Goal: Task Accomplishment & Management: Complete application form

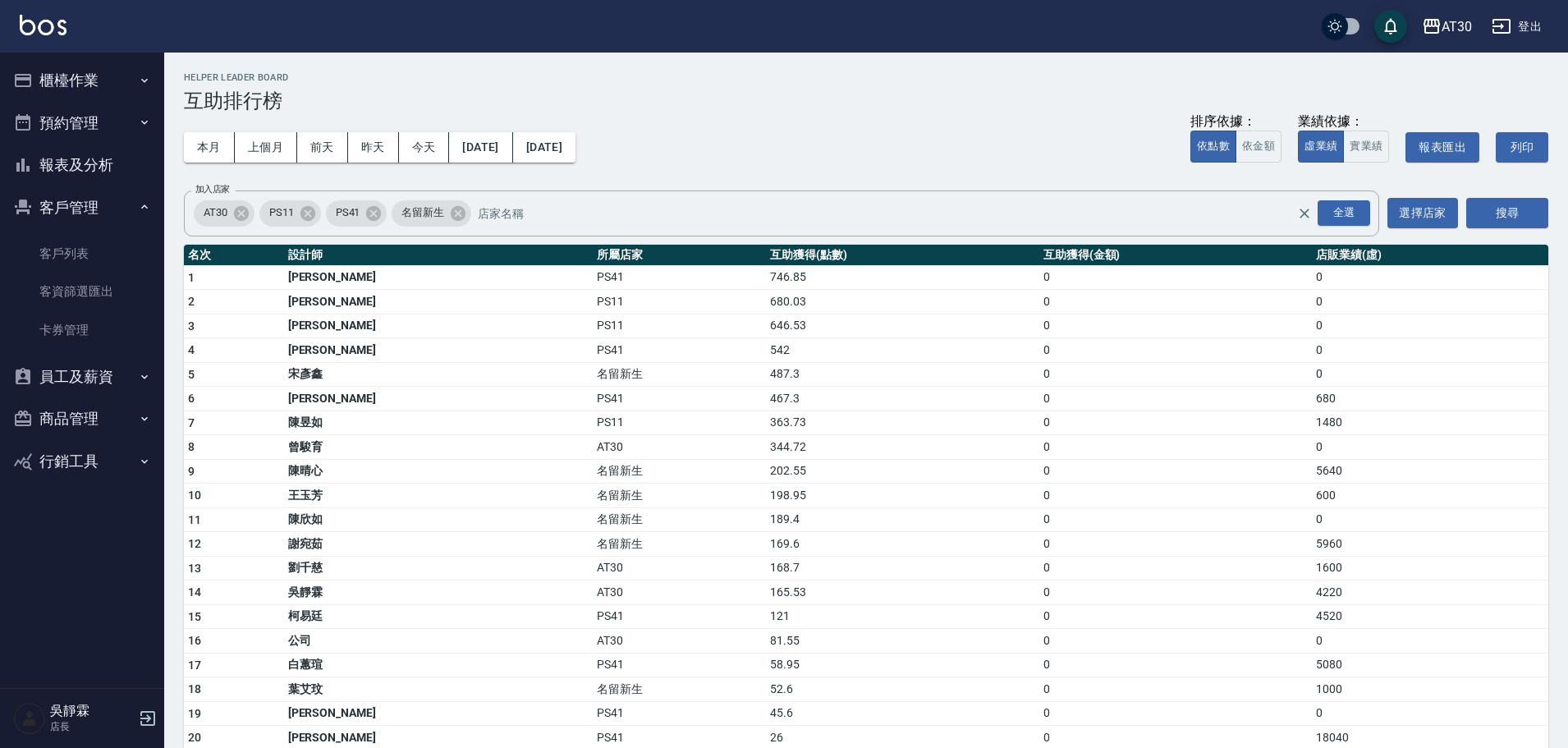
click at [91, 369] on button "員工及薪資" at bounding box center [82, 377] width 151 height 43
click at [111, 239] on link "客戶列表" at bounding box center [82, 254] width 151 height 38
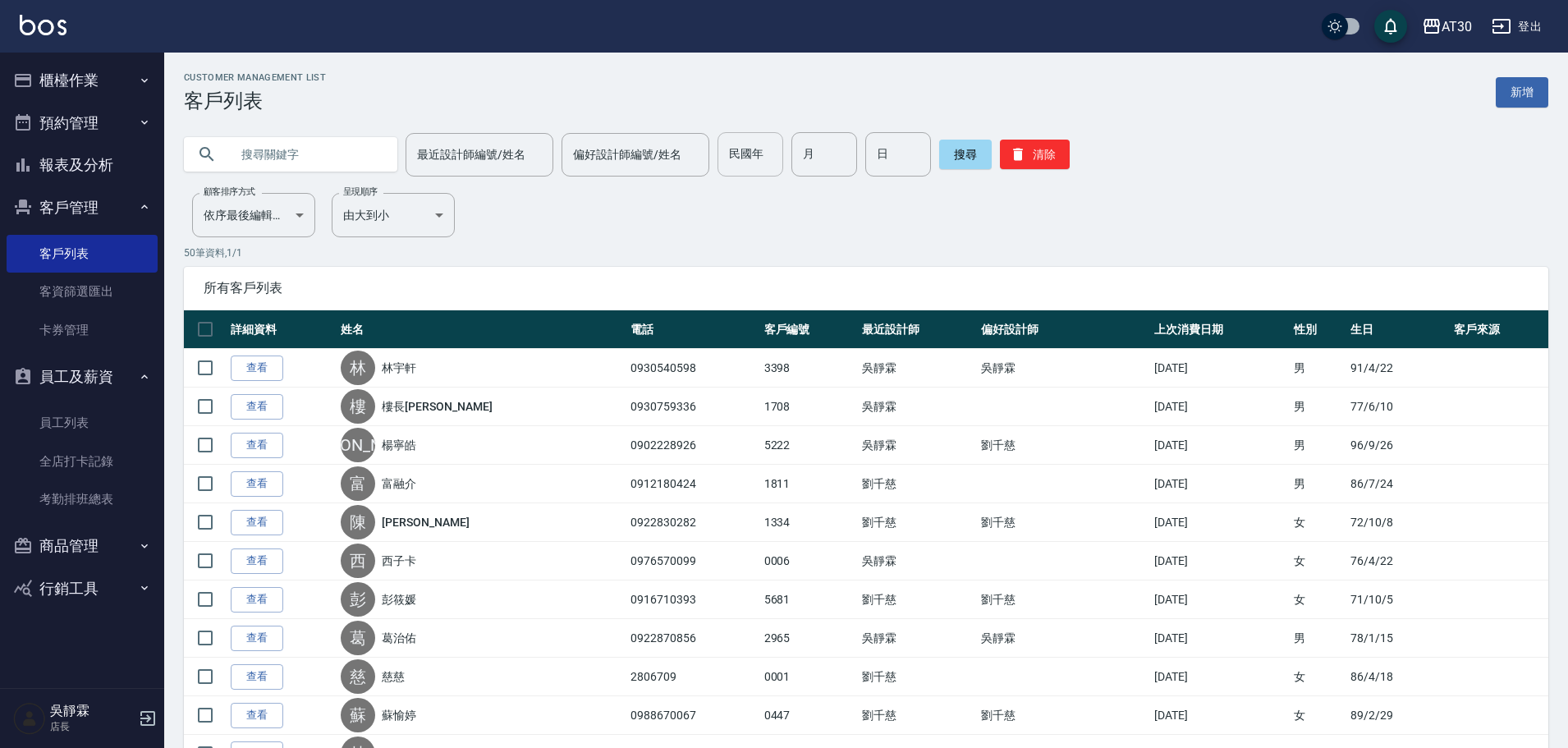
click at [721, 150] on input "民國年" at bounding box center [751, 155] width 66 height 45
type input "64"
type input "3"
type input "8"
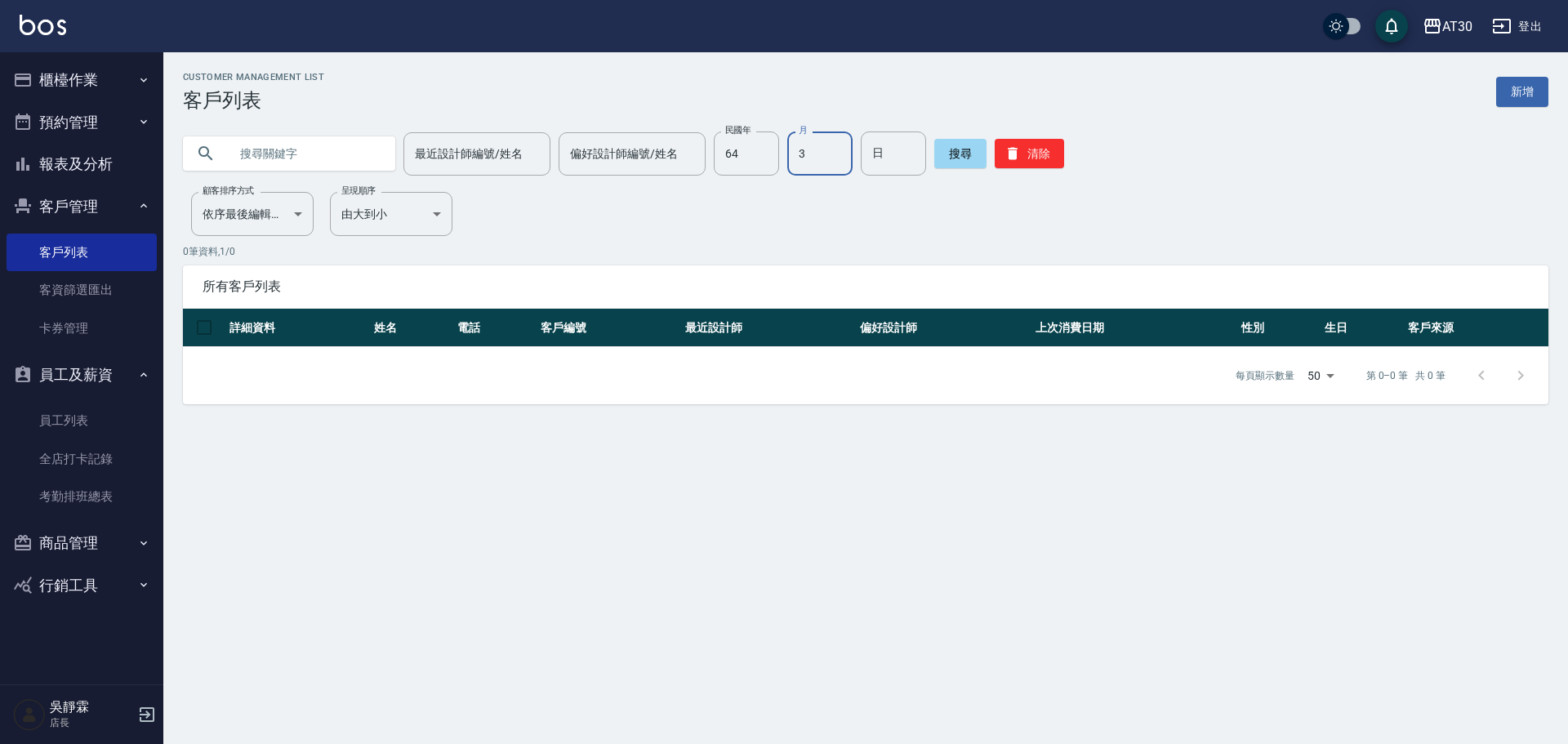
click at [809, 159] on input "3" at bounding box center [820, 154] width 66 height 44
click at [754, 158] on input "64" at bounding box center [747, 154] width 66 height 44
click at [317, 156] on input "text" at bounding box center [305, 154] width 154 height 44
type input "0966753519"
click at [945, 156] on button "搜尋" at bounding box center [961, 154] width 53 height 30
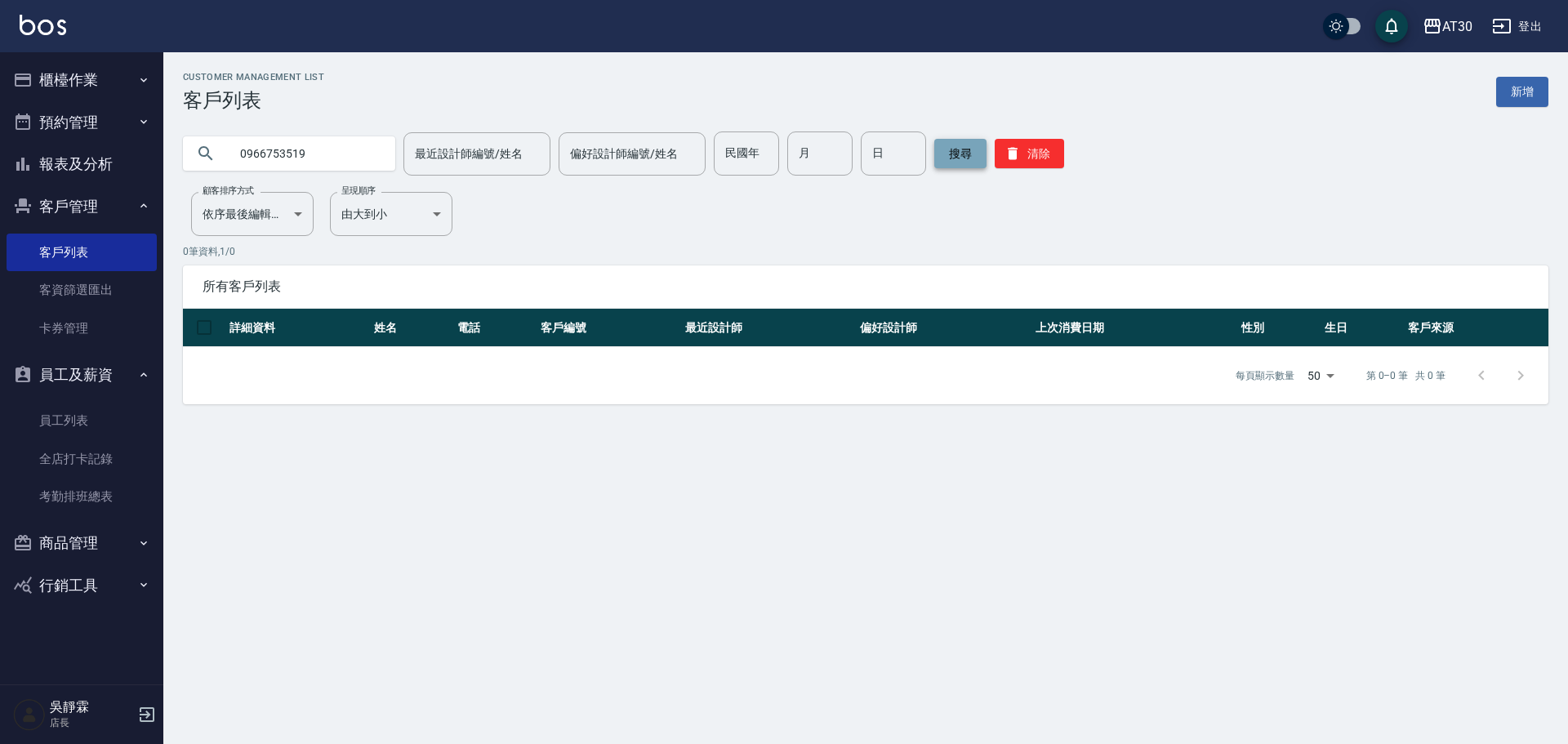
click at [945, 156] on button "搜尋" at bounding box center [961, 154] width 53 height 30
click at [946, 156] on button "搜尋" at bounding box center [961, 154] width 53 height 30
click at [1469, 28] on div "AT30" at bounding box center [1457, 26] width 30 height 21
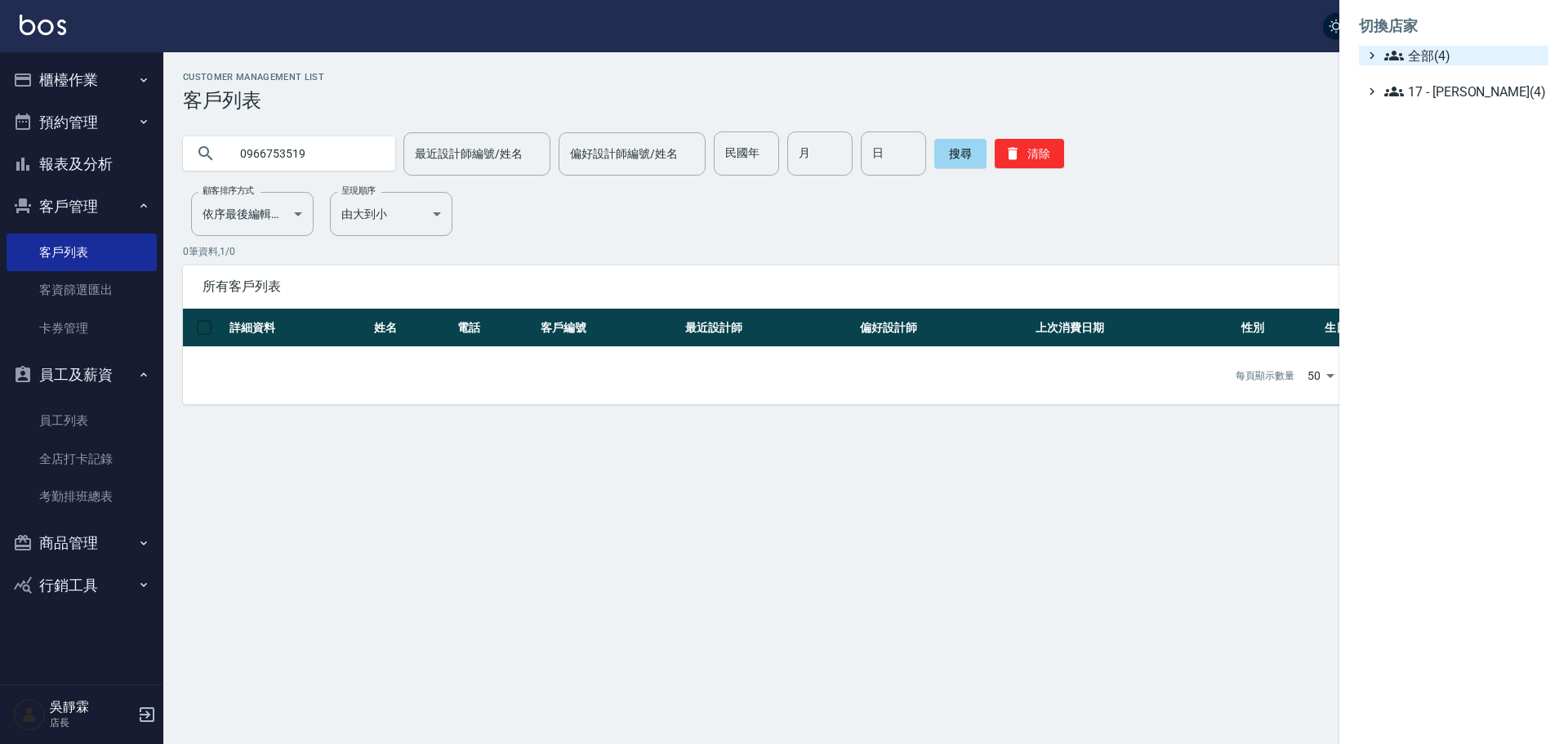
click at [1469, 49] on span "全部(4)" at bounding box center [1464, 56] width 158 height 20
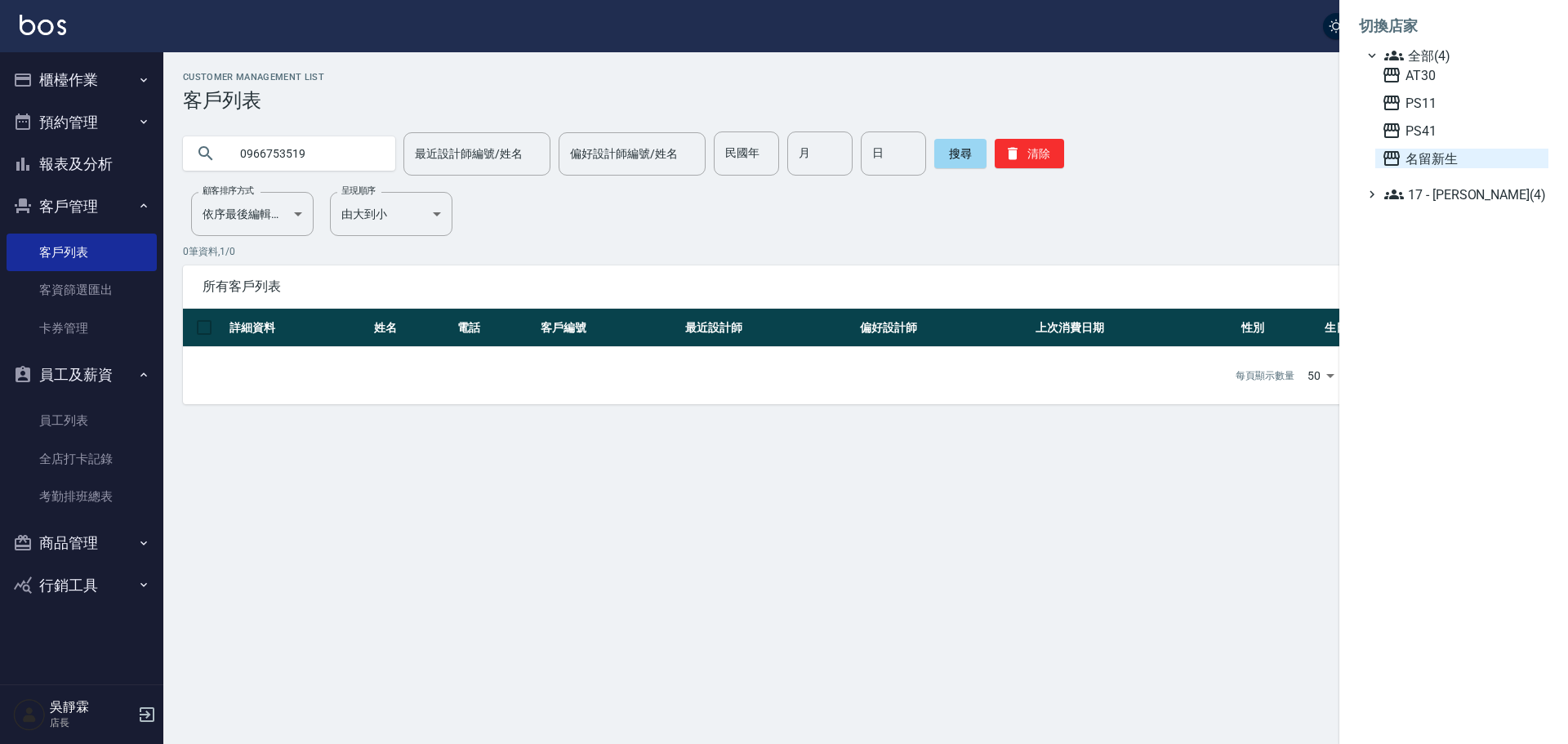
click at [1446, 161] on span "名留新生" at bounding box center [1462, 159] width 160 height 20
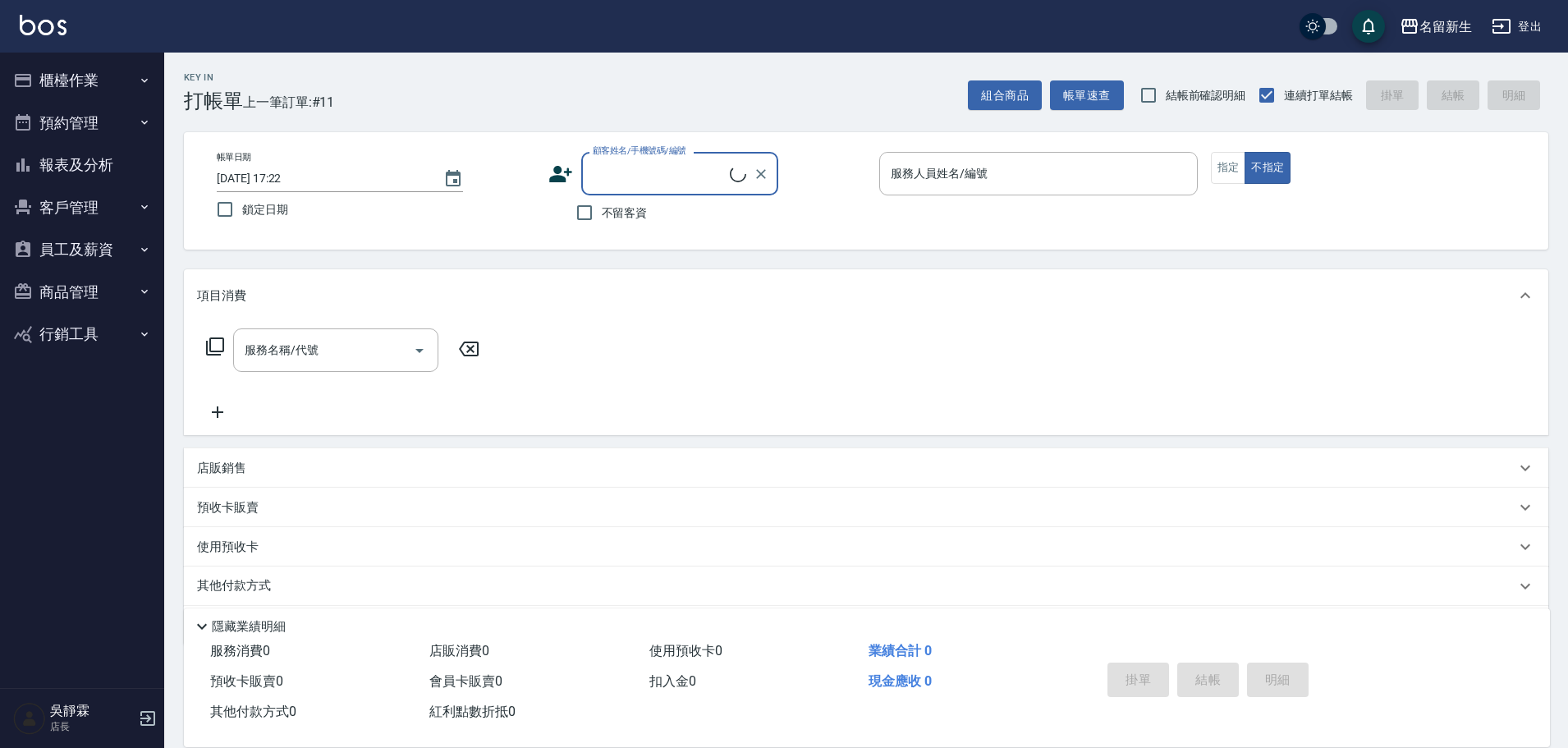
click at [70, 202] on button "客戶管理" at bounding box center [82, 208] width 151 height 43
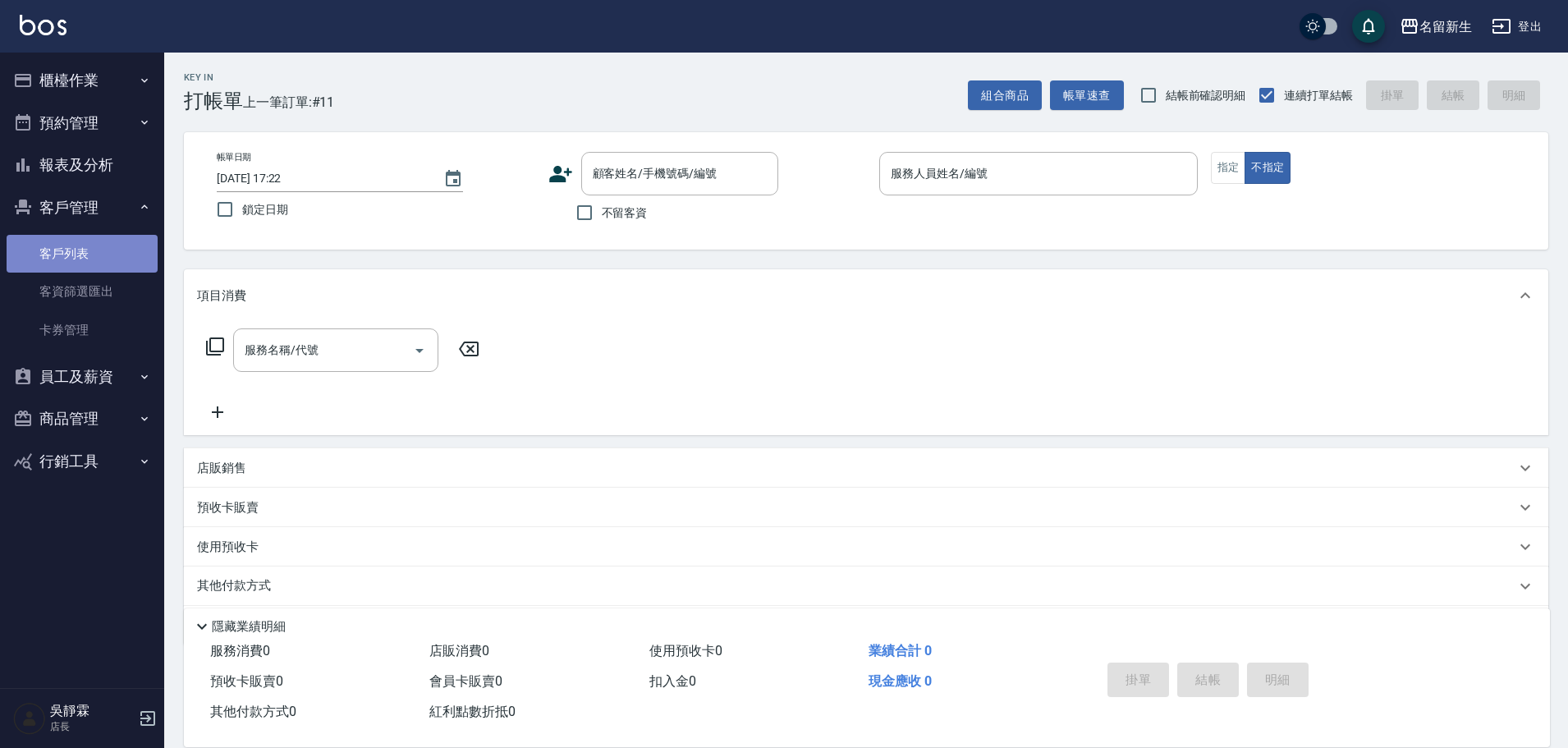
click at [78, 264] on link "客戶列表" at bounding box center [82, 254] width 151 height 38
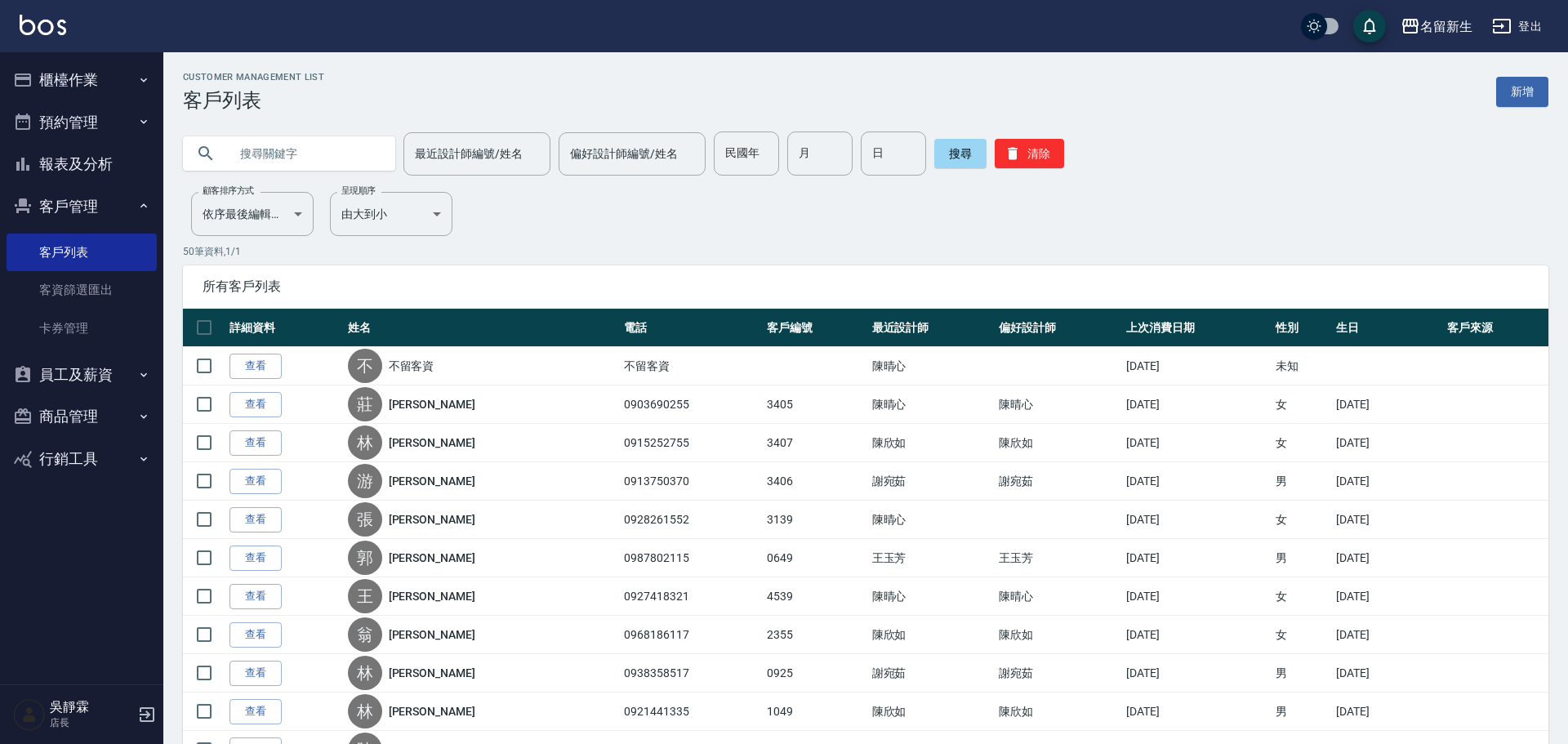
click at [325, 159] on input "text" at bounding box center [305, 154] width 154 height 44
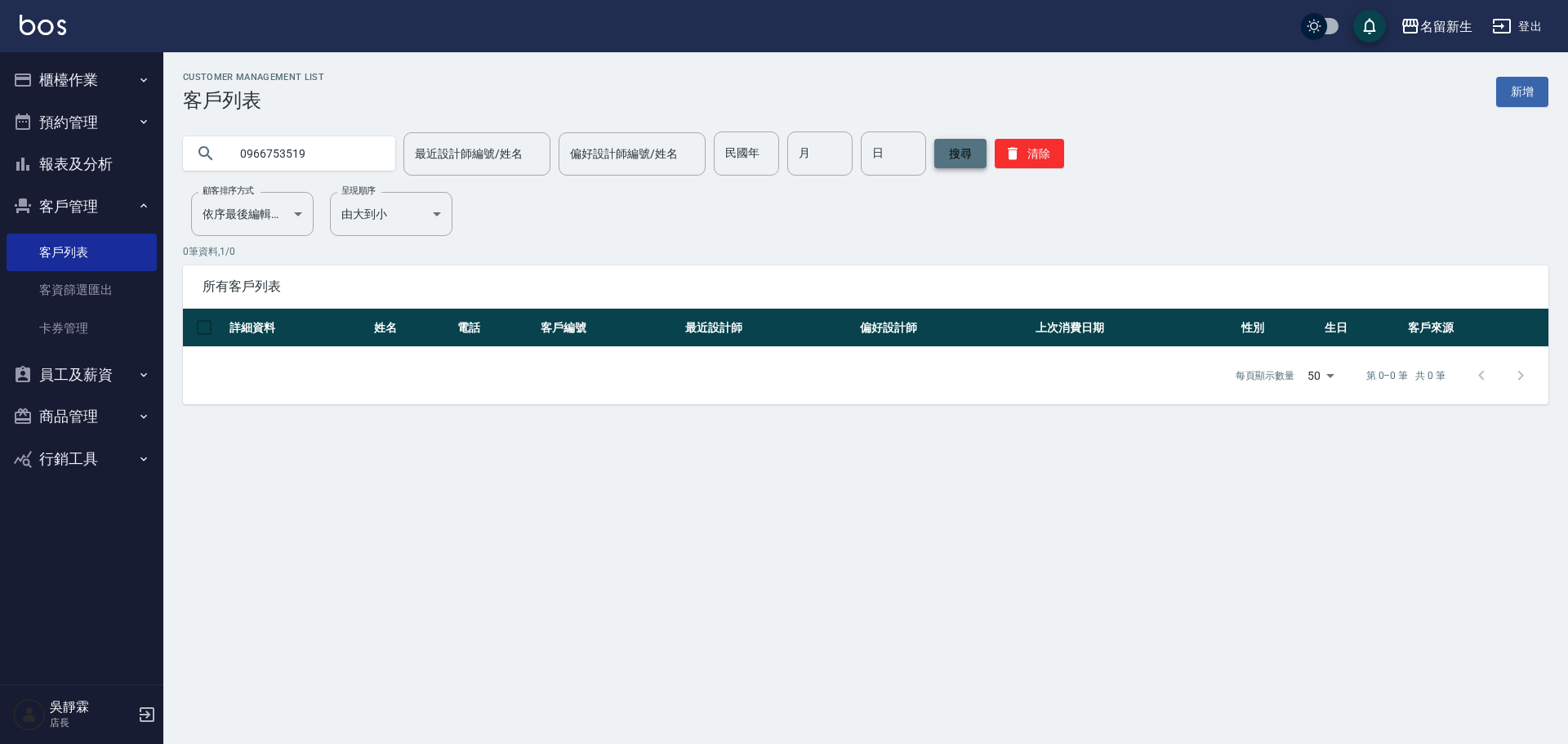
click at [947, 147] on button "搜尋" at bounding box center [961, 154] width 53 height 30
drag, startPoint x: 301, startPoint y: 147, endPoint x: 241, endPoint y: 159, distance: 61.2
click at [241, 159] on input "0966753519" at bounding box center [305, 154] width 154 height 44
type input "9"
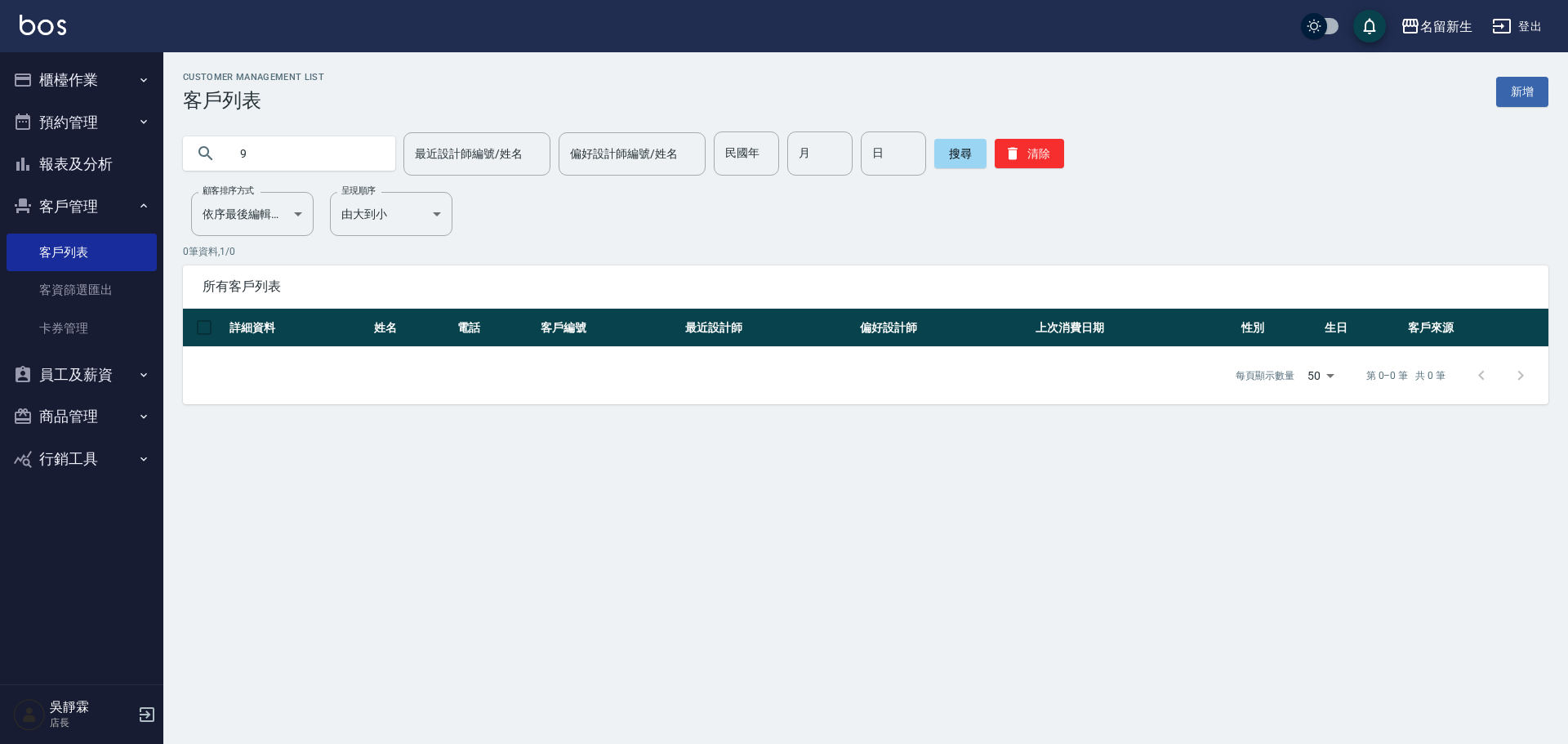
click at [258, 161] on input "9" at bounding box center [305, 154] width 154 height 44
click at [1428, 32] on div "名留新生" at bounding box center [1446, 26] width 53 height 21
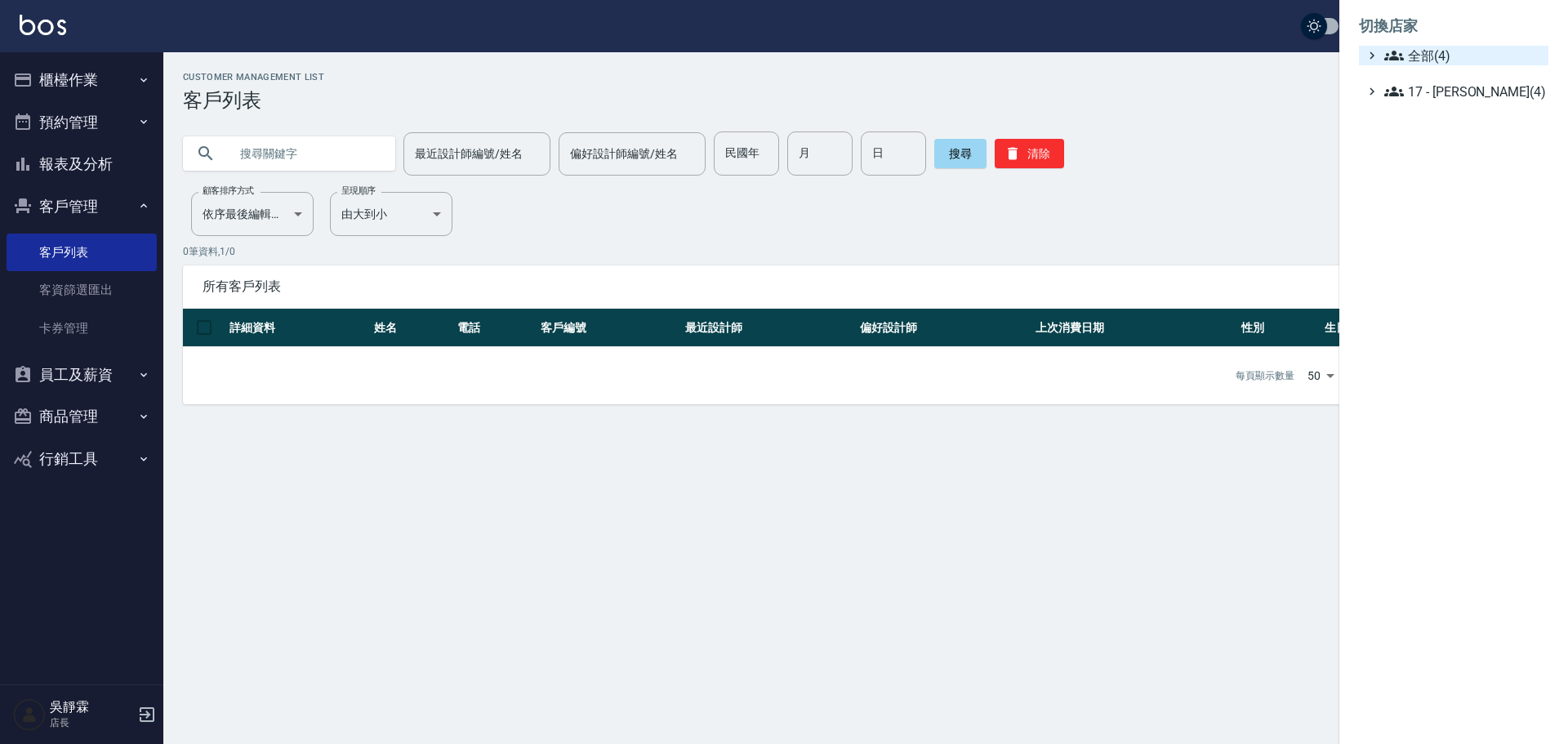
click at [1446, 55] on span "全部(4)" at bounding box center [1464, 56] width 158 height 20
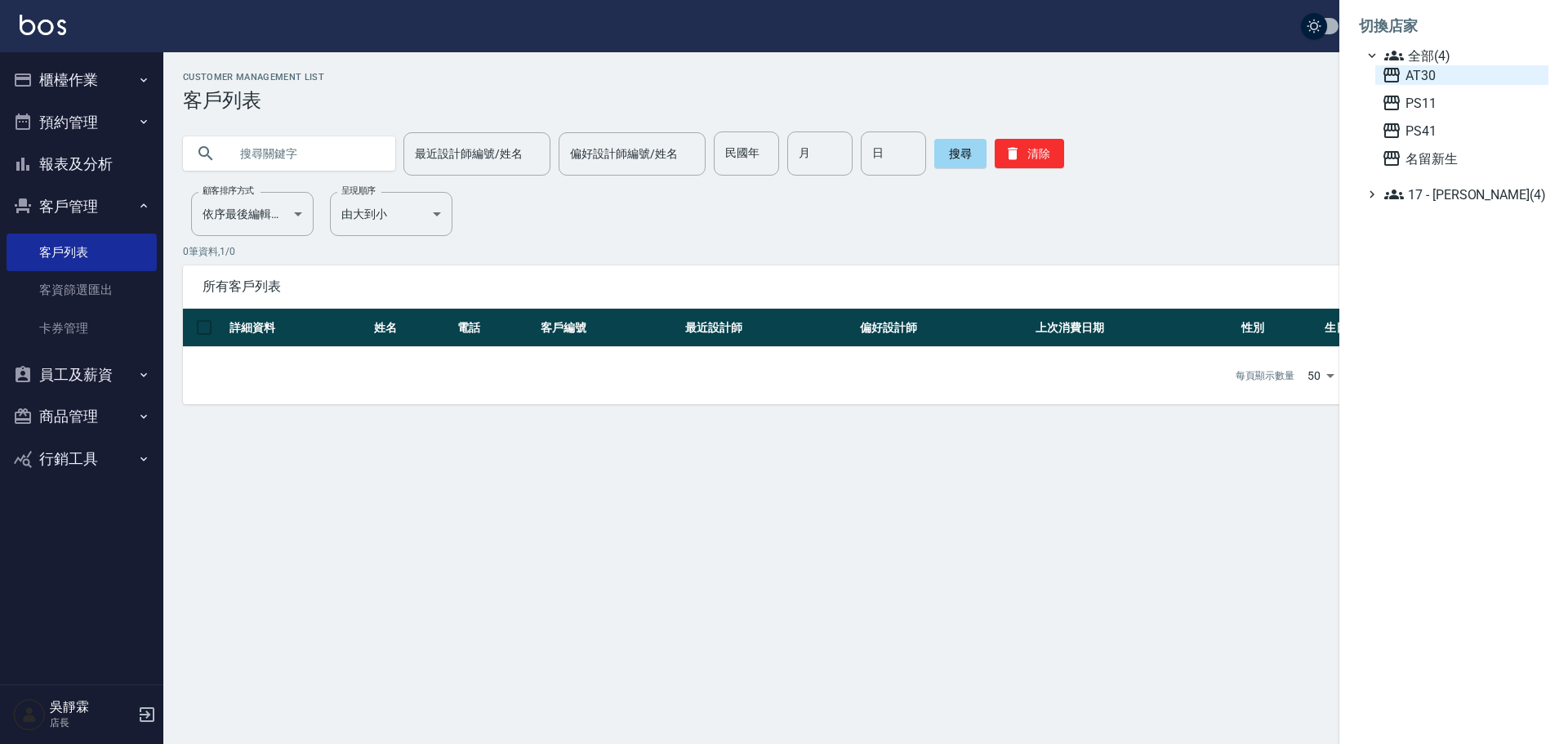
click at [1443, 81] on span "AT30" at bounding box center [1462, 76] width 160 height 20
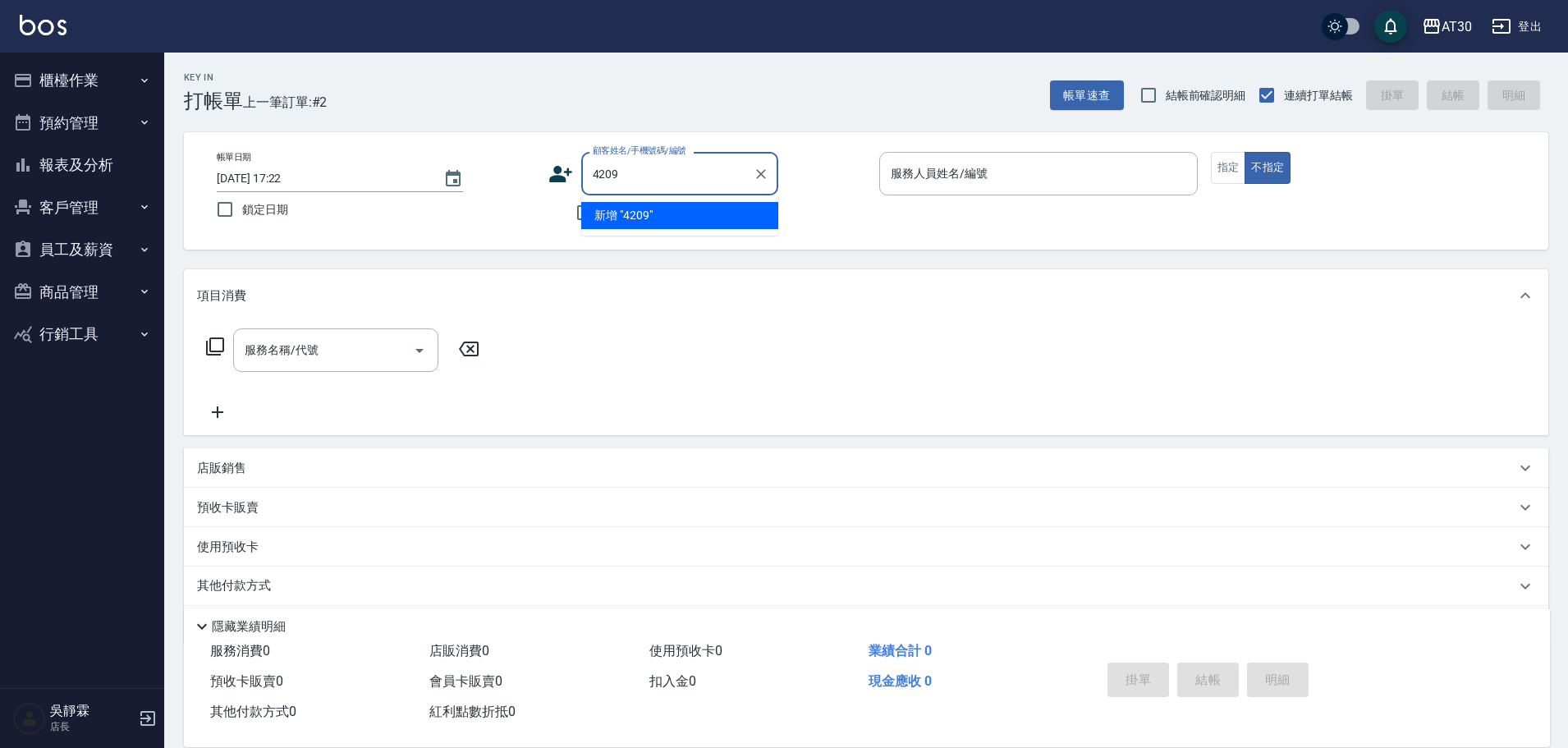
type input "4209"
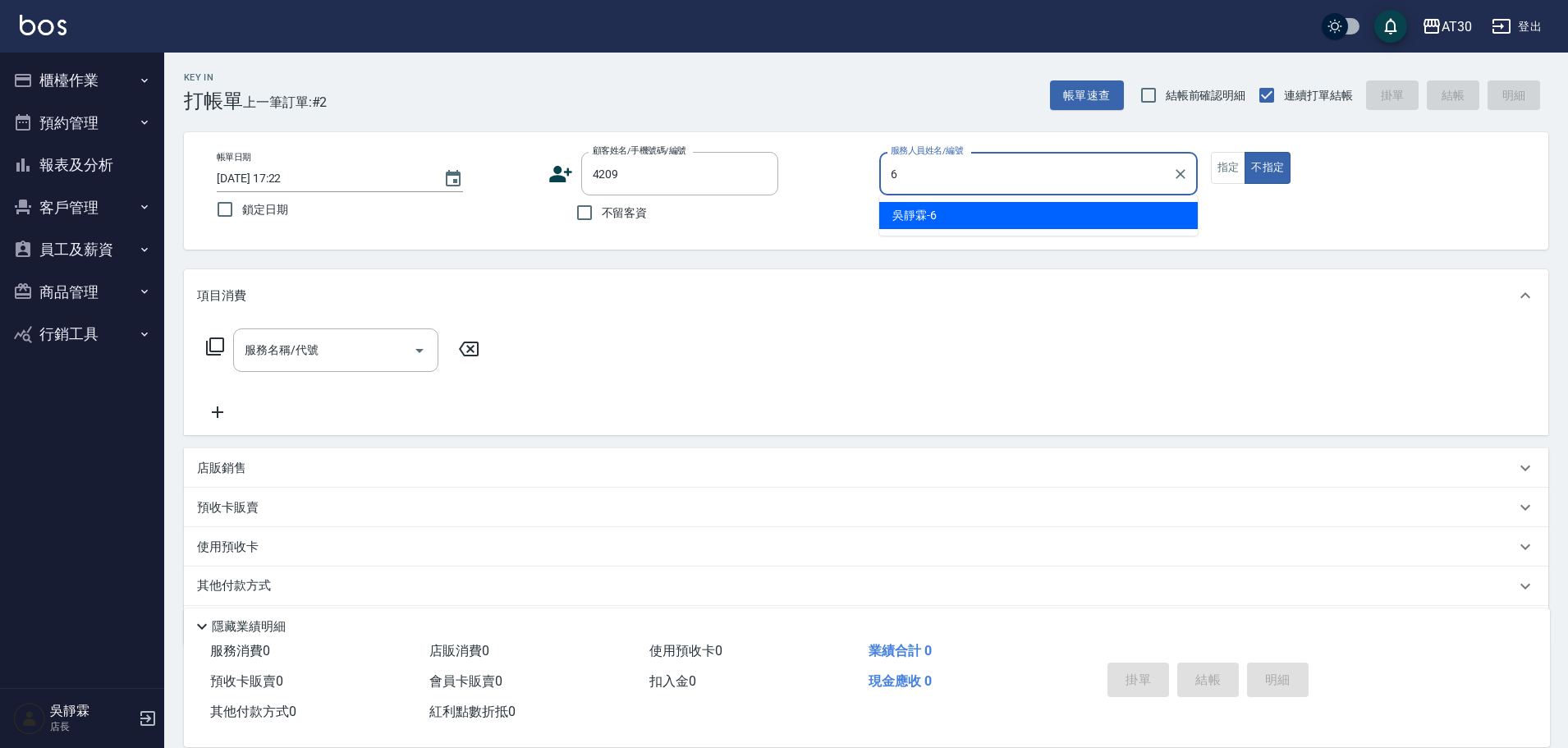
type input "吳靜霖-6"
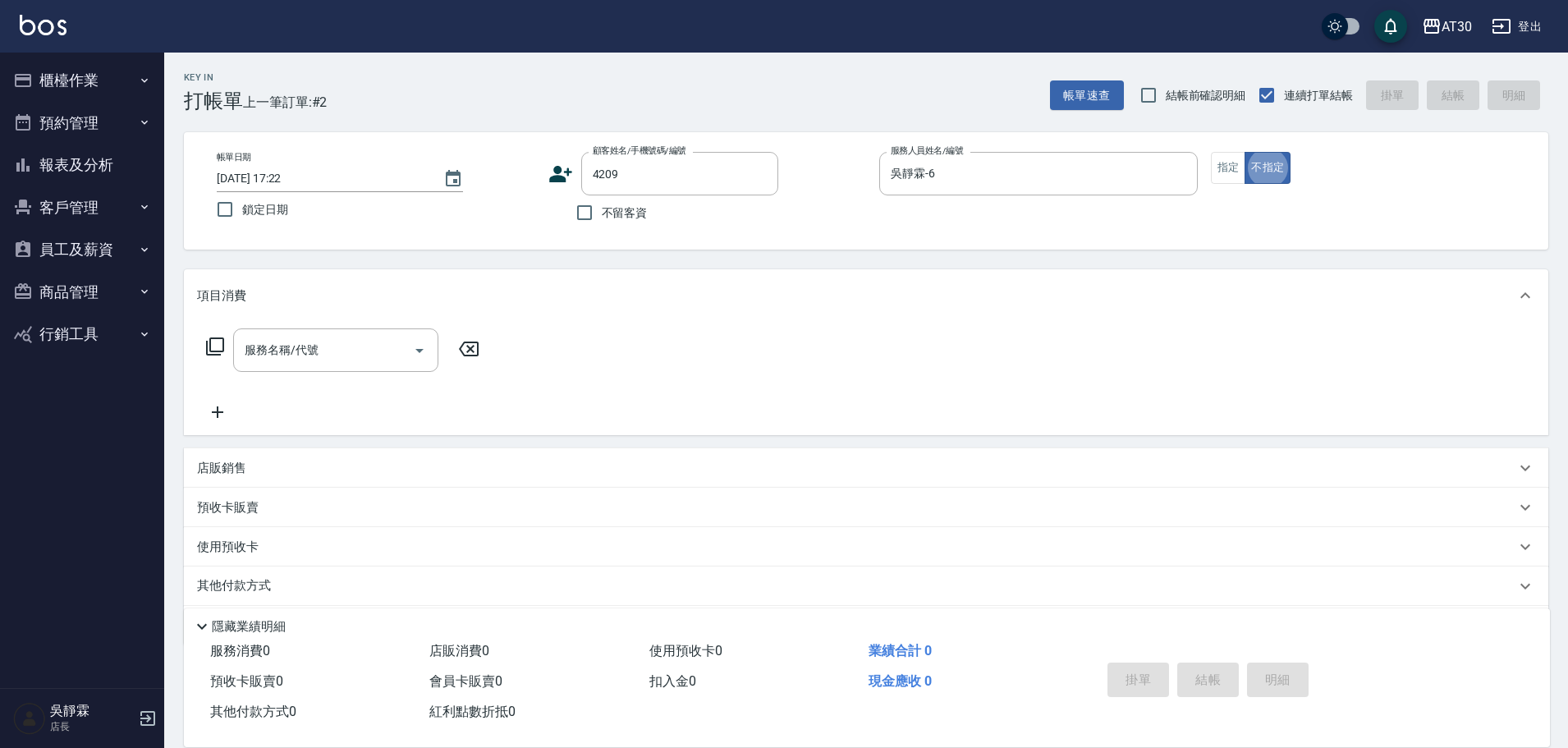
type button "false"
type input "董婕如/0931593091/4209"
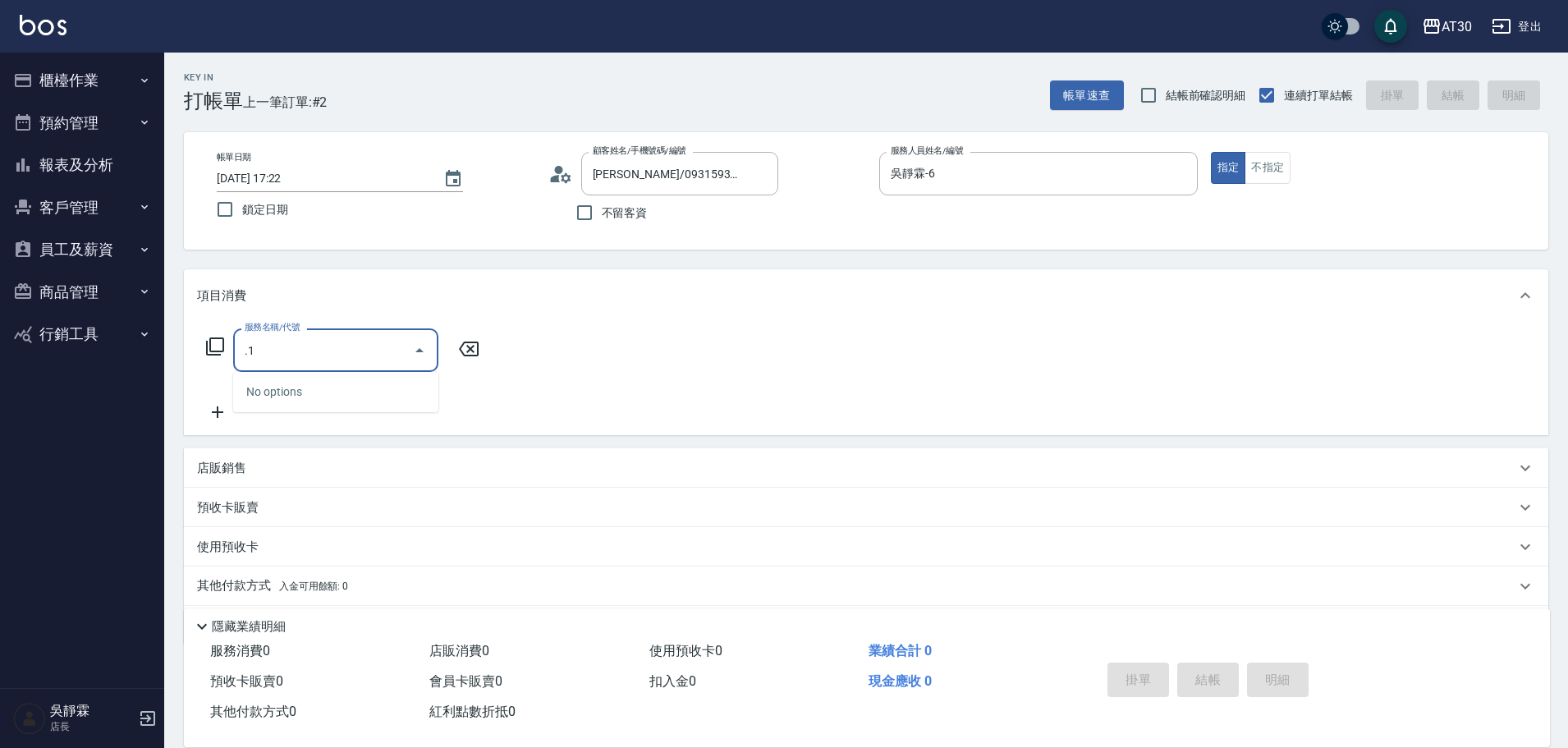
type input "."
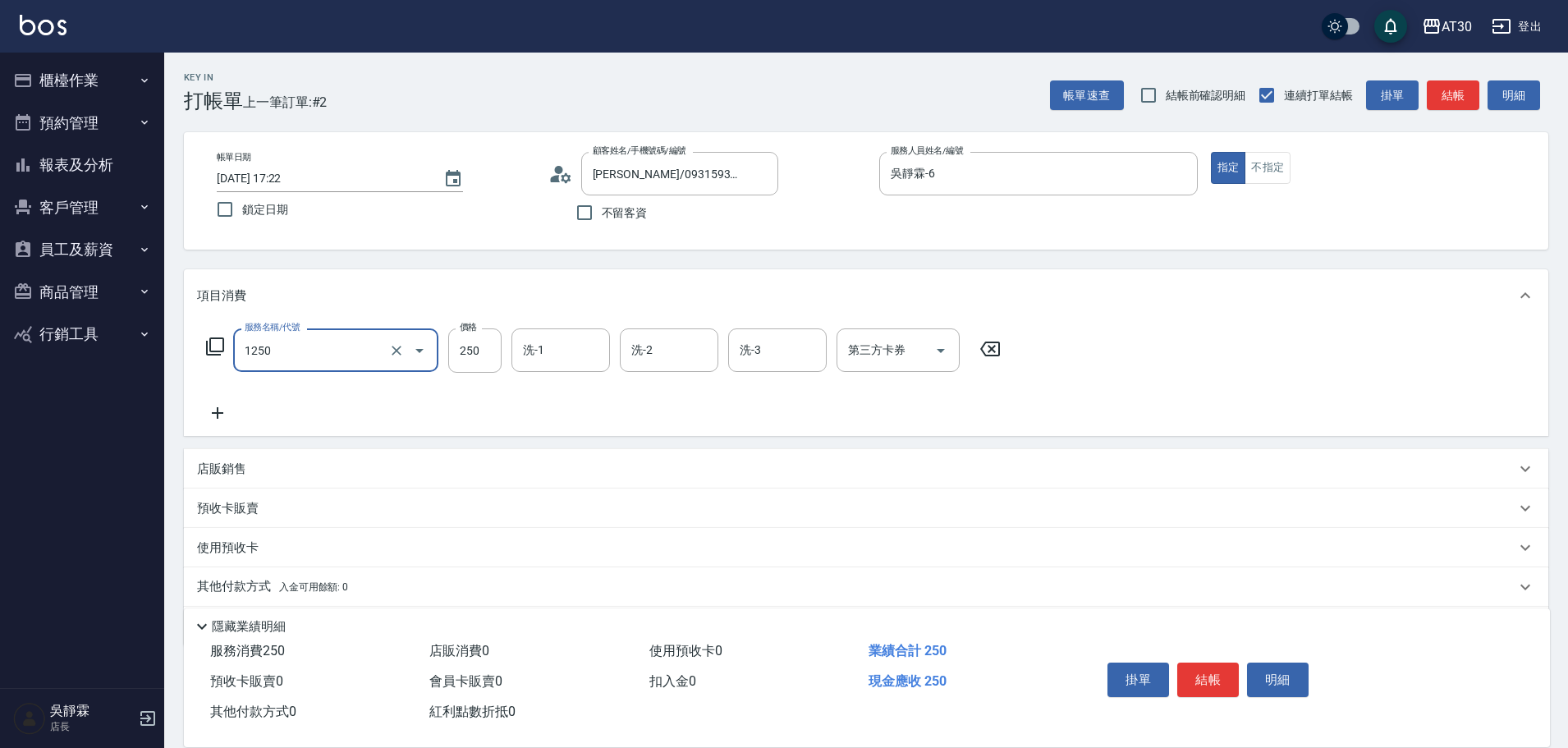
type input "洗髮250(1250)"
type input "吳靜霖-6"
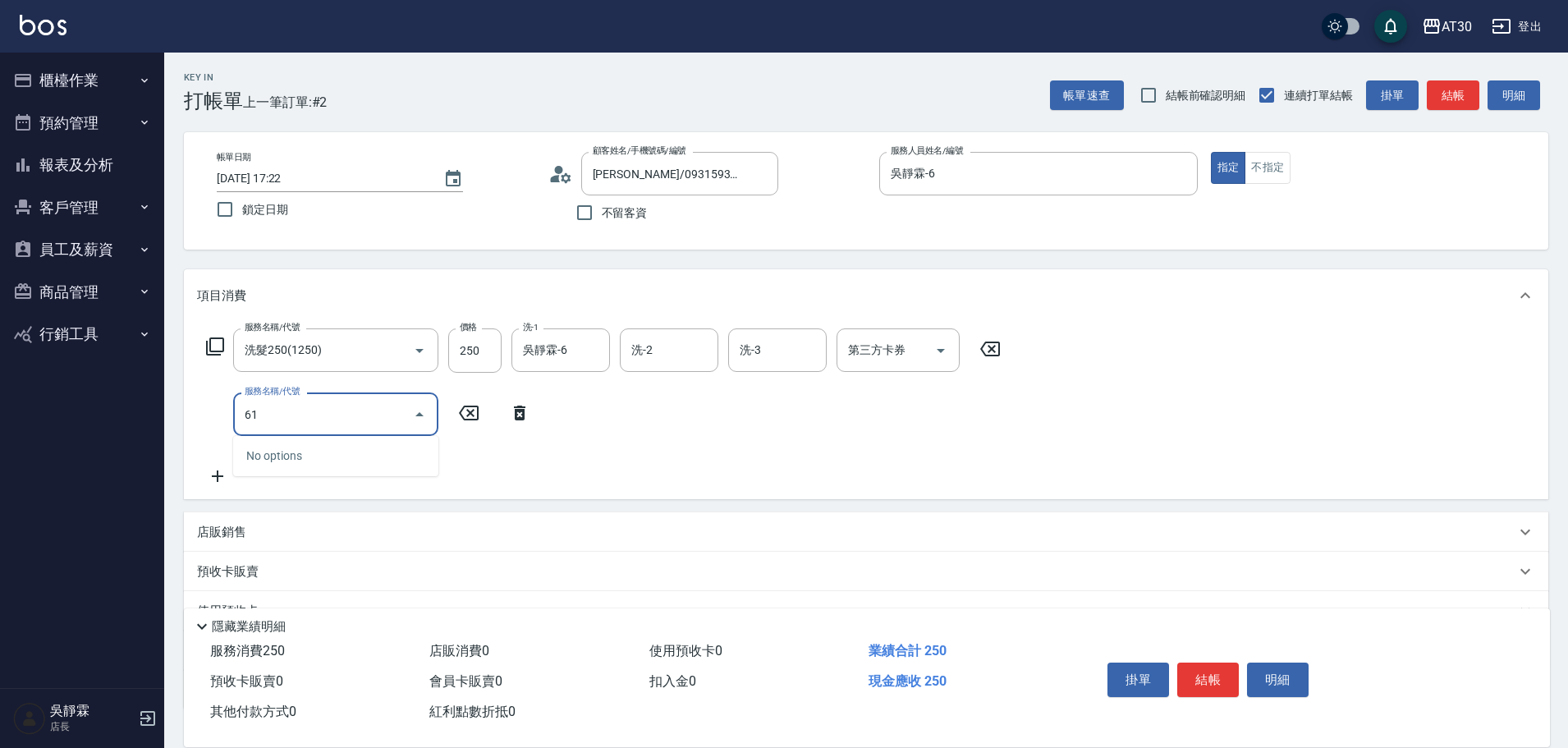
type input "6"
type input "1"
type input "補色洗(1100)"
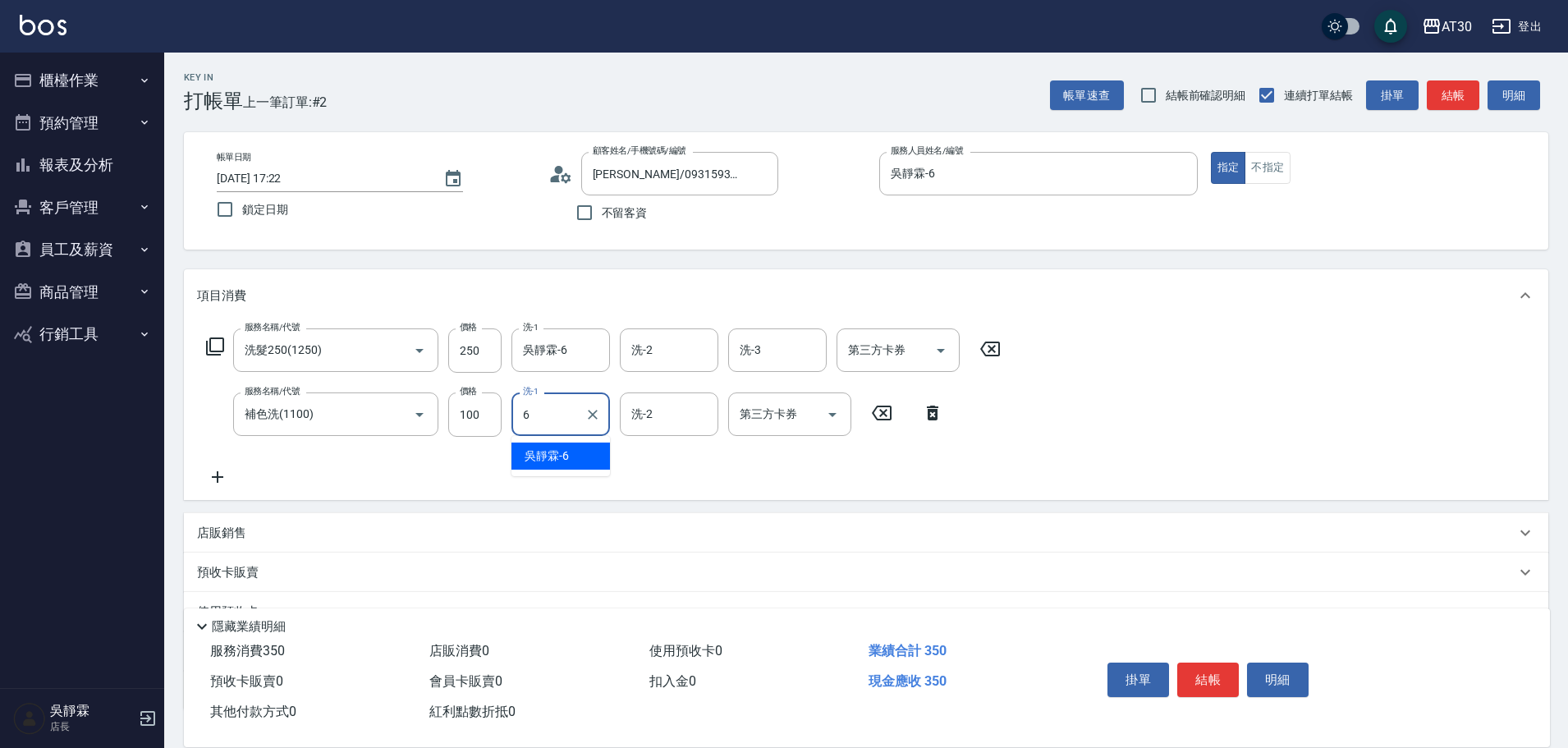
type input "吳靜霖-6"
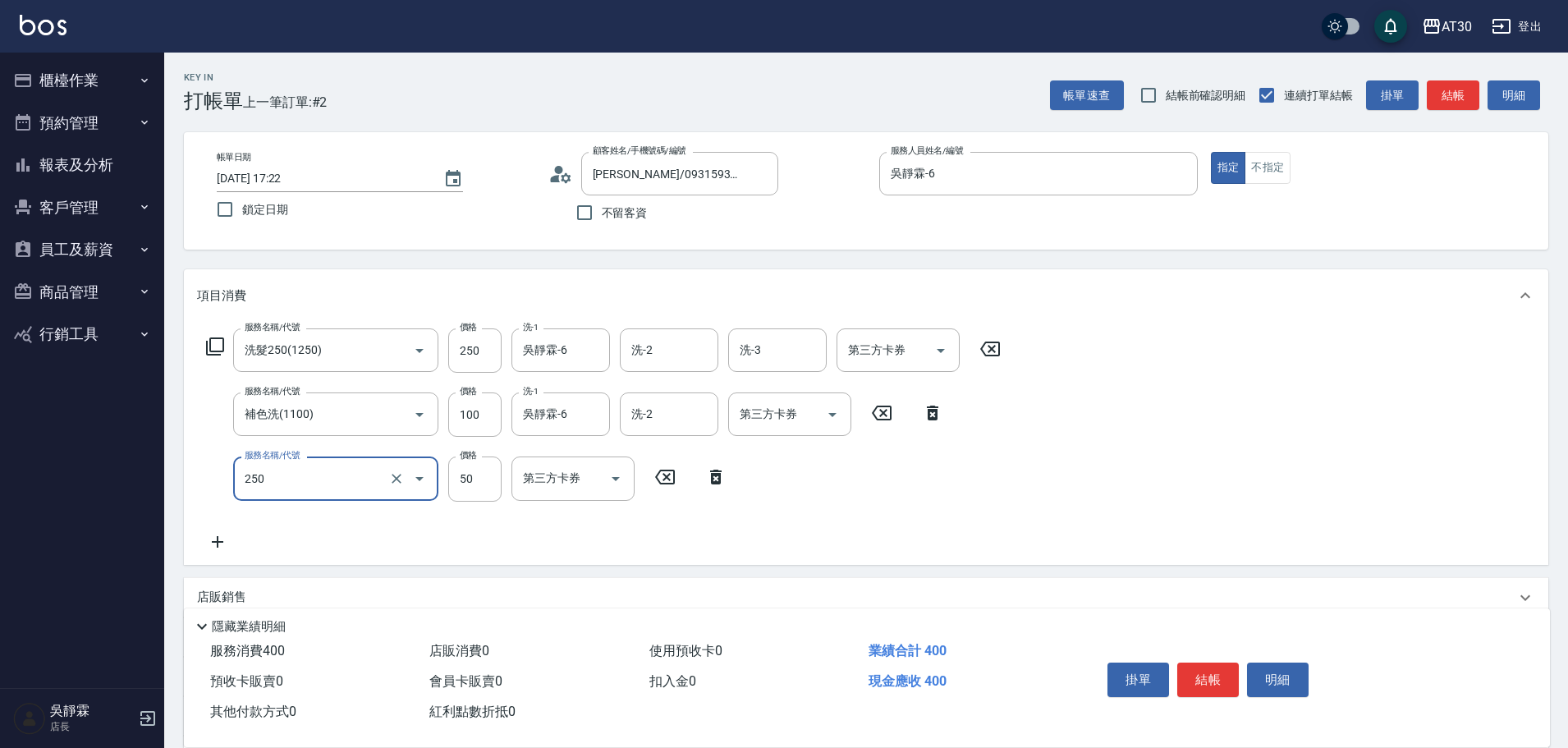
type input "剪瀏海(250)"
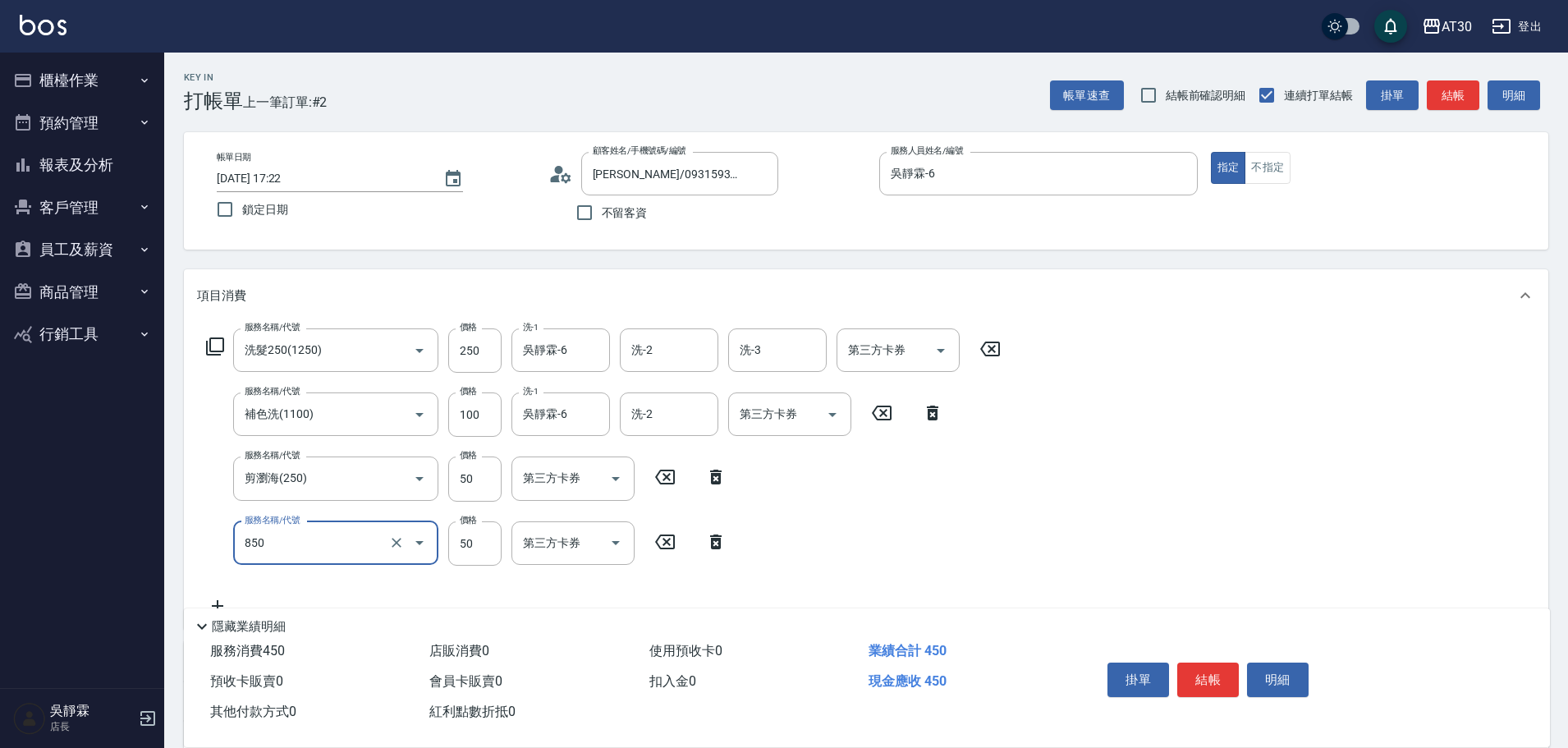
type input "吹捲(850)"
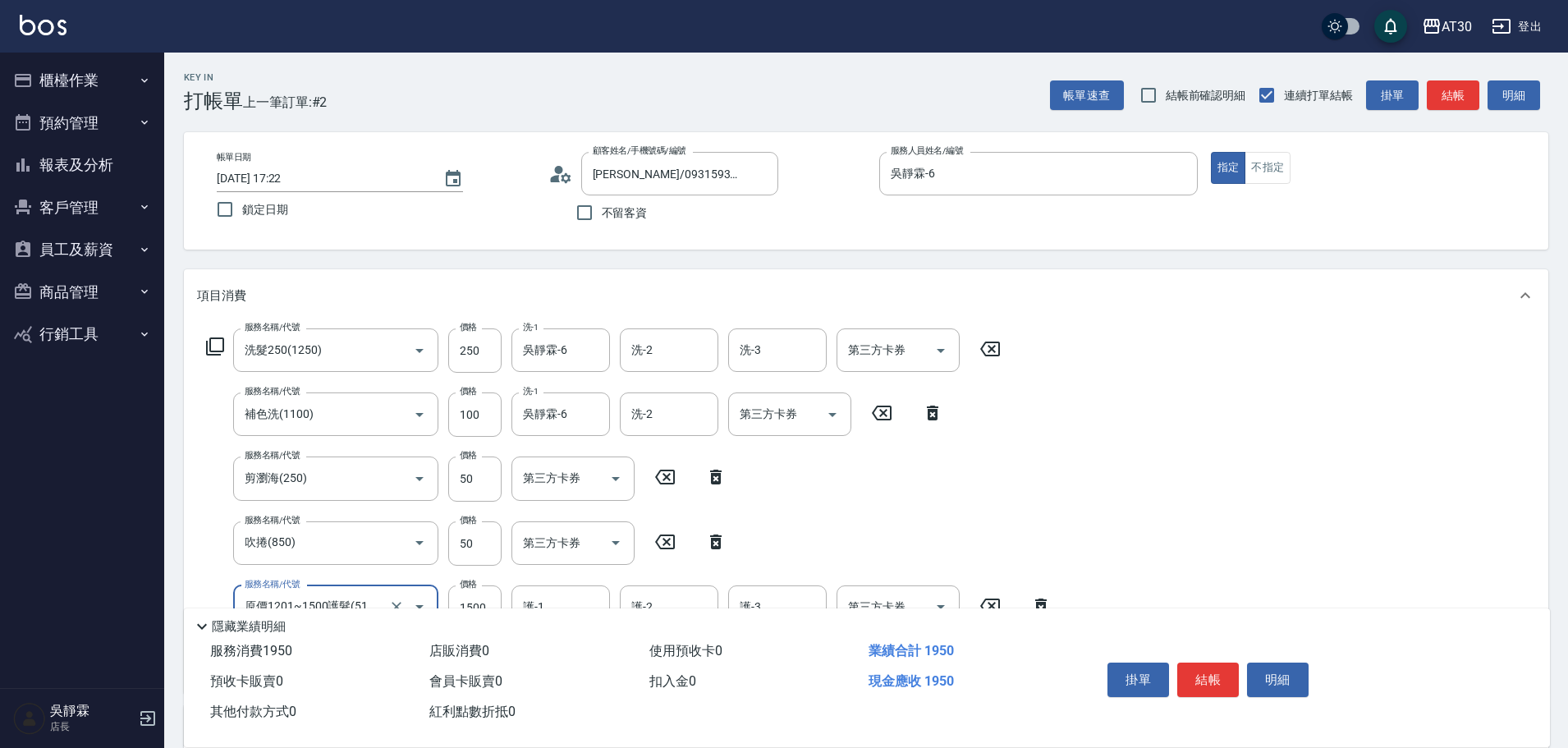
type input "原價1201~1500護髮(51500)"
type input "750"
type input "吳靜霖-6"
type input "劉千慈-1"
click at [1219, 663] on button "結帳" at bounding box center [1208, 680] width 62 height 35
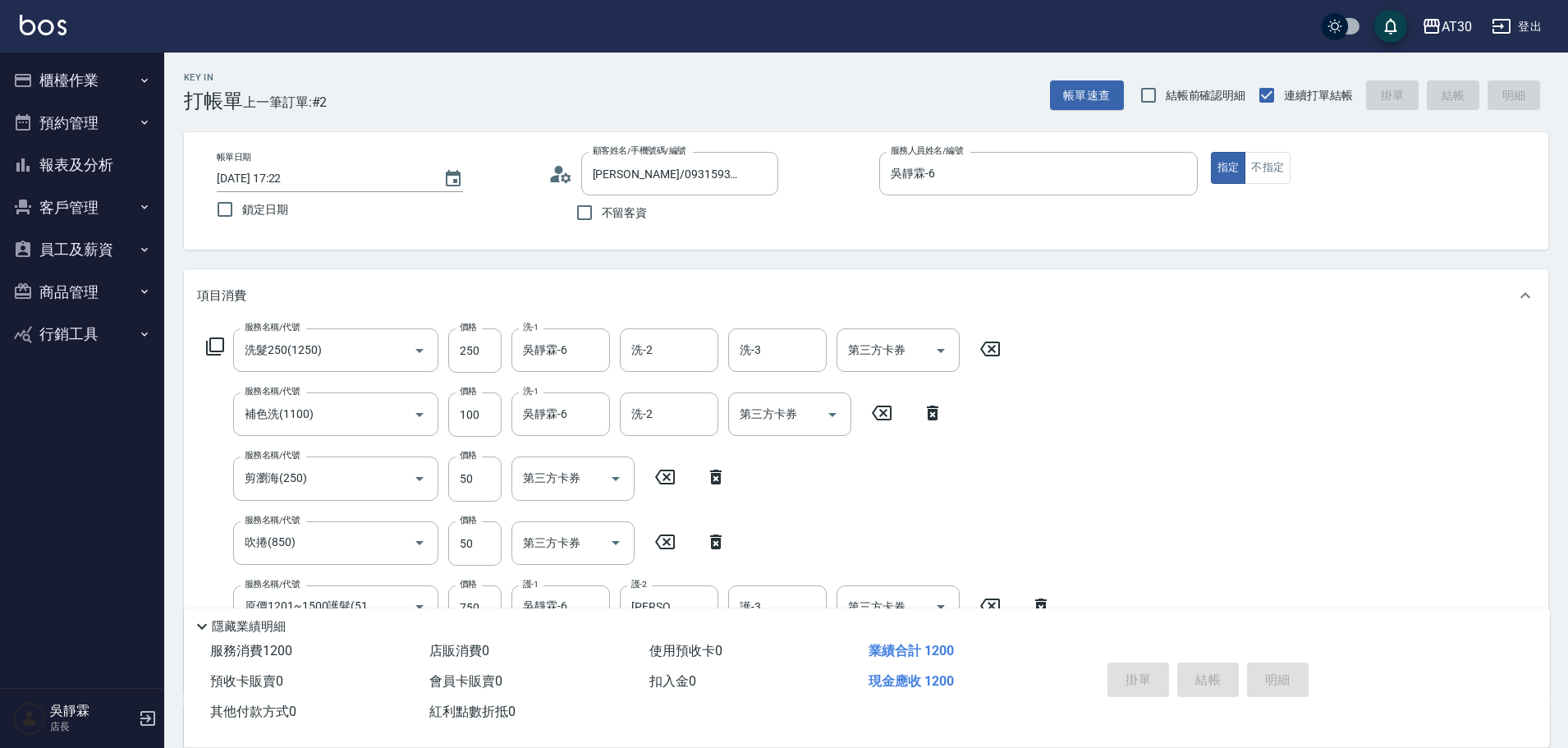
type input "2025/09/05 17:46"
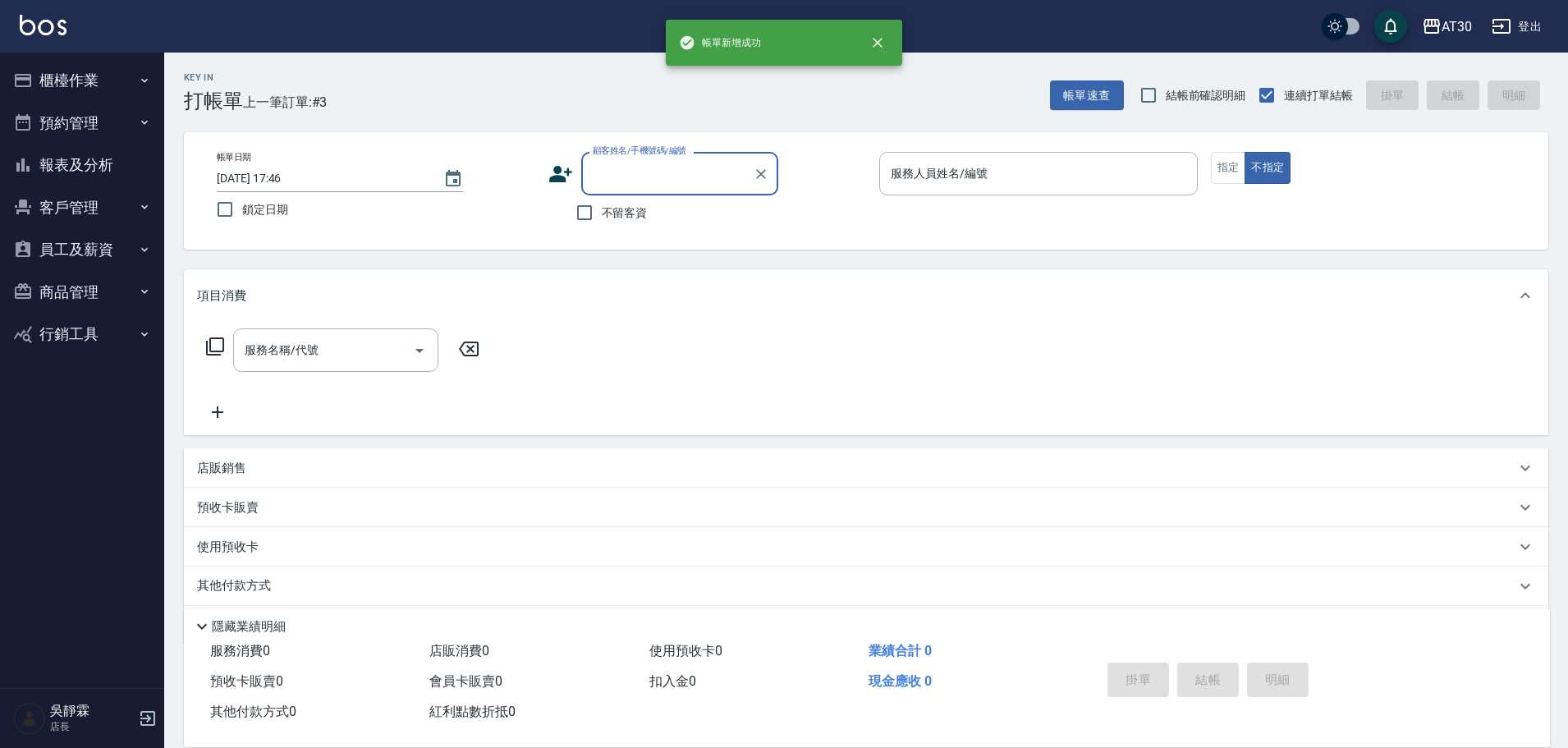
click at [77, 77] on button "櫃檯作業" at bounding box center [82, 81] width 151 height 43
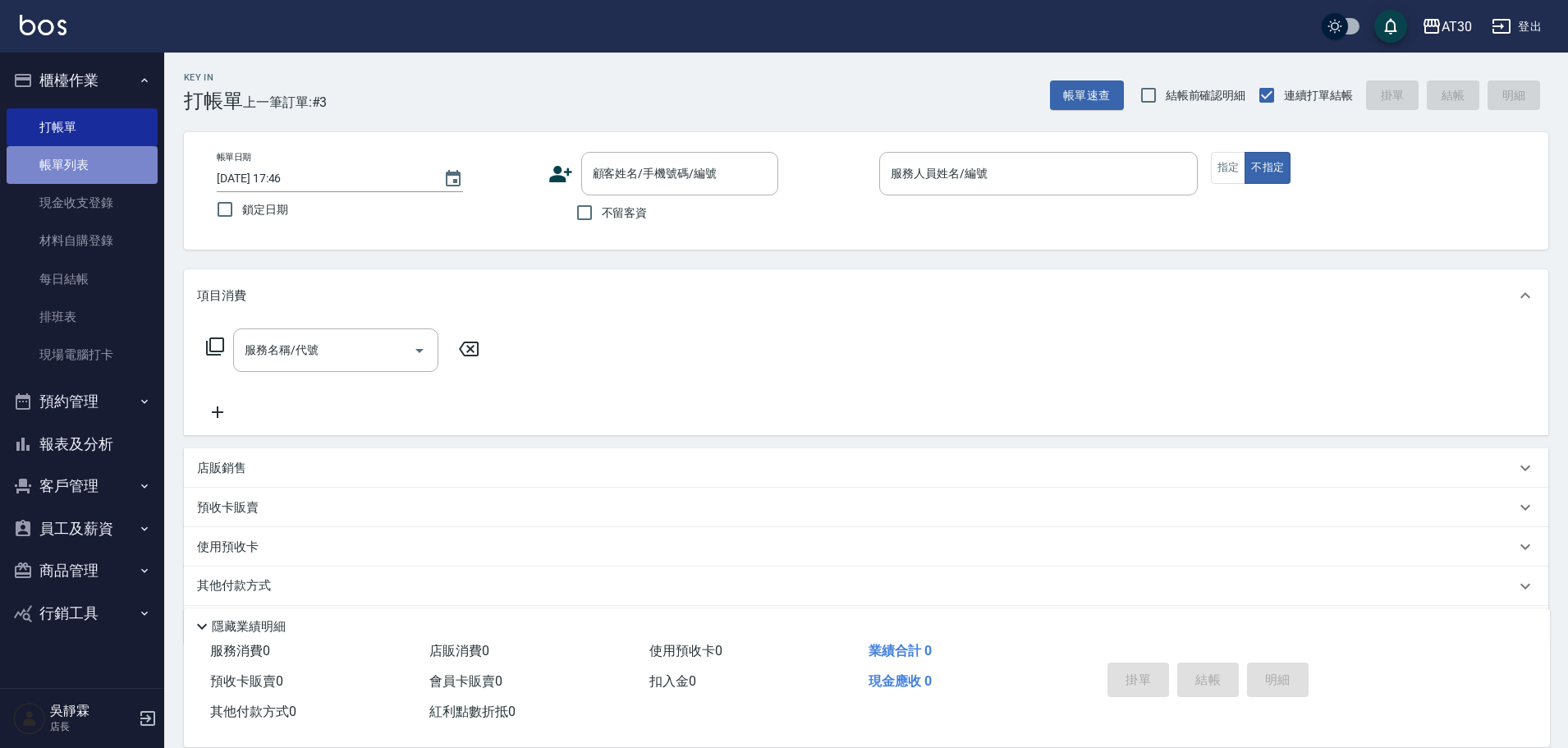
click at [92, 160] on link "帳單列表" at bounding box center [82, 165] width 151 height 38
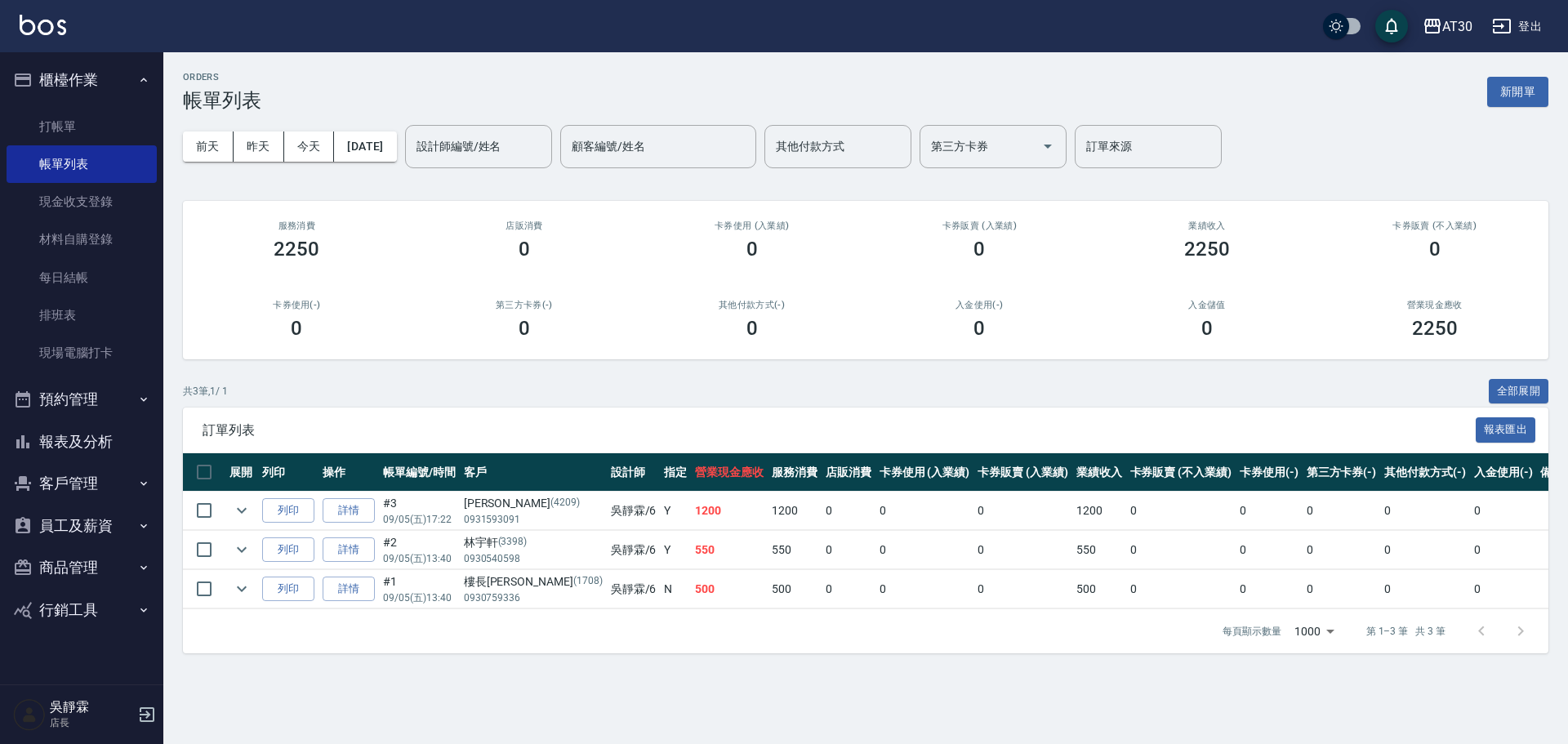
click at [67, 99] on button "櫃檯作業" at bounding box center [81, 81] width 150 height 43
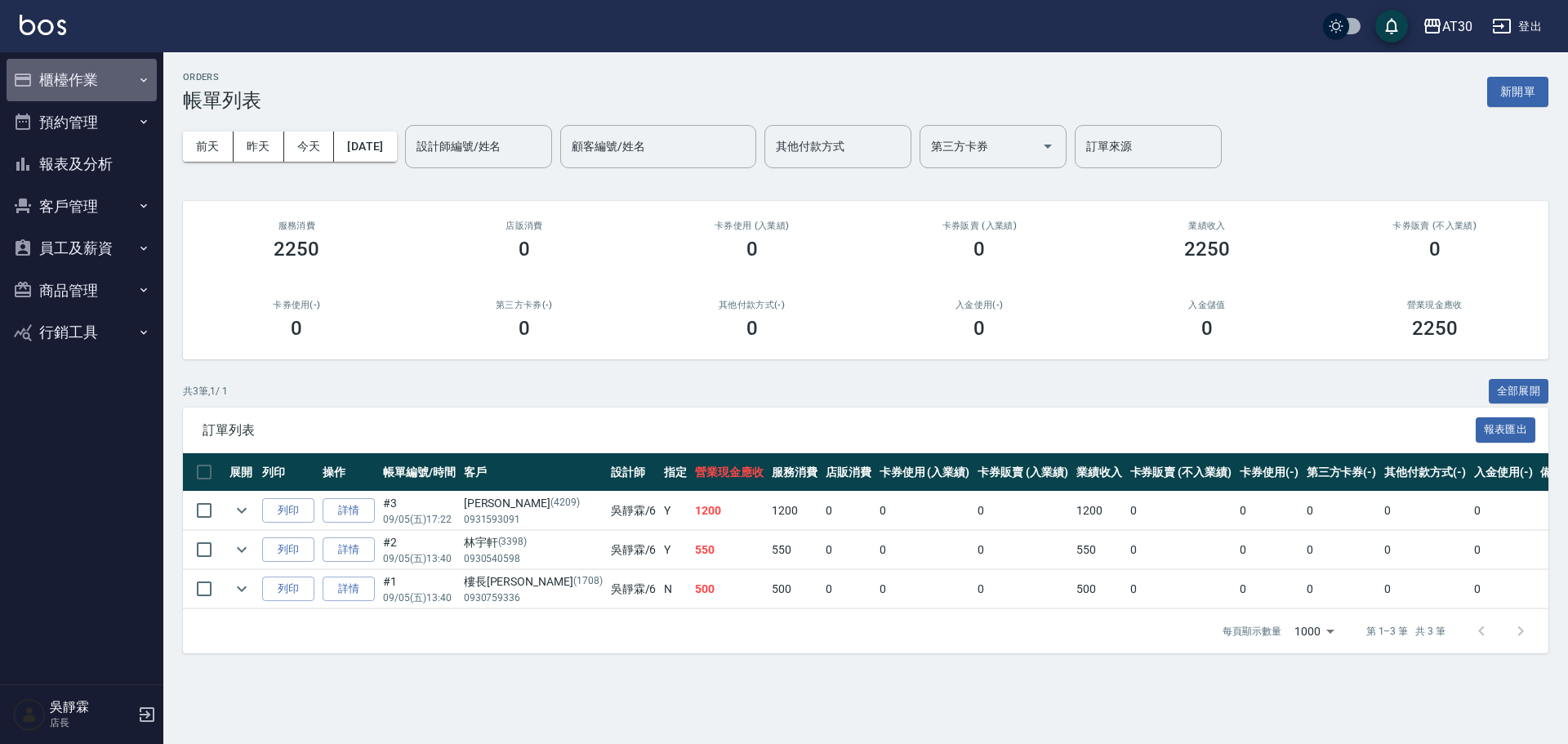
click at [95, 65] on button "櫃檯作業" at bounding box center [81, 81] width 150 height 43
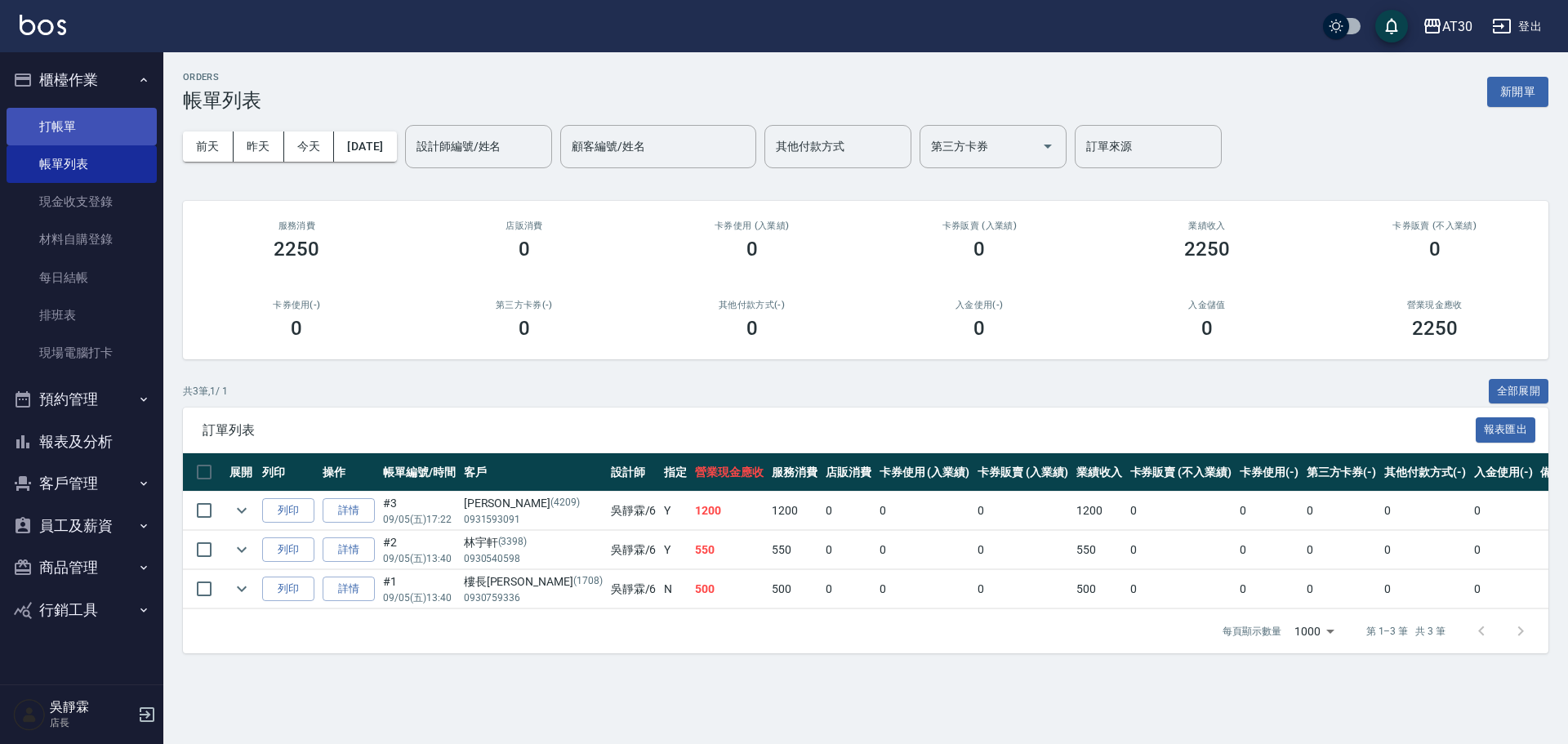
click at [105, 137] on link "打帳單" at bounding box center [81, 127] width 150 height 38
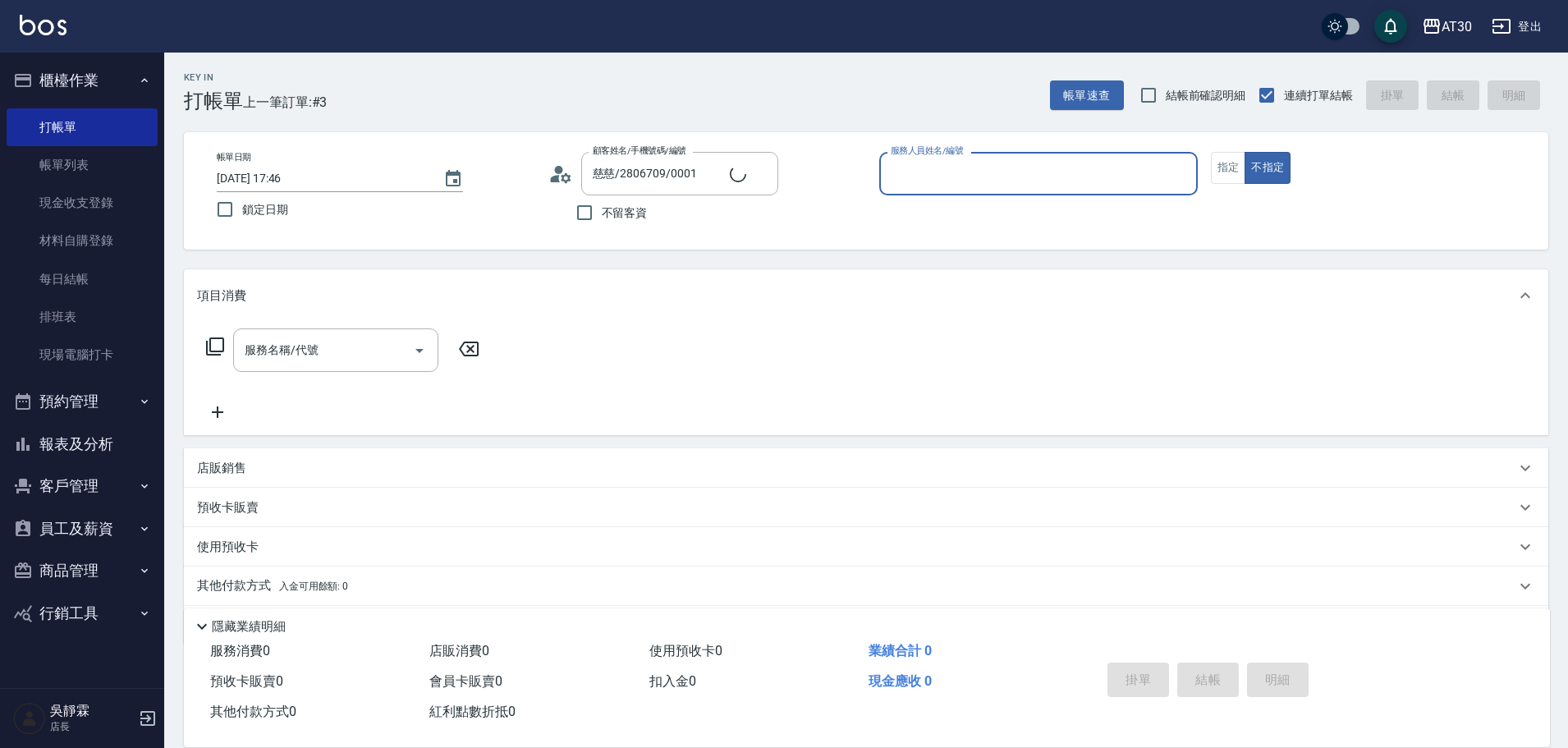
type input "新客人 姓名未設定/0001/null"
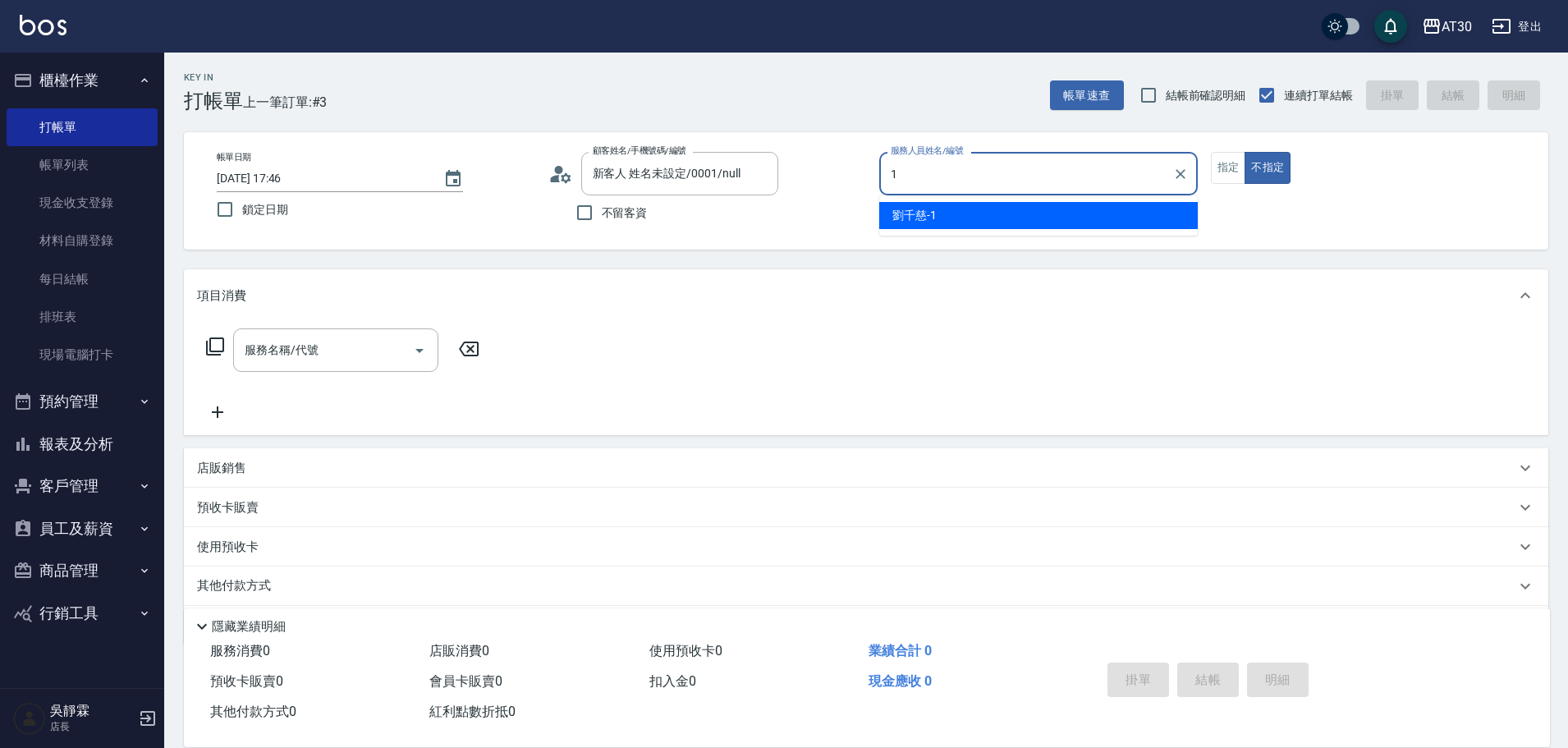
type input "劉千慈-1"
type button "false"
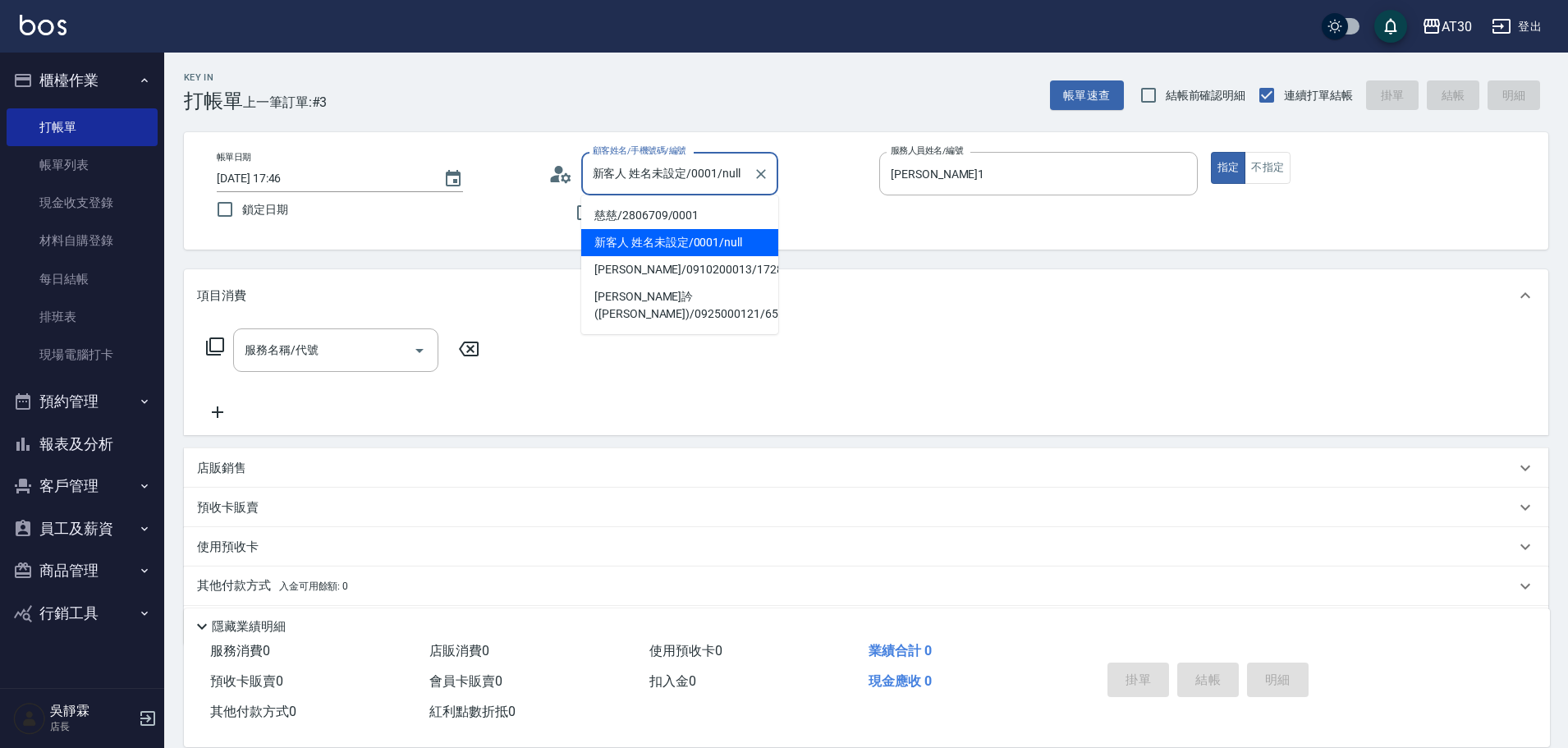
click at [656, 184] on input "新客人 姓名未設定/0001/null" at bounding box center [668, 174] width 158 height 29
click at [667, 217] on li "慈慈/2806709/0001" at bounding box center [680, 215] width 197 height 27
type input "慈慈/2806709/0001"
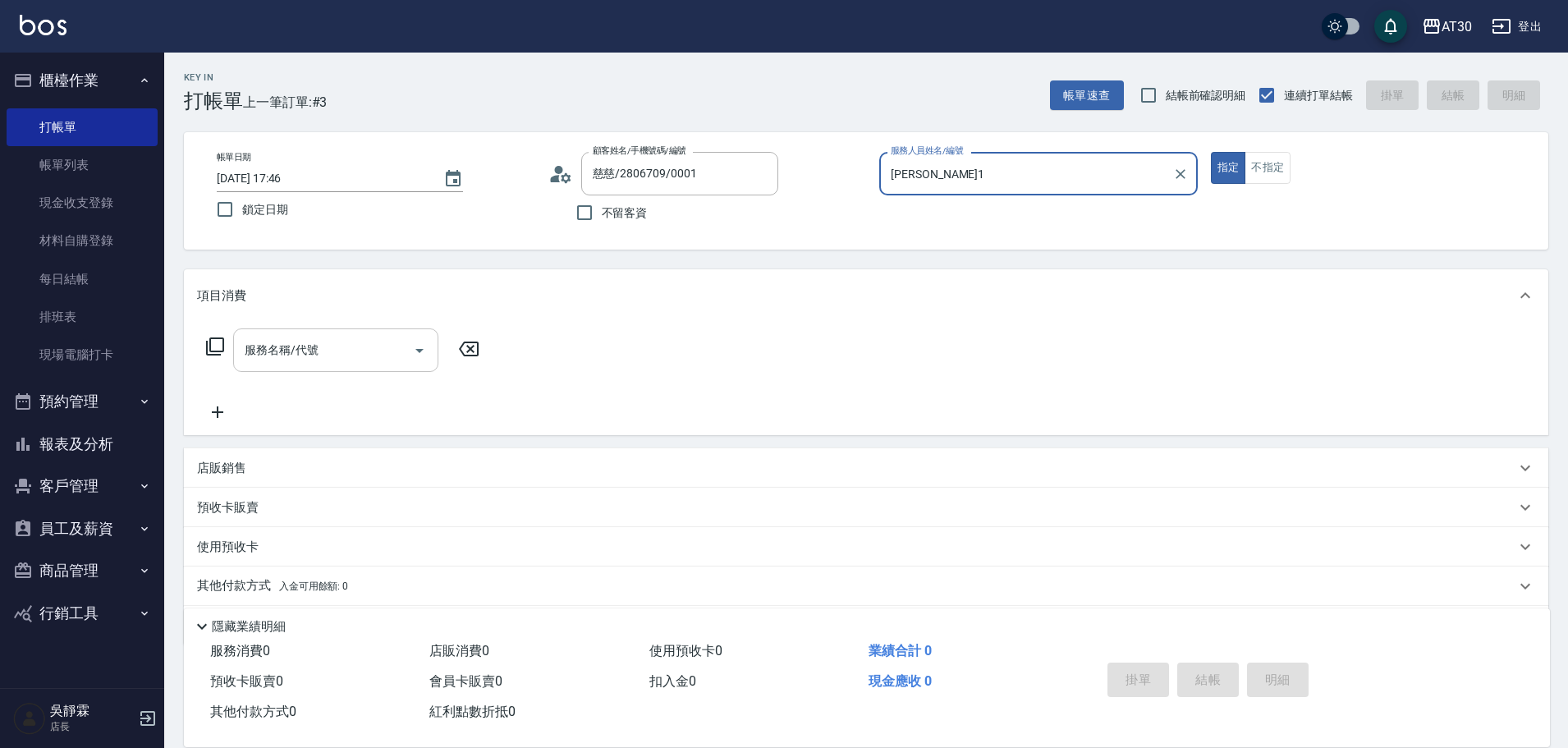
click at [354, 344] on input "服務名稱/代號" at bounding box center [323, 350] width 166 height 29
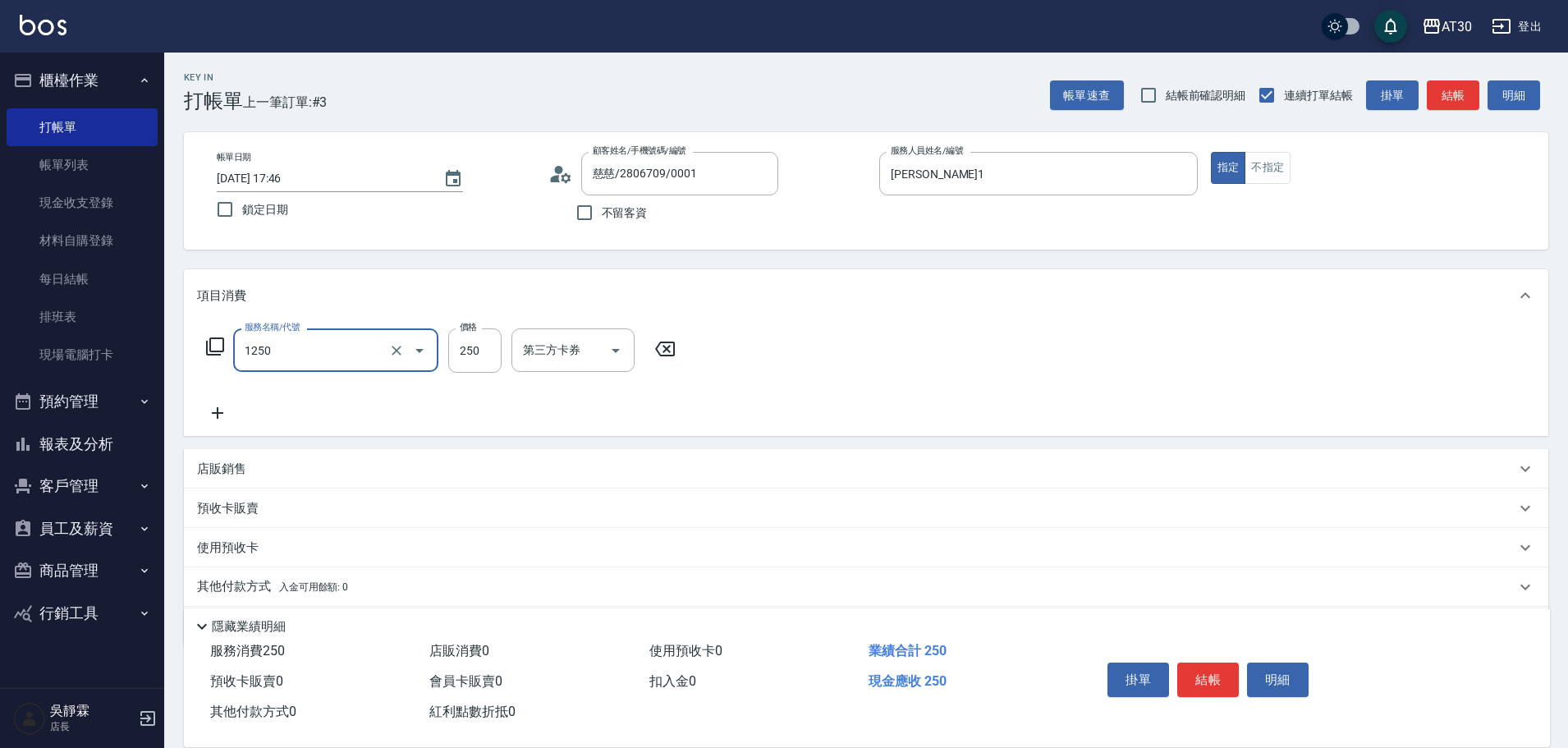
type input "洗髮250(1250)"
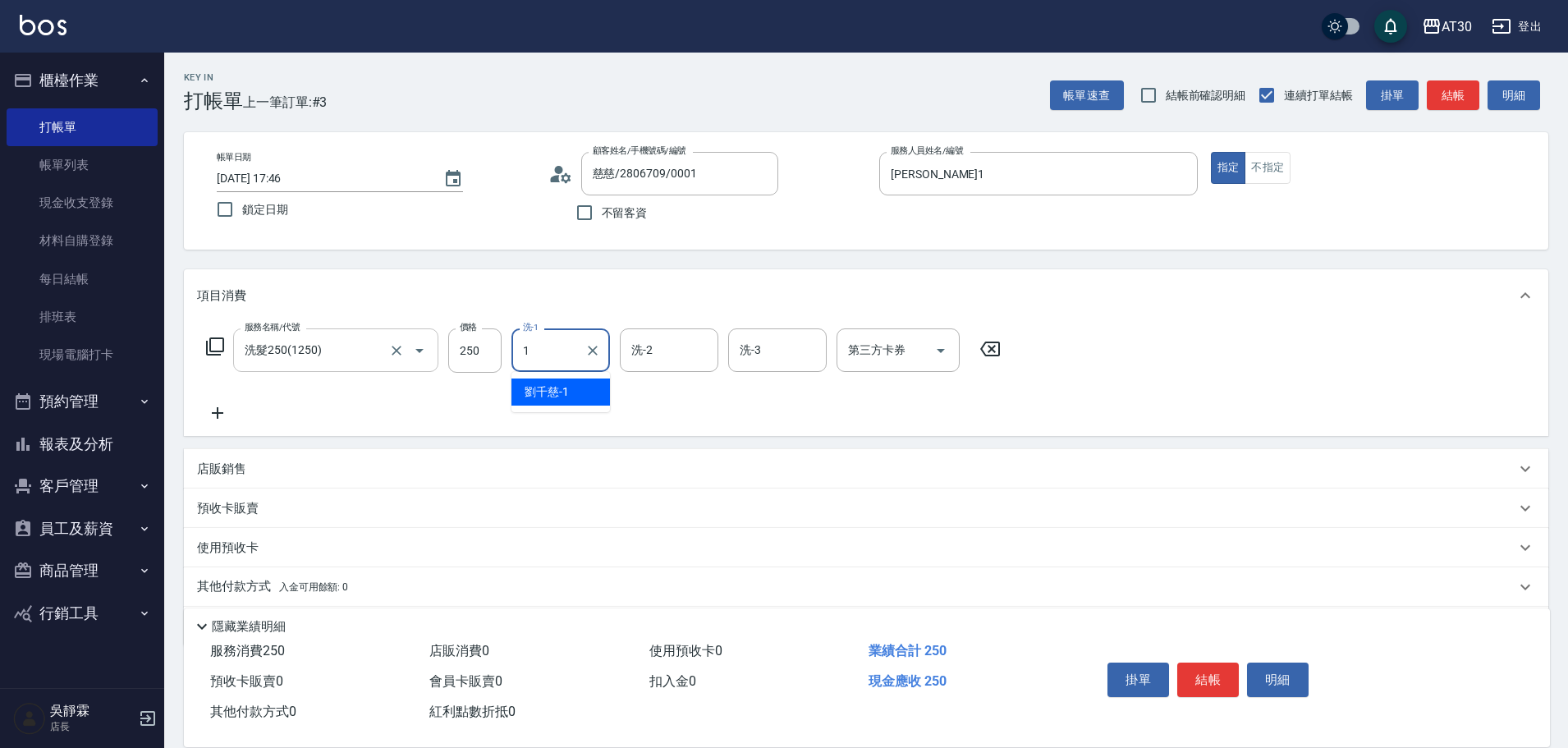
type input "劉千慈-1"
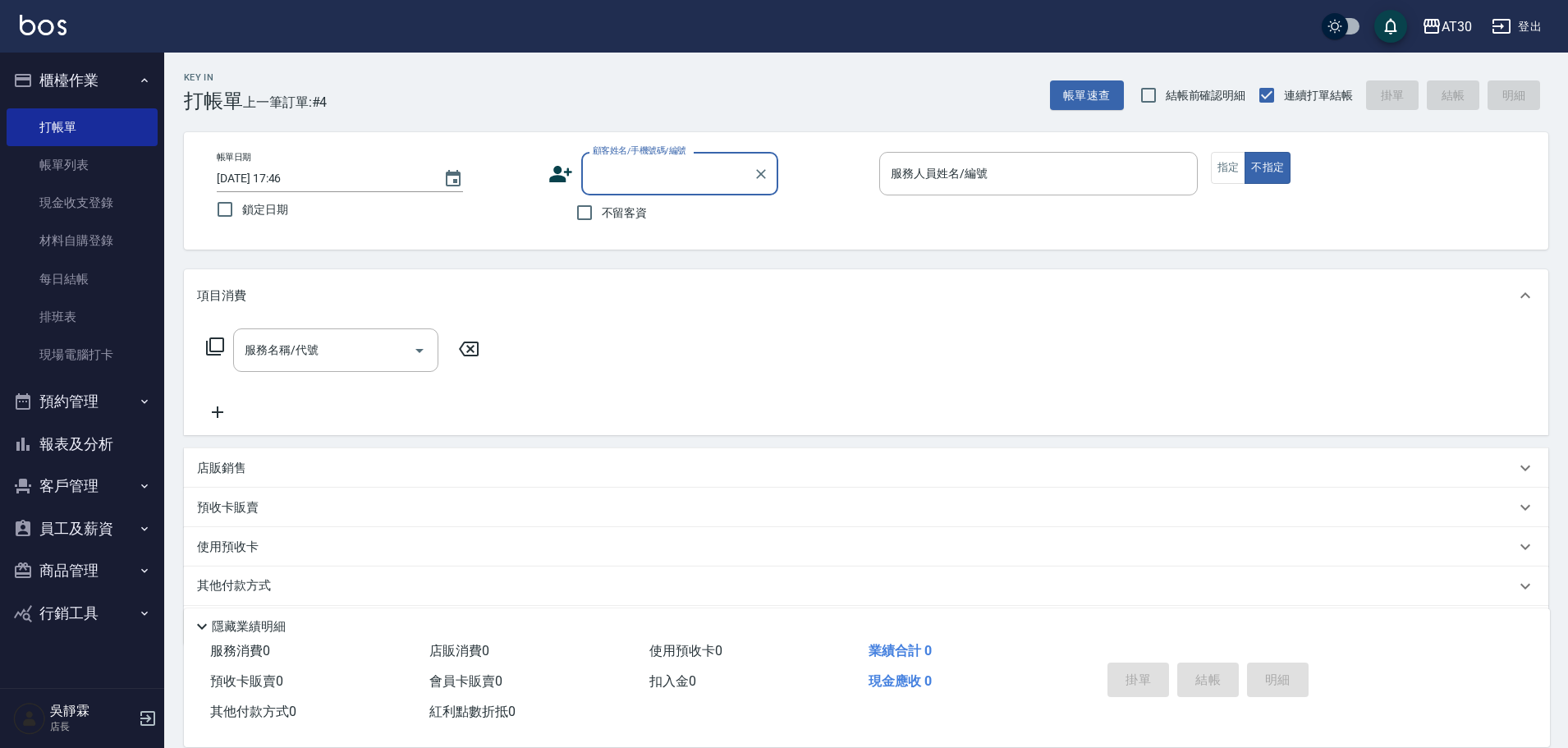
click at [102, 485] on button "客戶管理" at bounding box center [82, 487] width 151 height 43
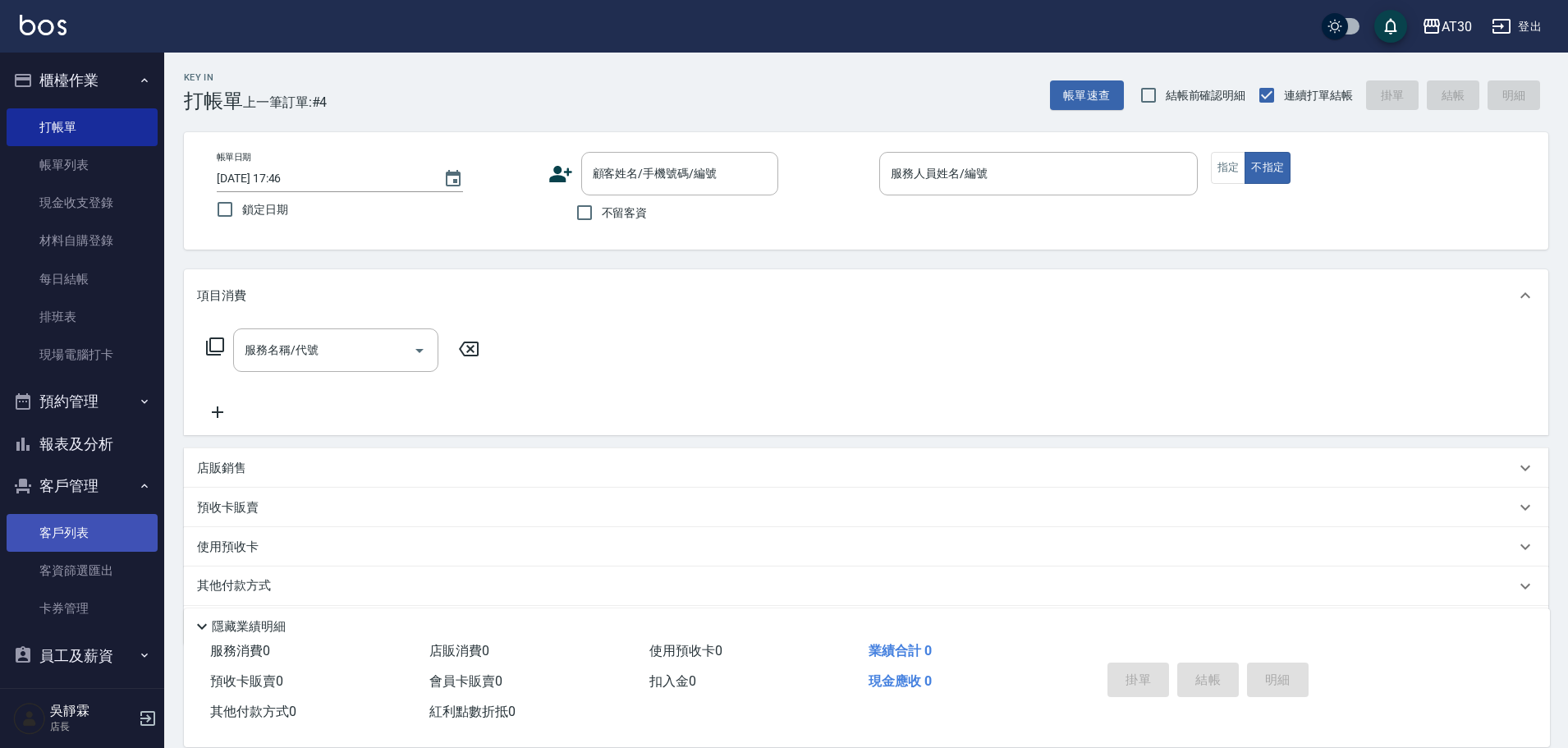
click at [107, 541] on link "客戶列表" at bounding box center [82, 533] width 151 height 38
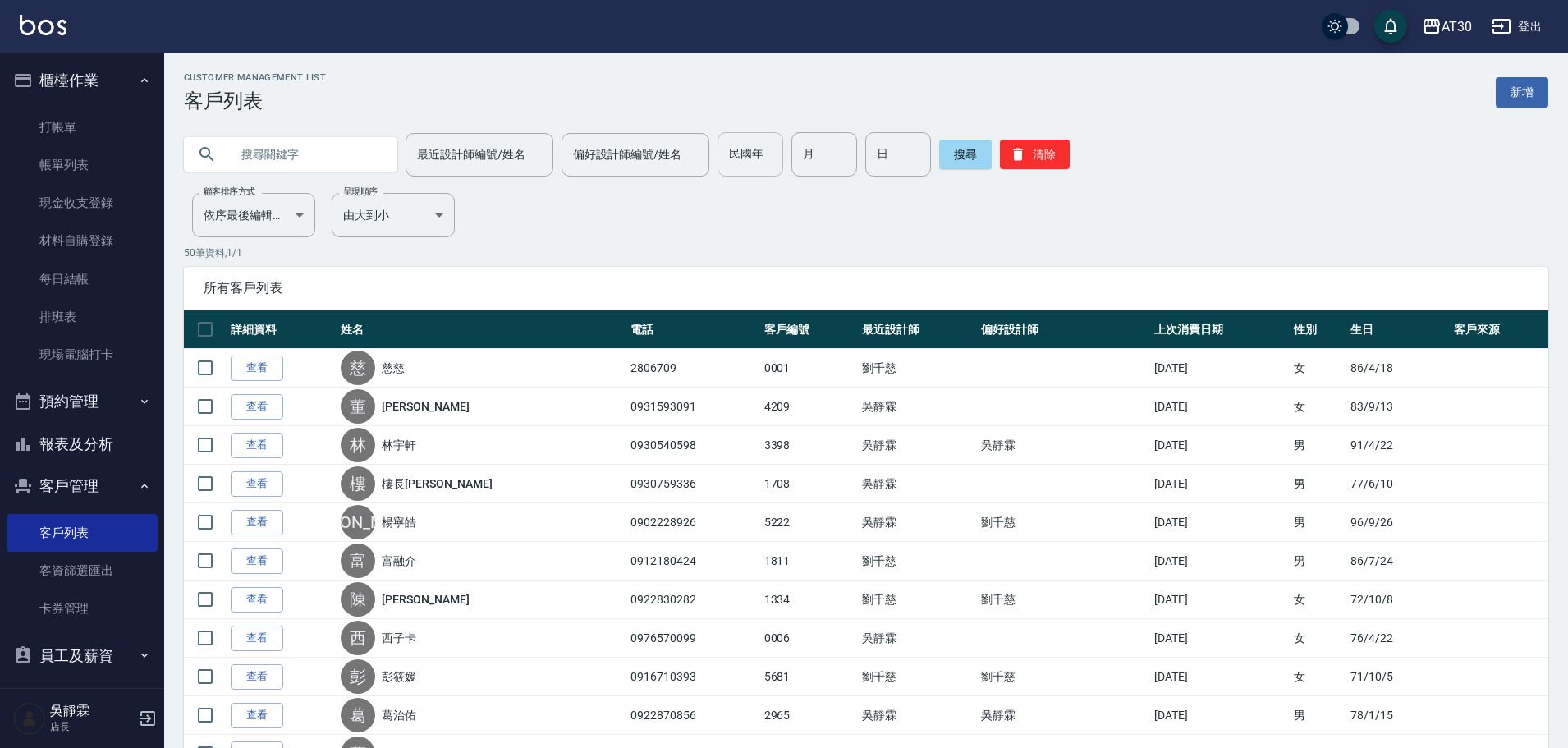
click at [754, 164] on input "民國年" at bounding box center [751, 155] width 66 height 45
type input "85"
type input "11"
type input "18"
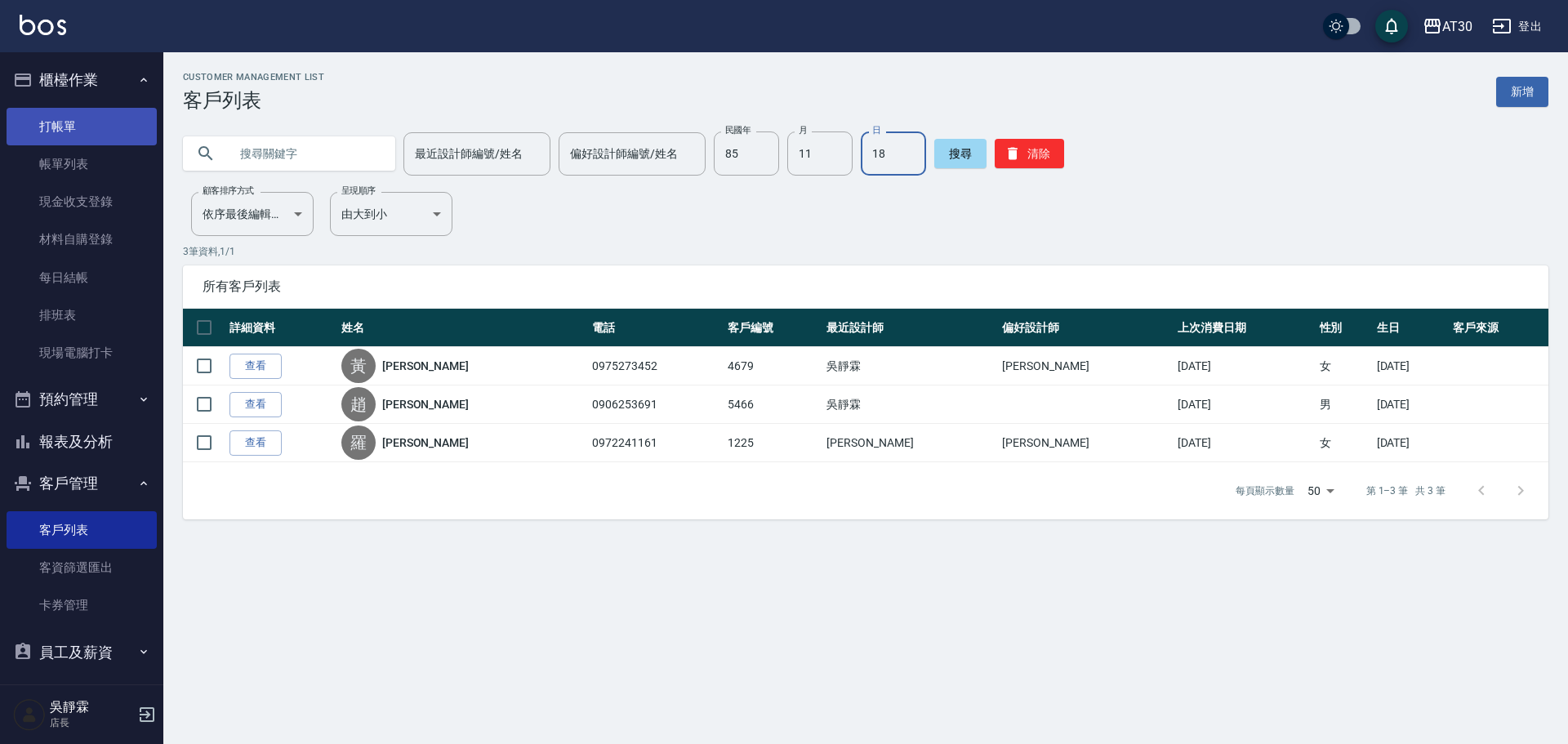
click at [91, 121] on link "打帳單" at bounding box center [81, 127] width 150 height 38
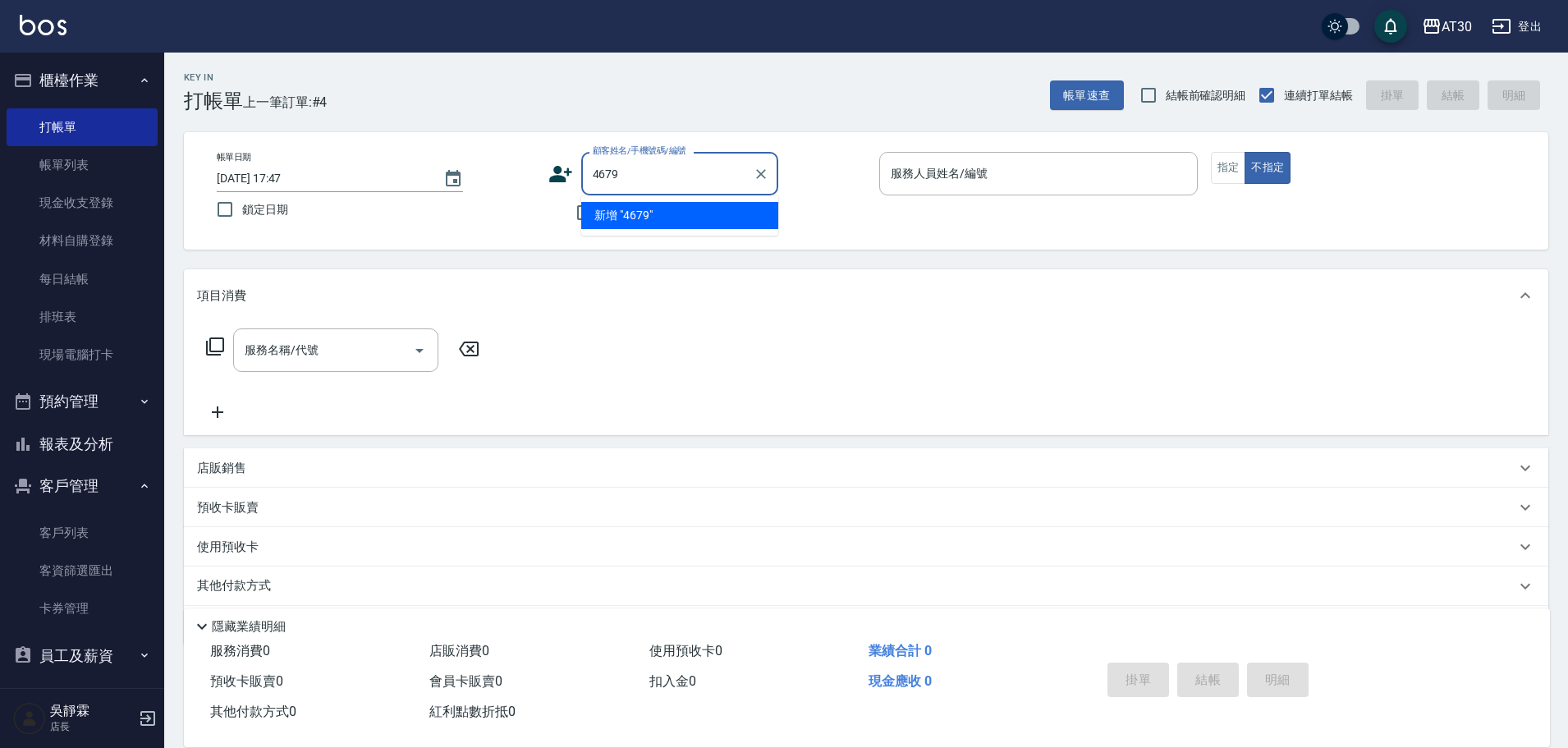
type input "4679"
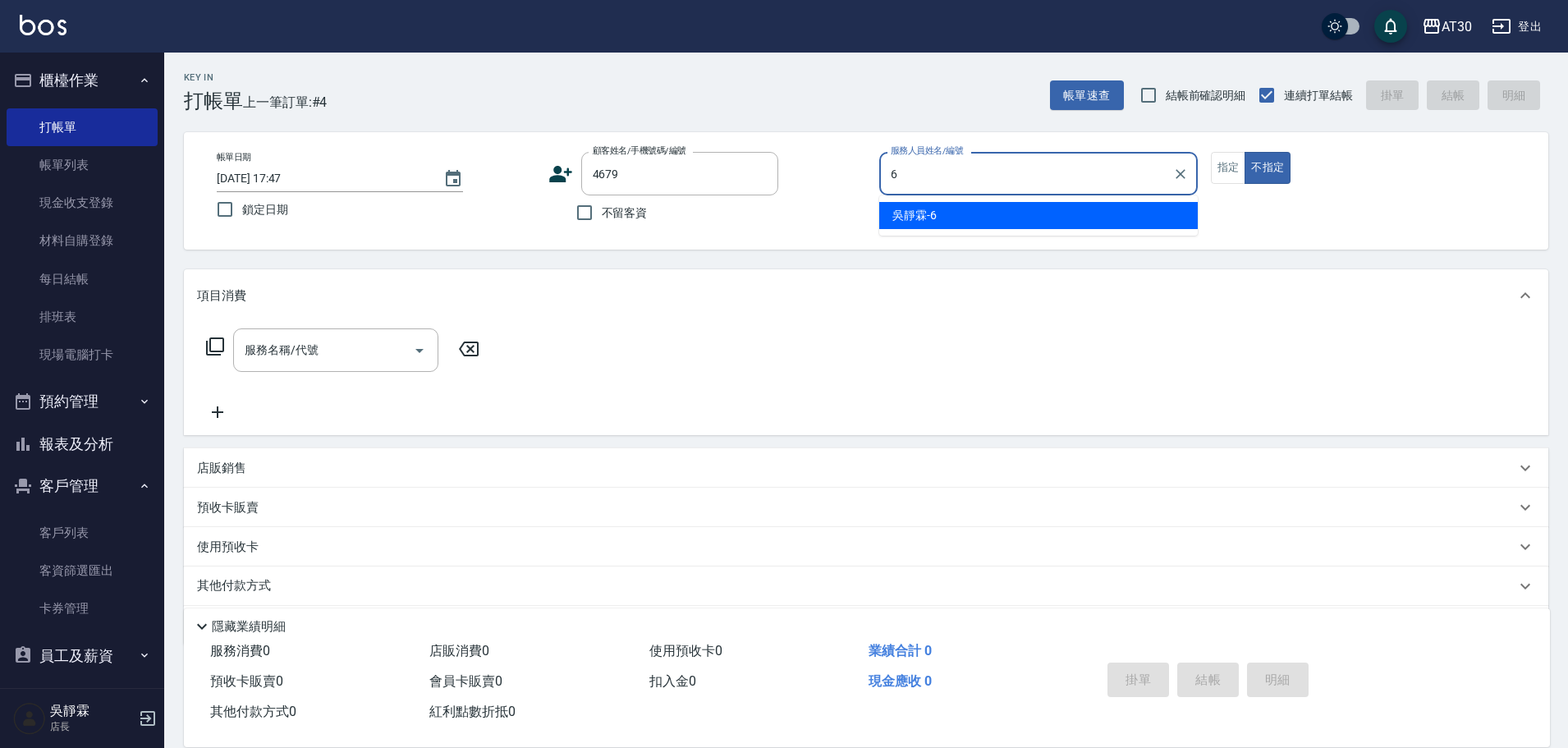
type input "吳靜霖-6"
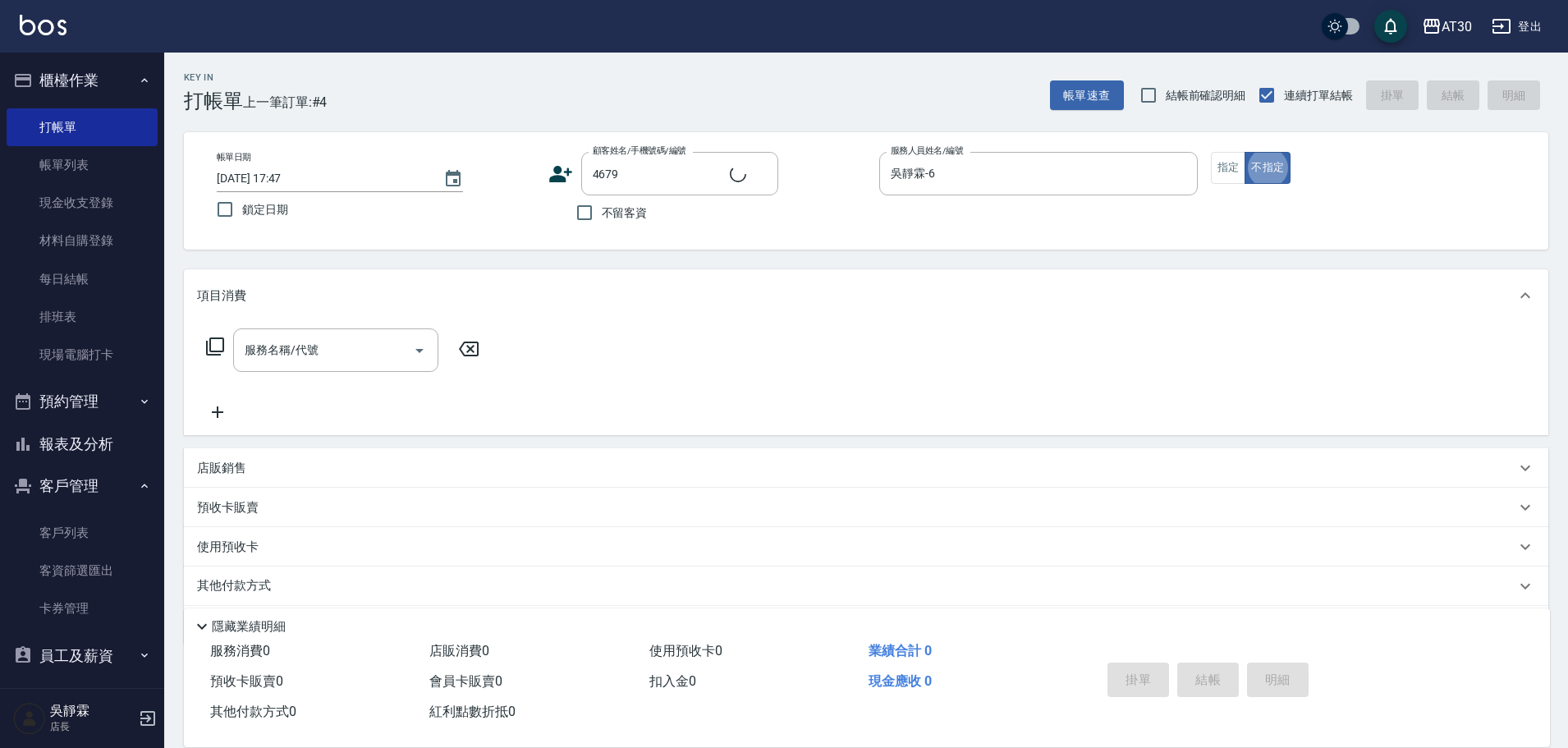
type button "false"
type input "黃玉采/0975273452/4679"
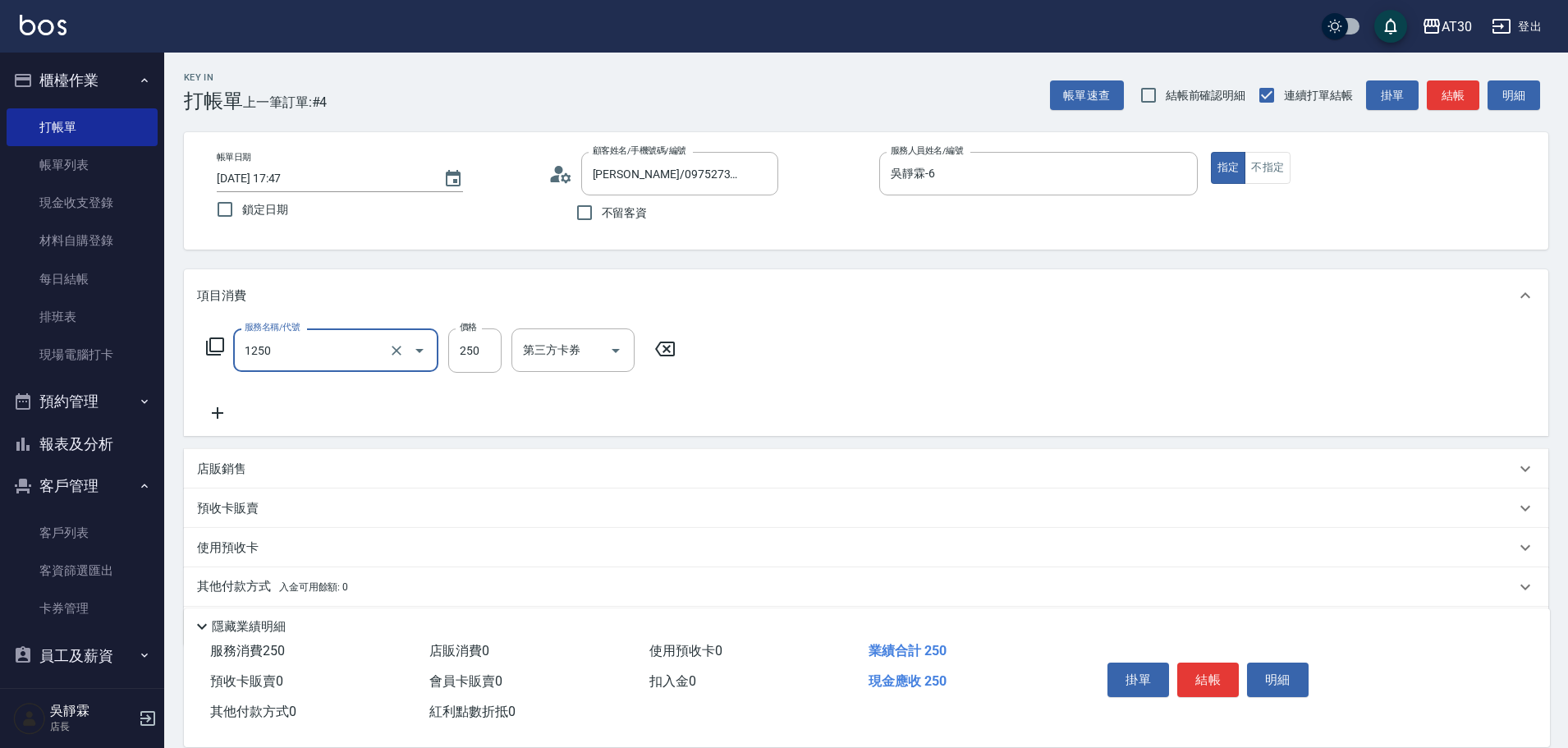
type input "洗髮250(1250)"
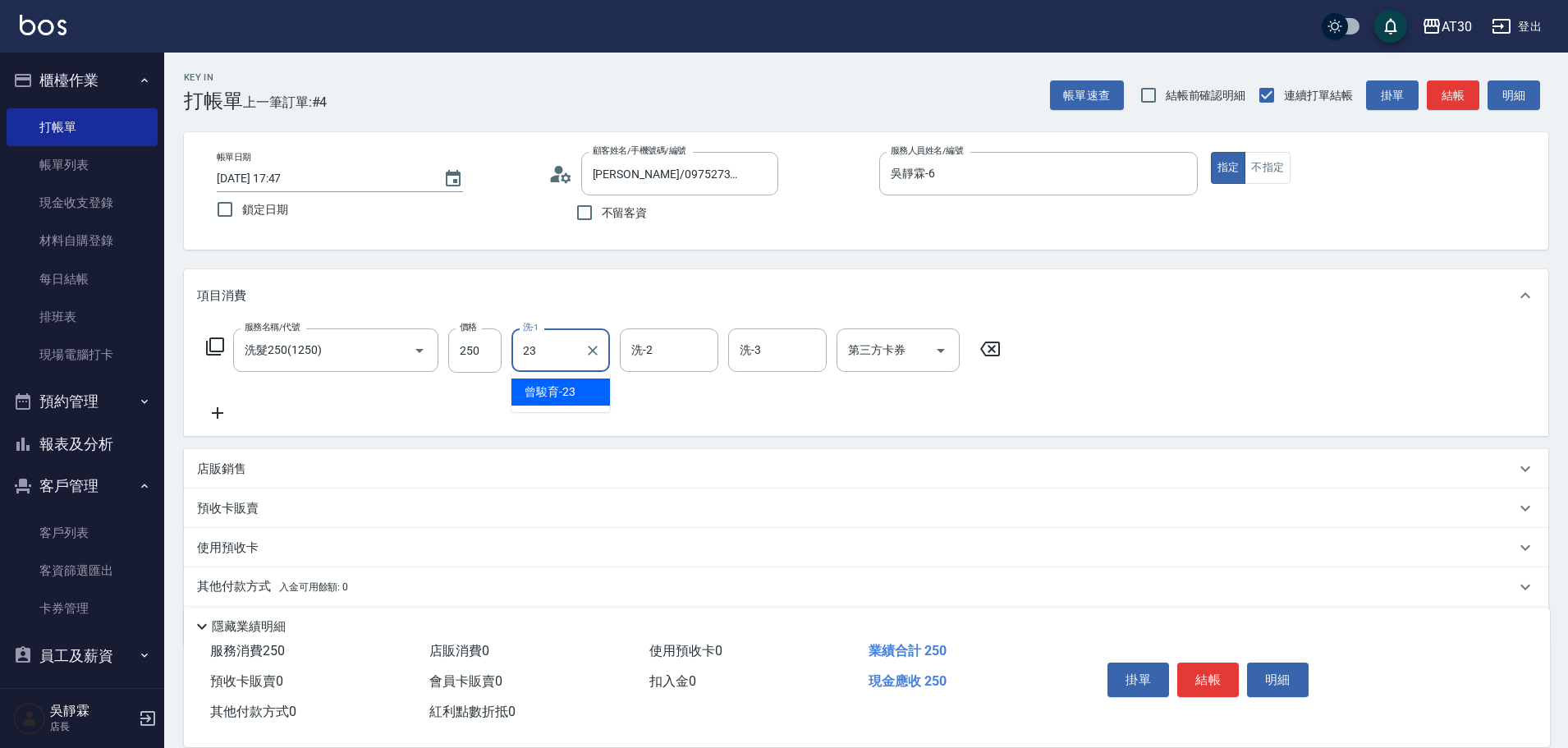
type input "曾駿育-23"
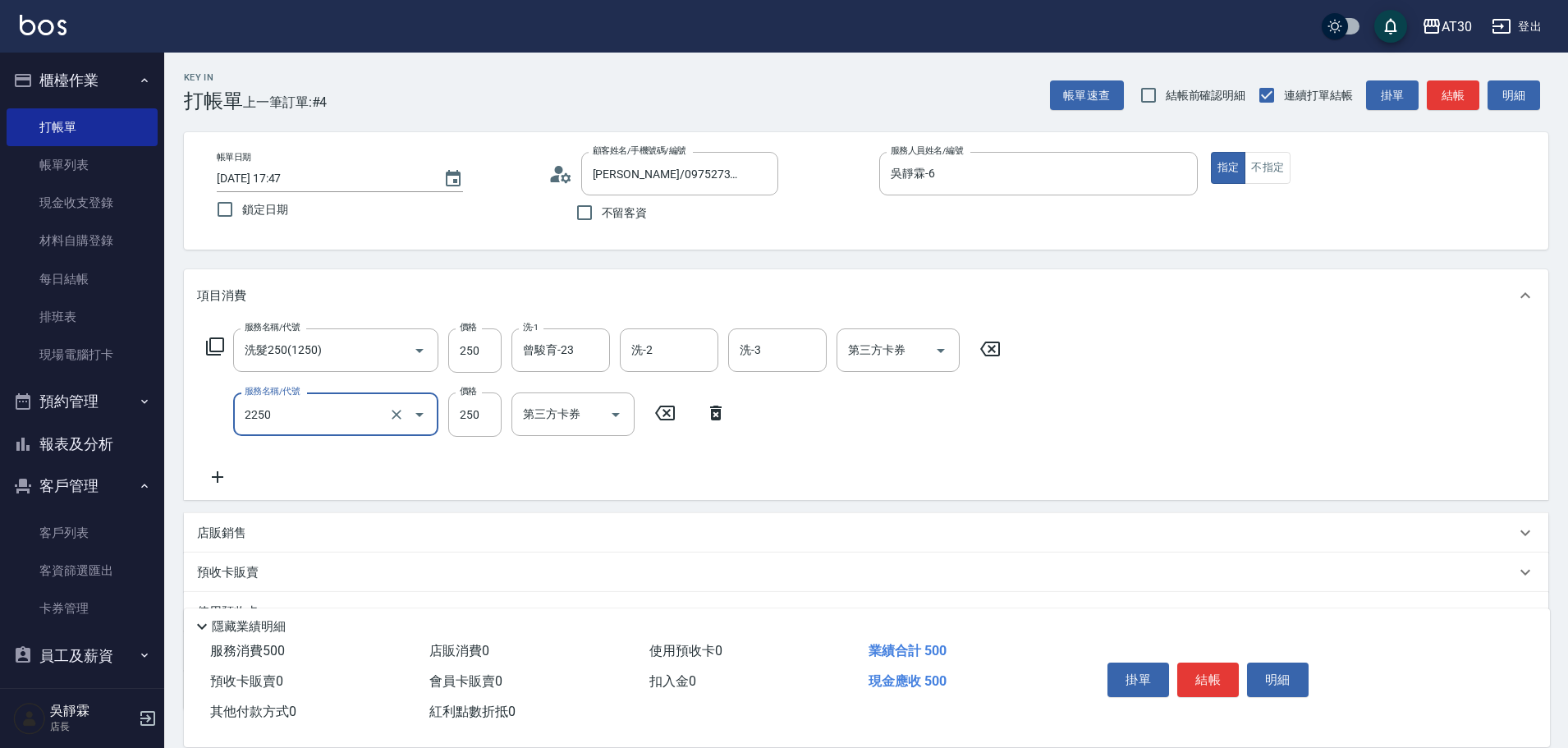
type input "剪髮(2250)"
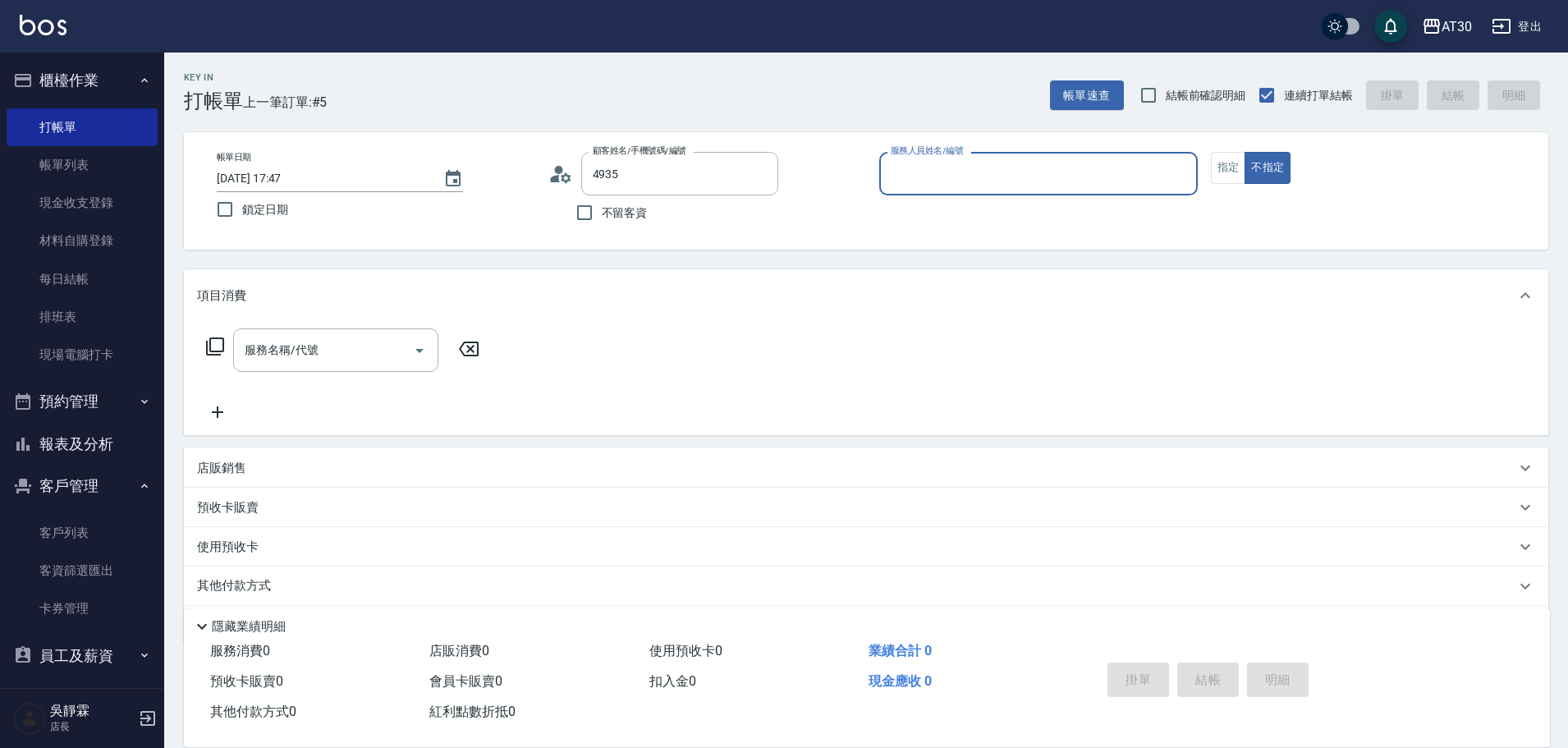
type input "黃柏倫/0908313556/4935"
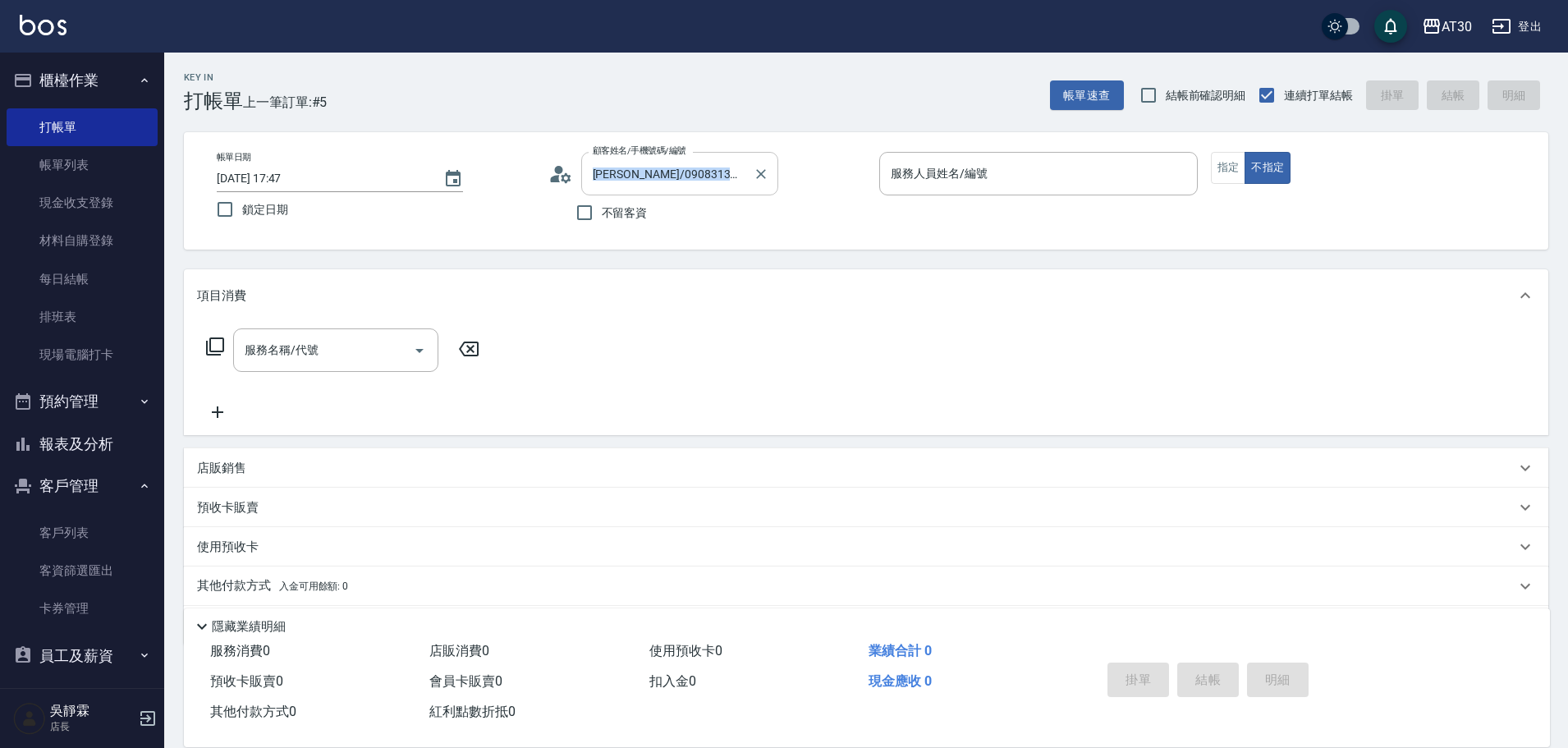
click at [772, 181] on div "顧客姓名/手機號碼/編號 黃柏倫/0908313556/4935 顧客姓名/手機號碼/編號" at bounding box center [708, 174] width 319 height 44
click at [768, 179] on icon "Clear" at bounding box center [761, 174] width 17 height 17
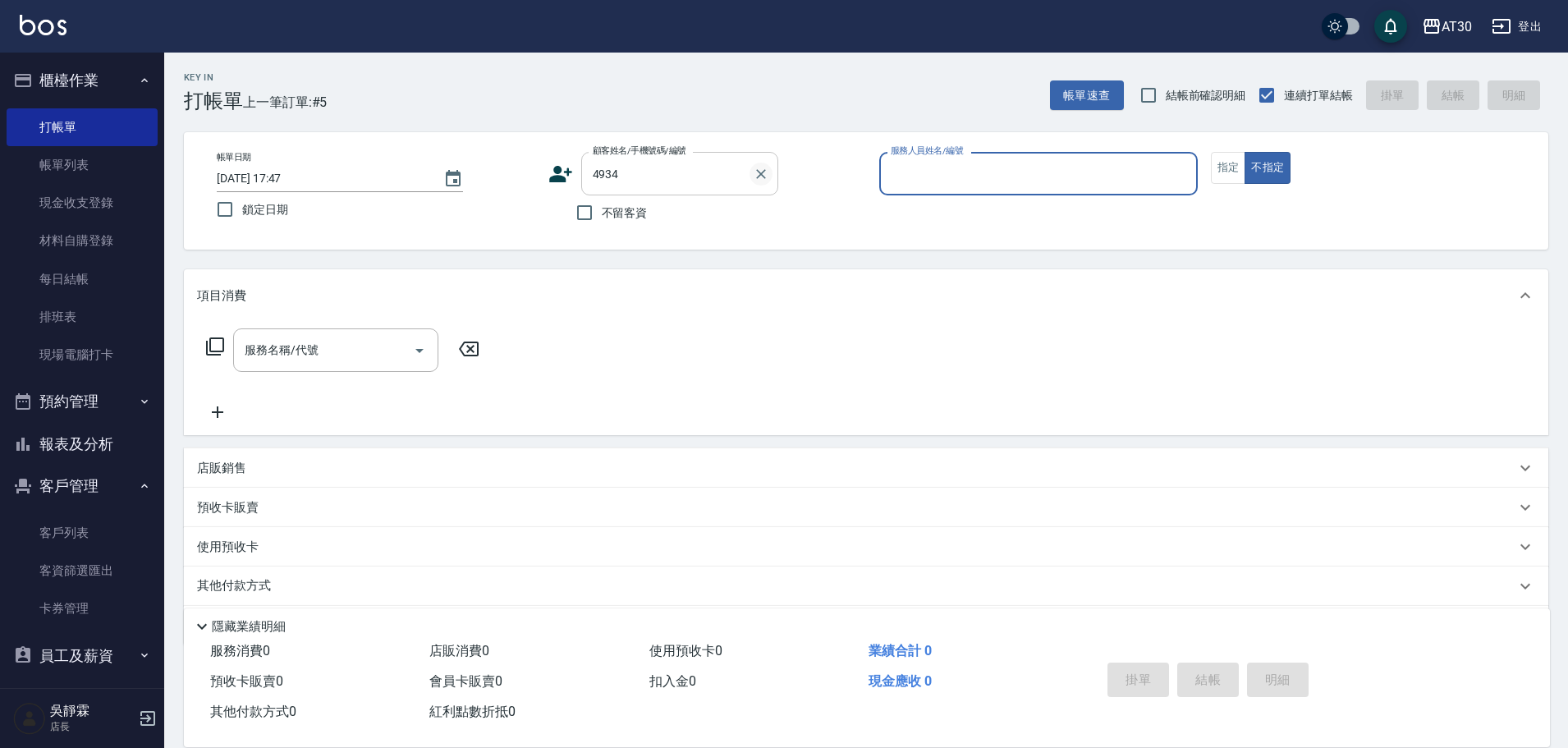
type input "陳彥綸/0902176266/4934"
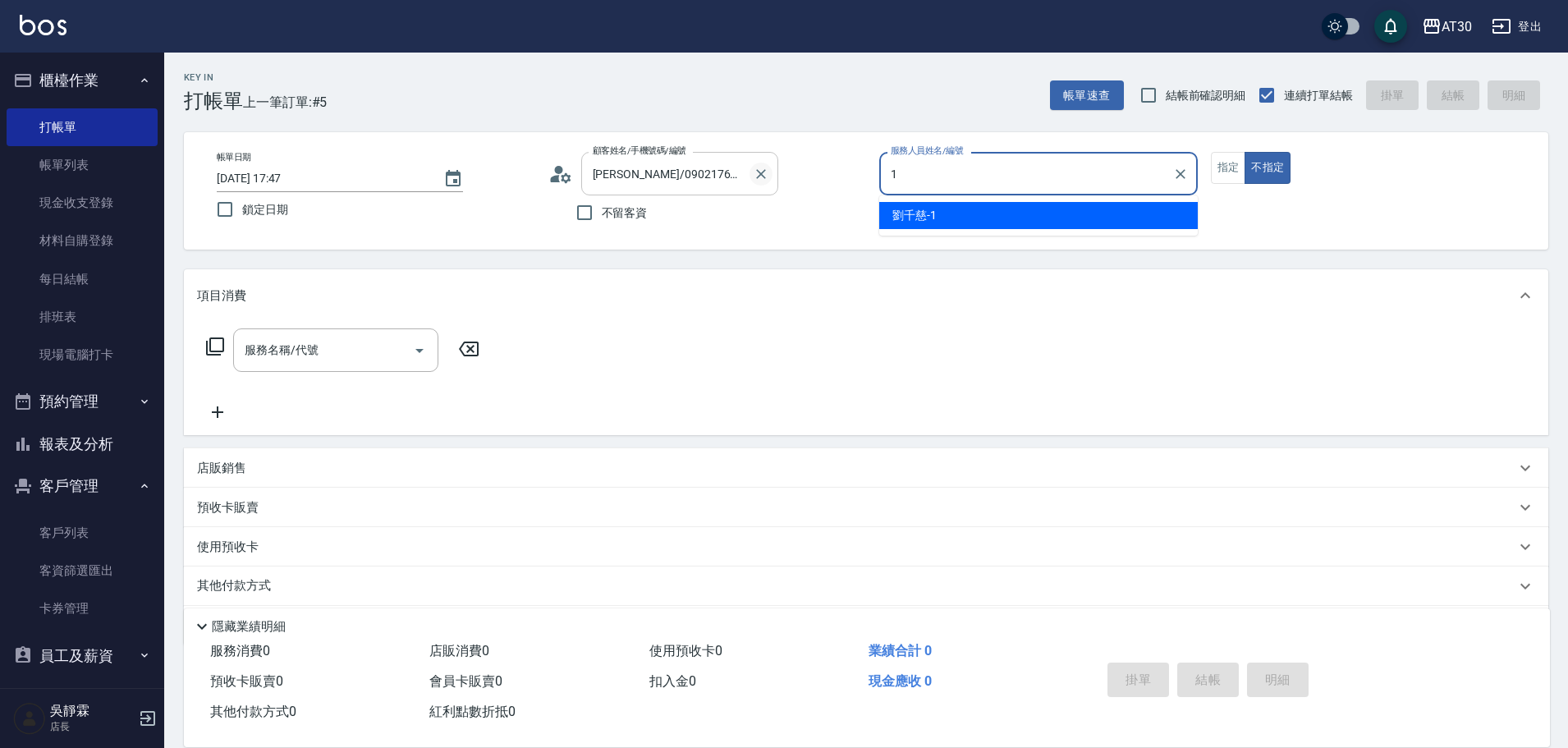
type input "劉千慈-1"
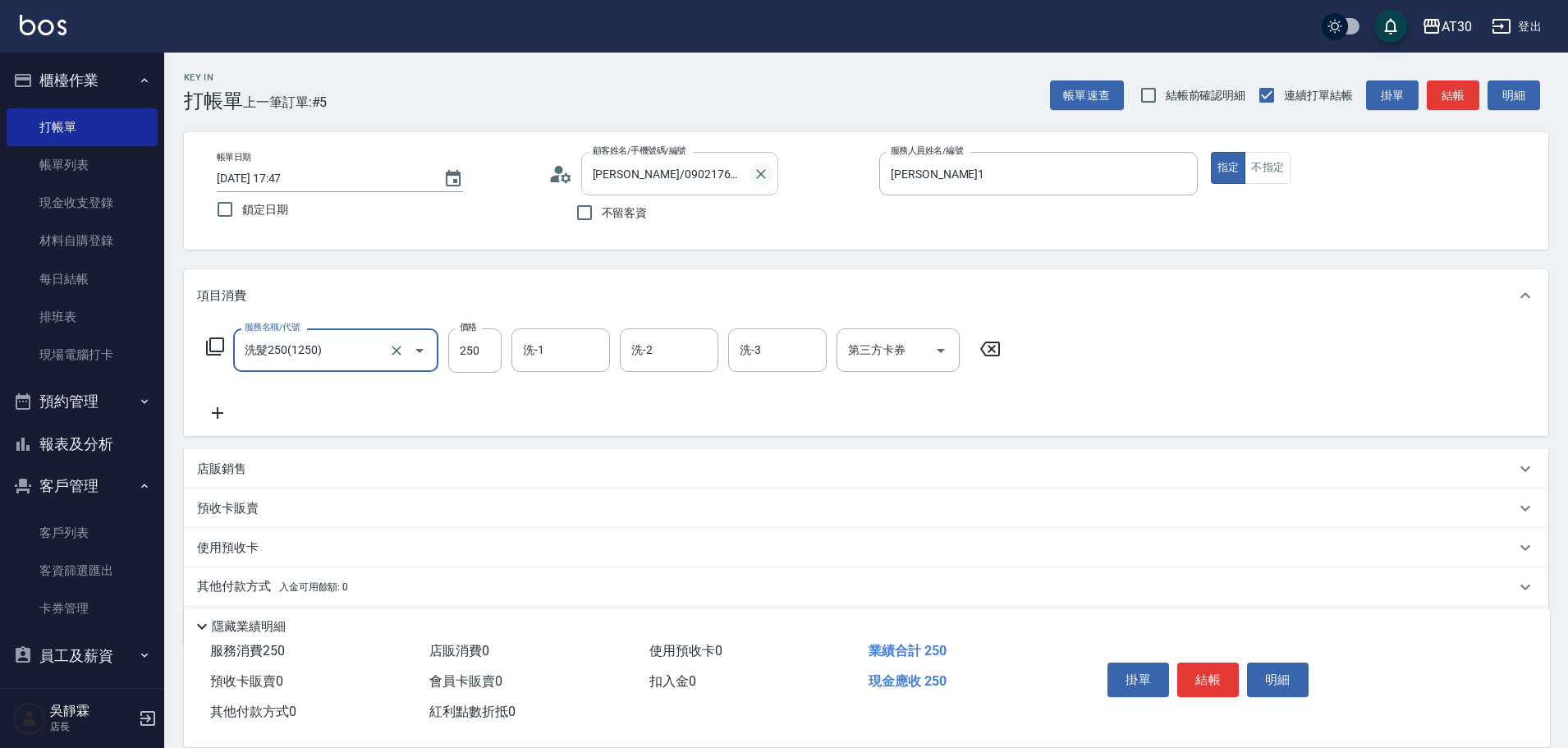
type input "洗髮250(1250)"
click at [988, 341] on icon at bounding box center [991, 349] width 41 height 20
type input "剪髮(2250)"
type input "100"
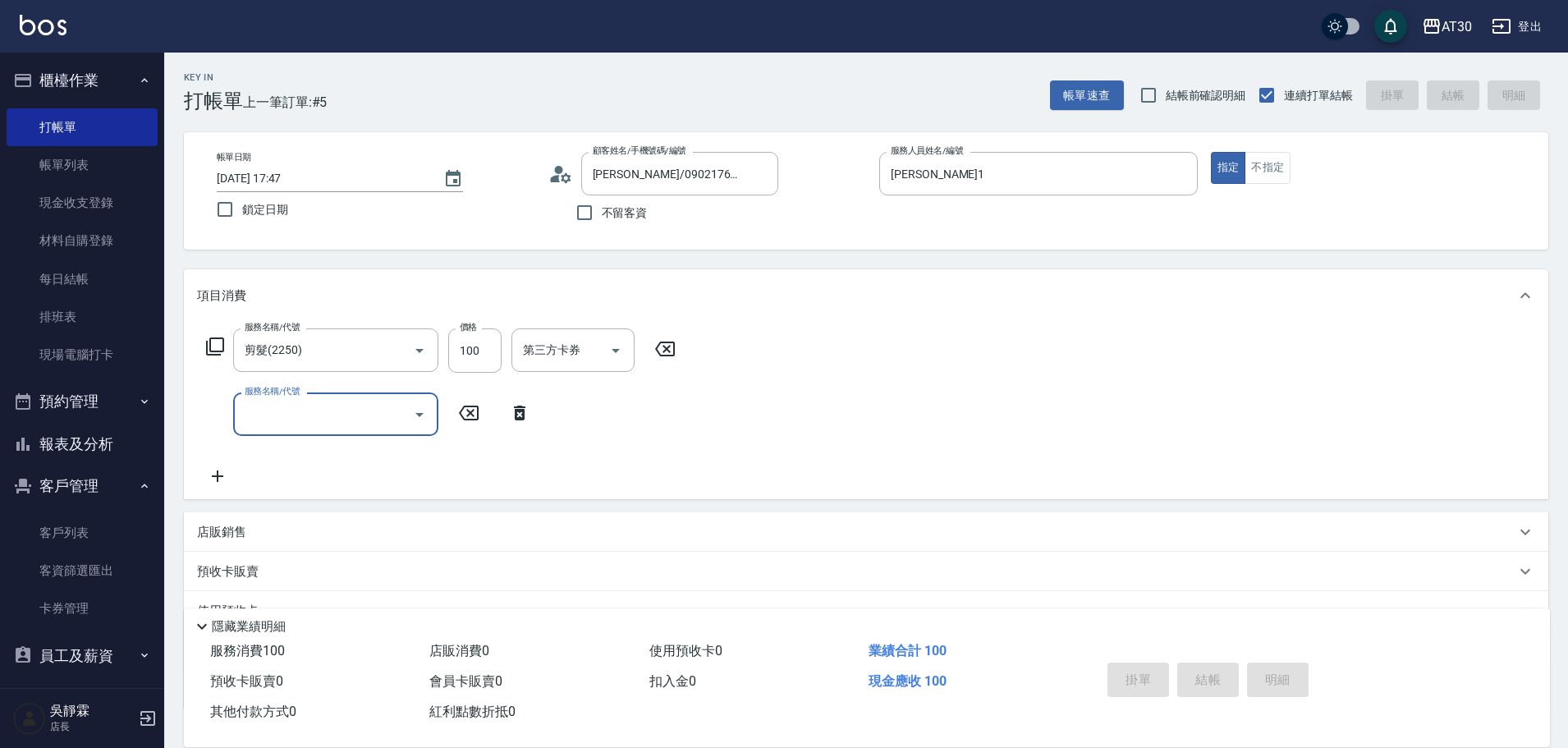
type input "2025/09/05 17:48"
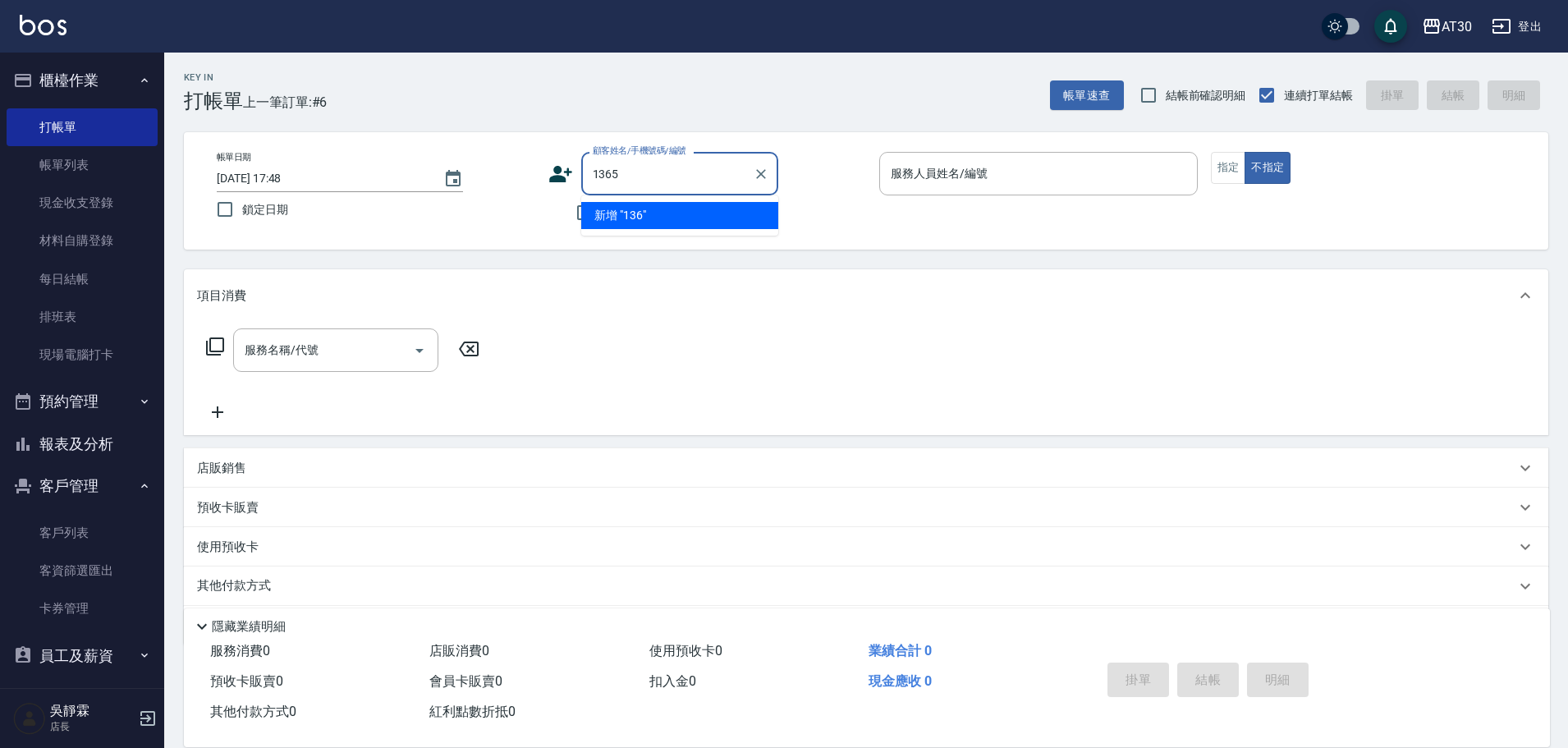
type input "1365"
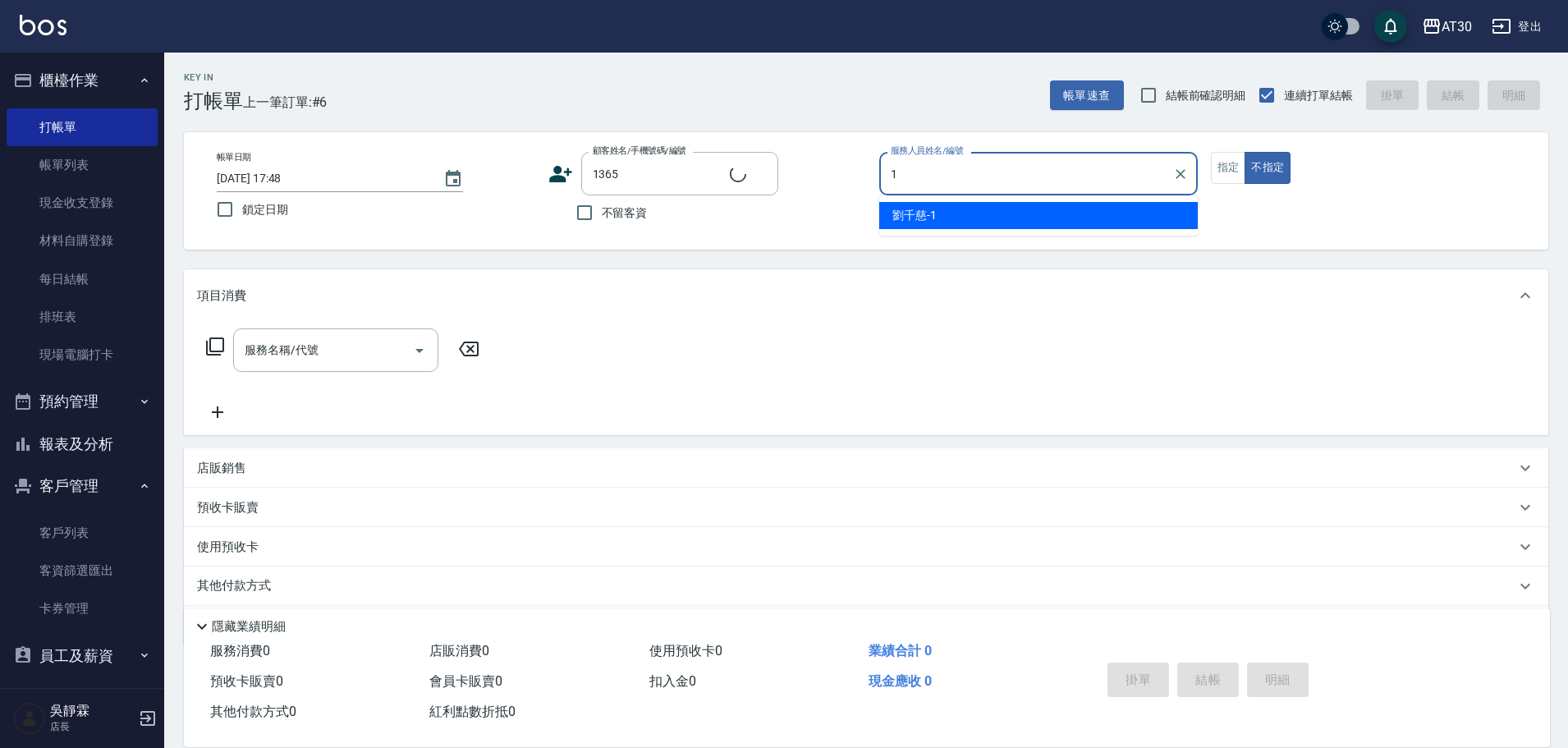
type input "1"
type input "陳宜萱/0906575027/1365"
type input "劉千慈-1"
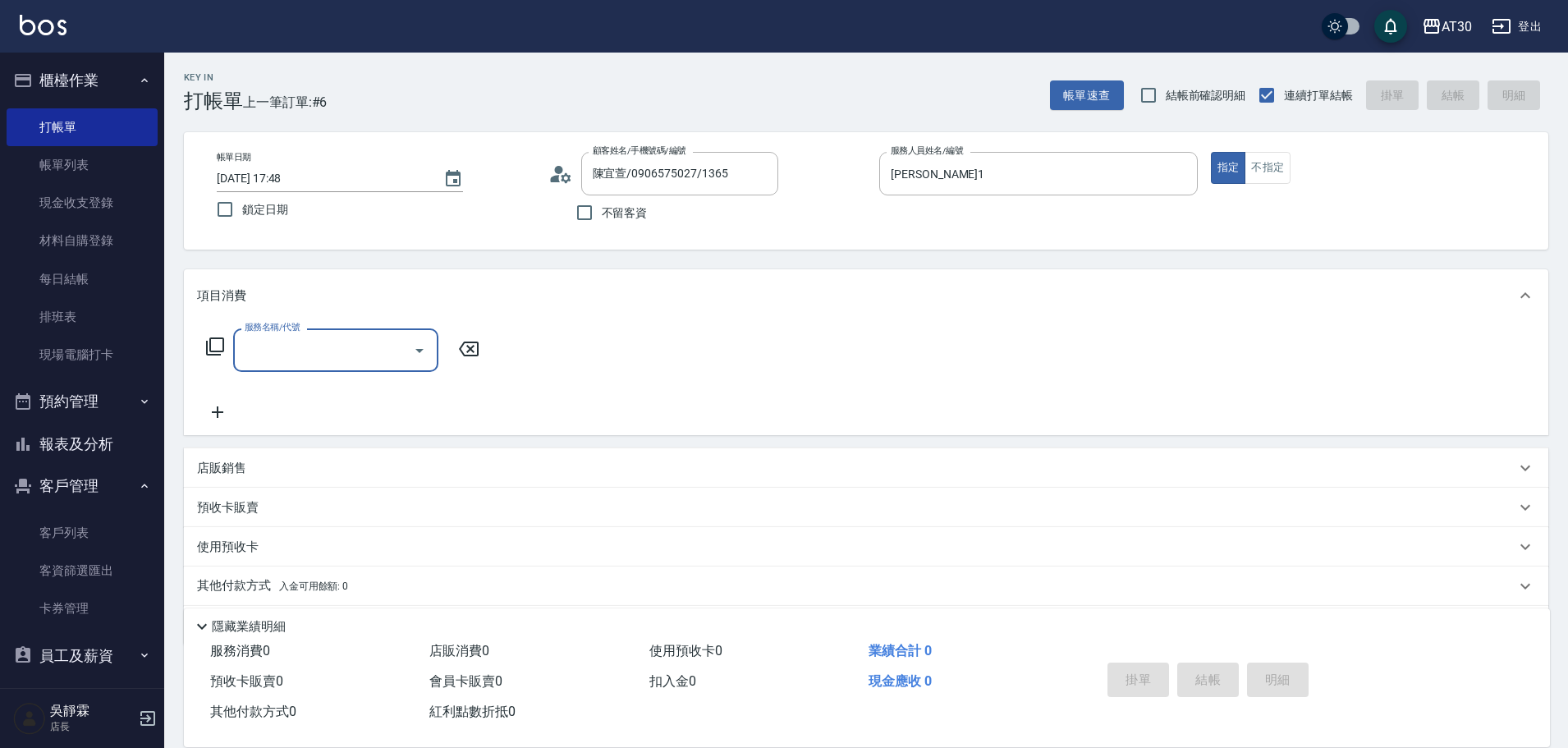
click at [348, 468] on div "店販銷售" at bounding box center [857, 469] width 1319 height 17
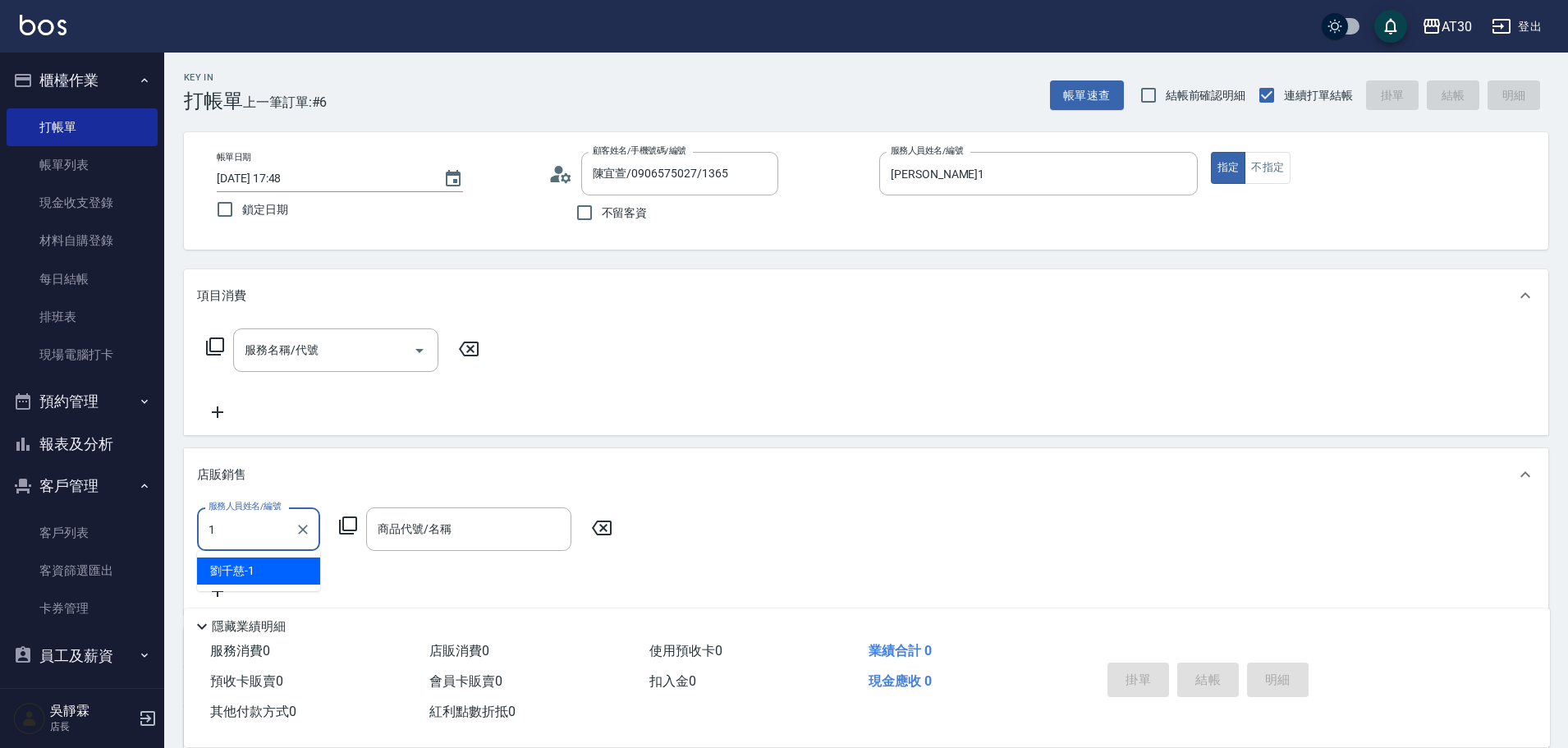
type input "劉千慈-1"
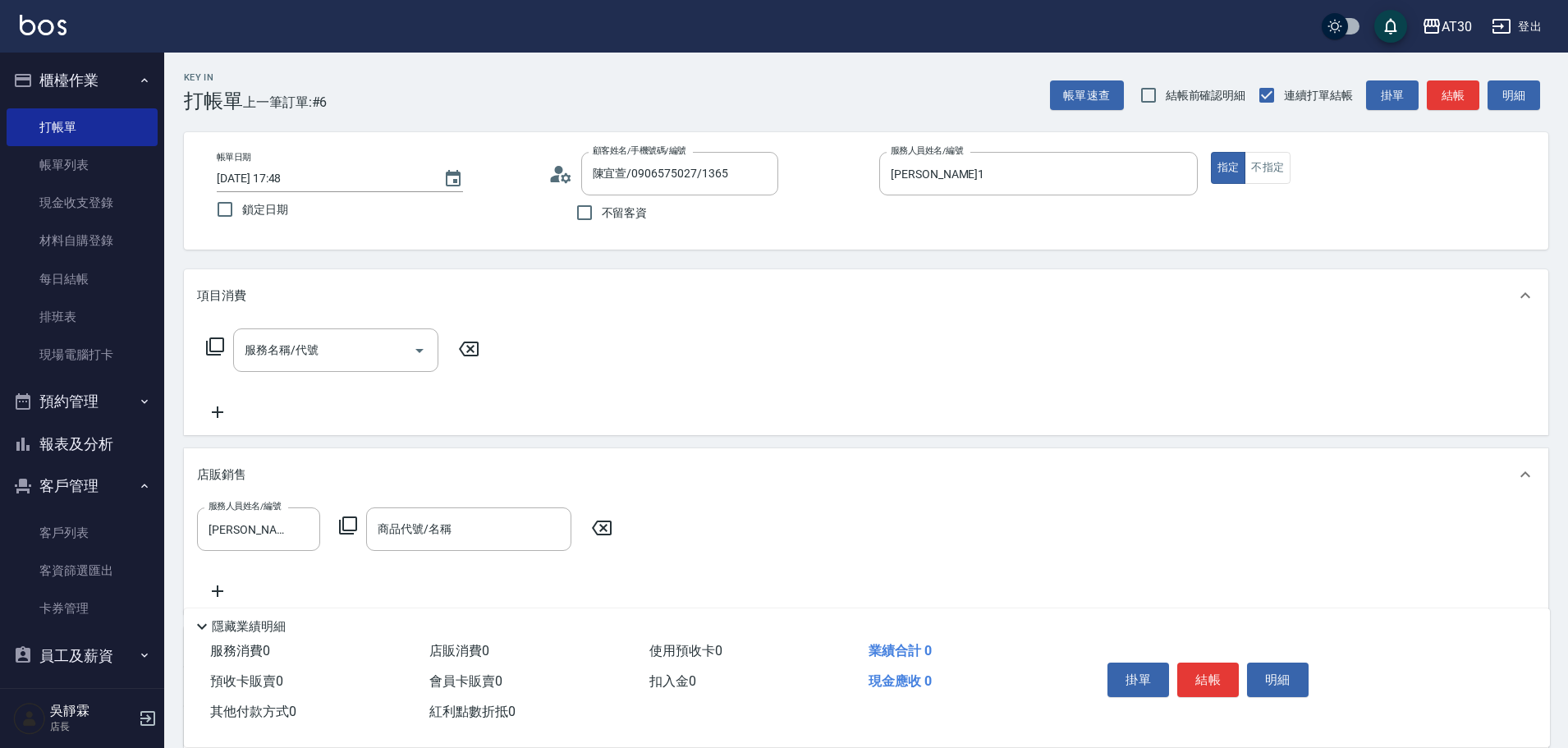
click at [346, 526] on icon at bounding box center [348, 526] width 20 height 20
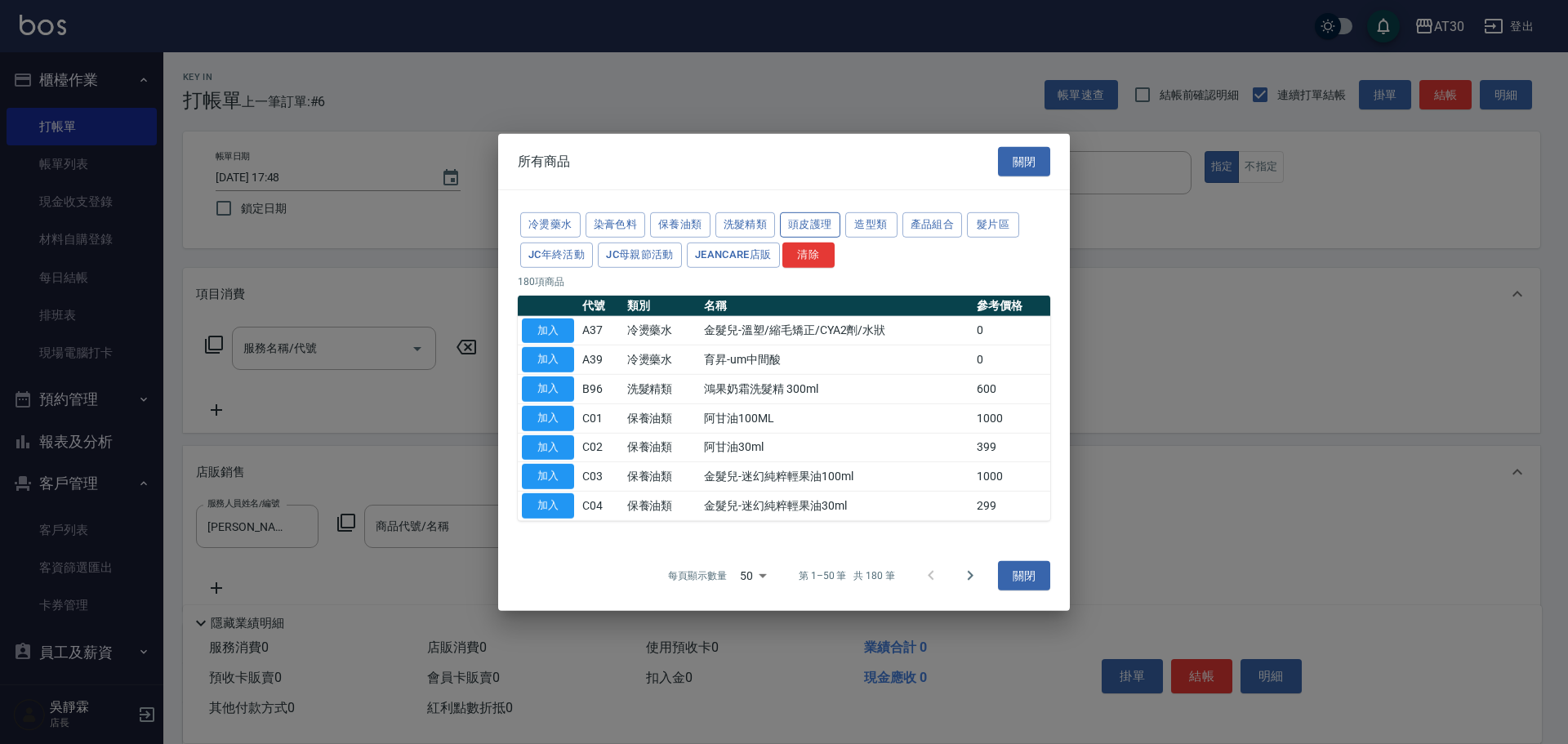
click at [797, 220] on button "頭皮護理" at bounding box center [810, 224] width 61 height 25
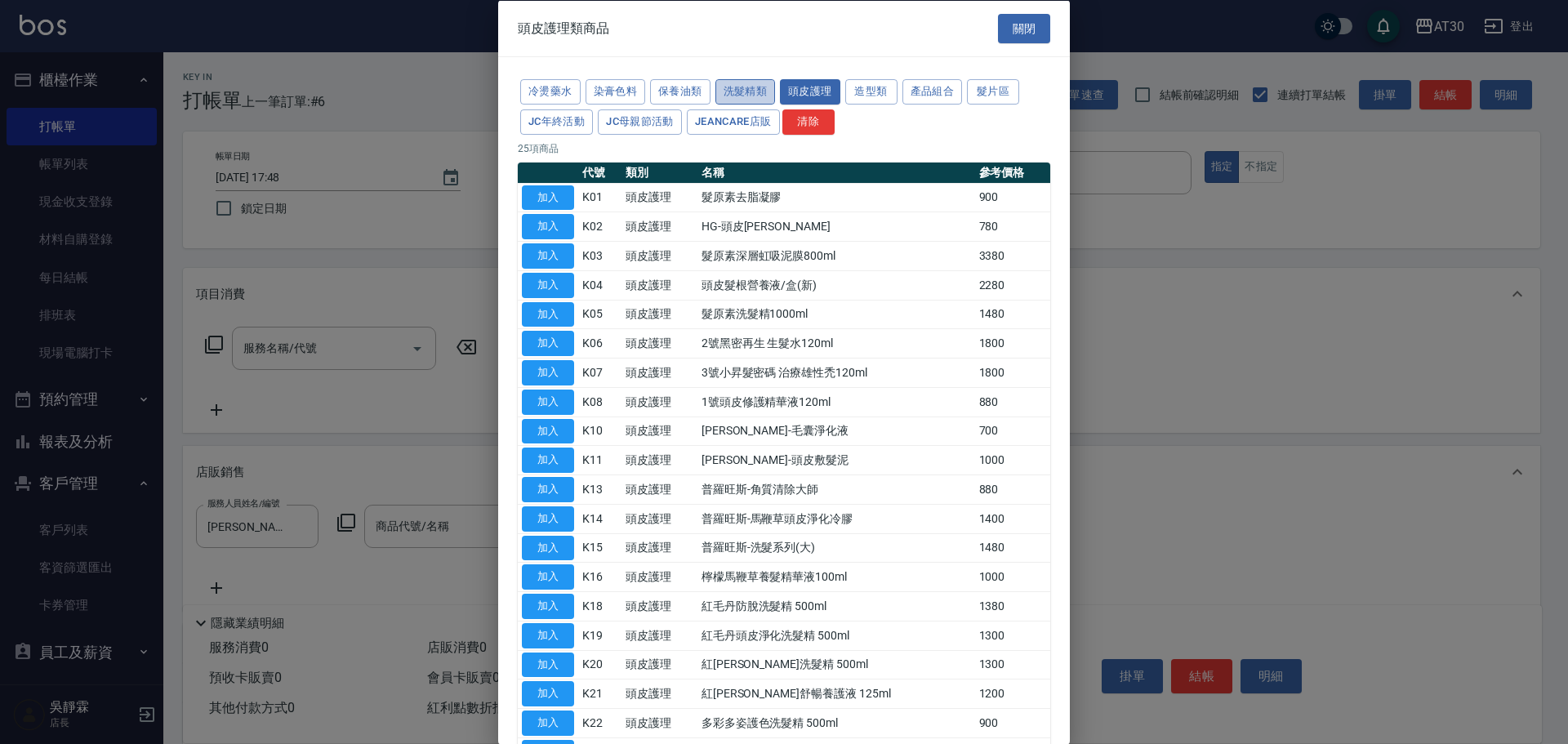
click at [752, 87] on button "洗髮精類" at bounding box center [746, 91] width 61 height 25
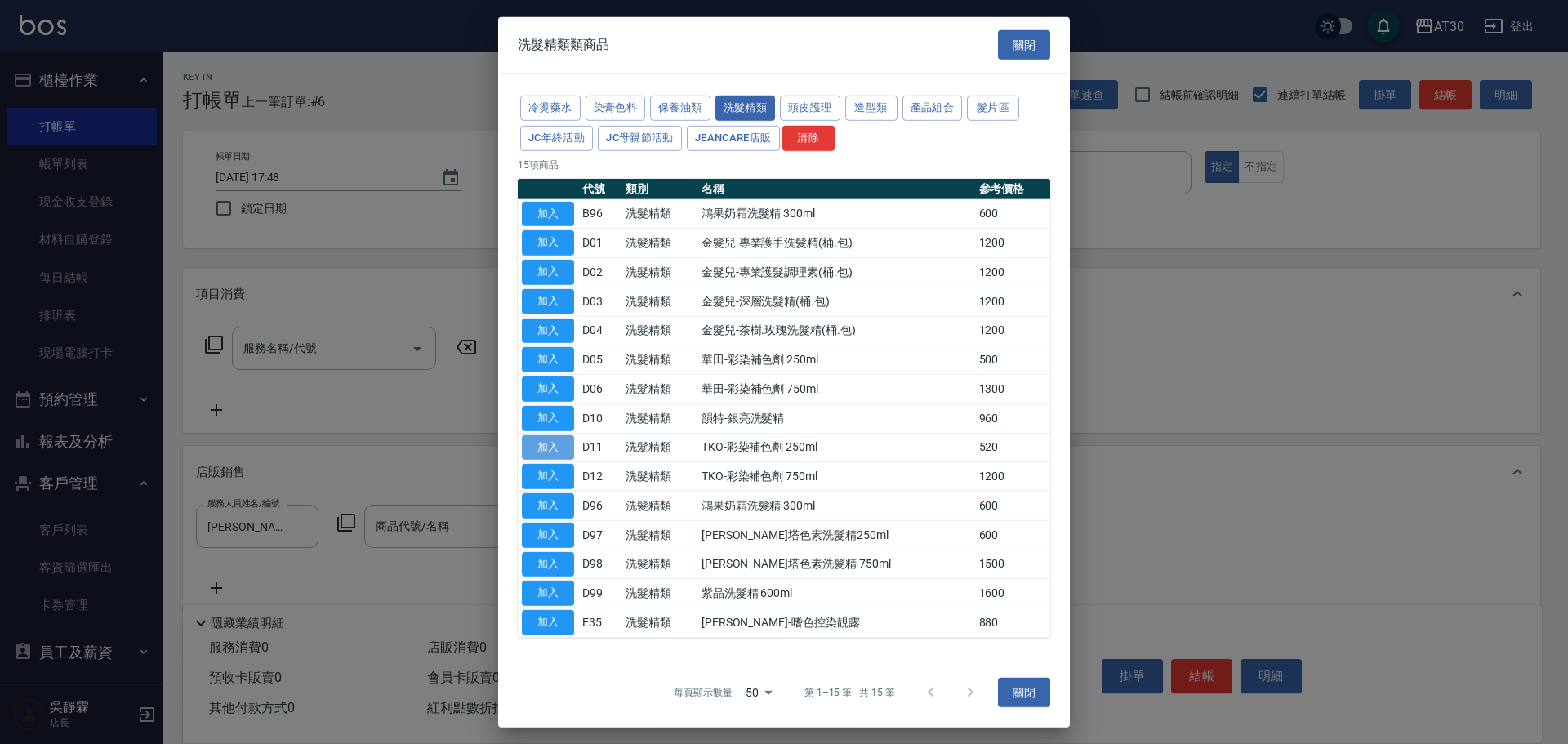
click at [560, 445] on button "加入" at bounding box center [548, 447] width 53 height 25
type input "TKO-彩染補色劑 250ml"
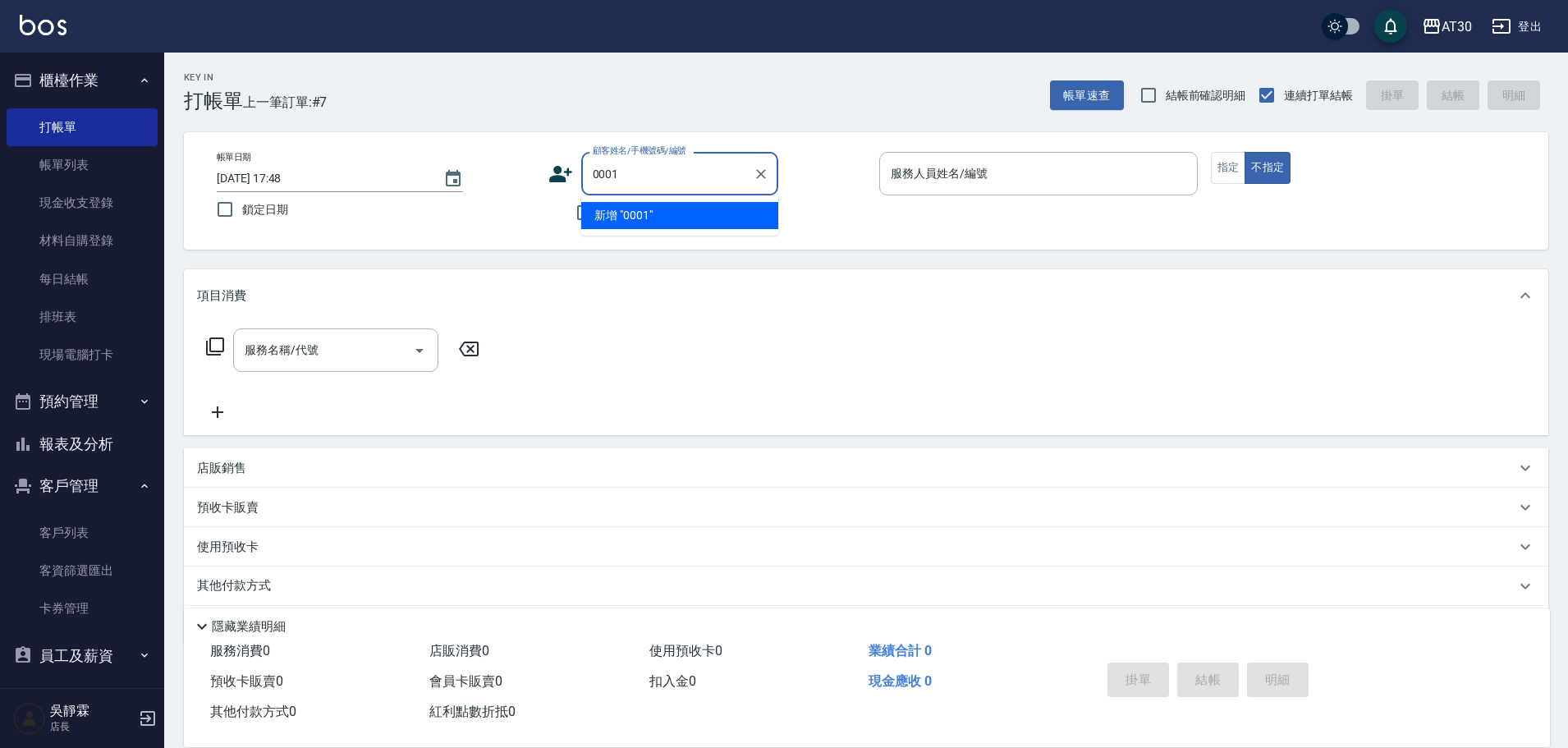
type input "0001"
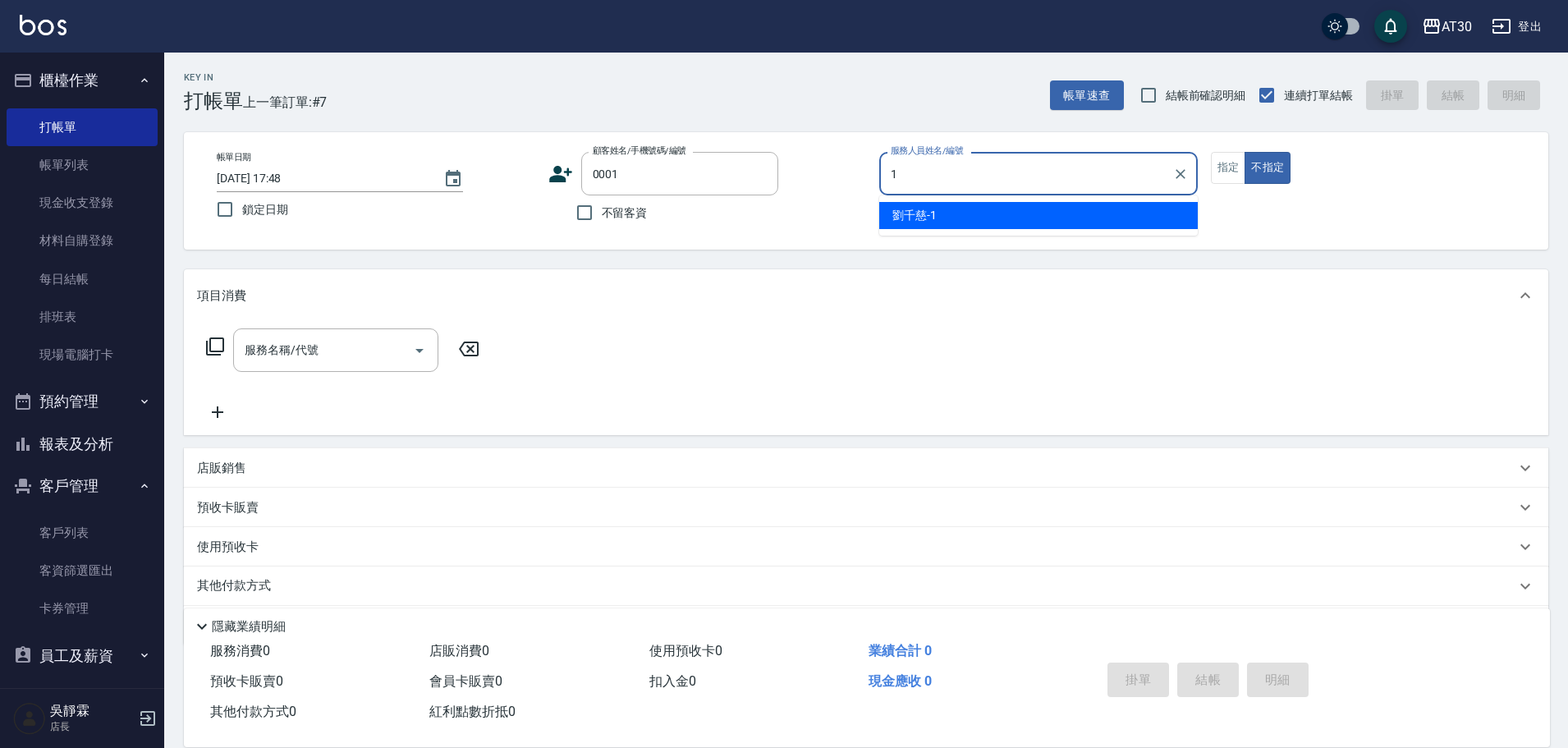
type input "劉千慈-1"
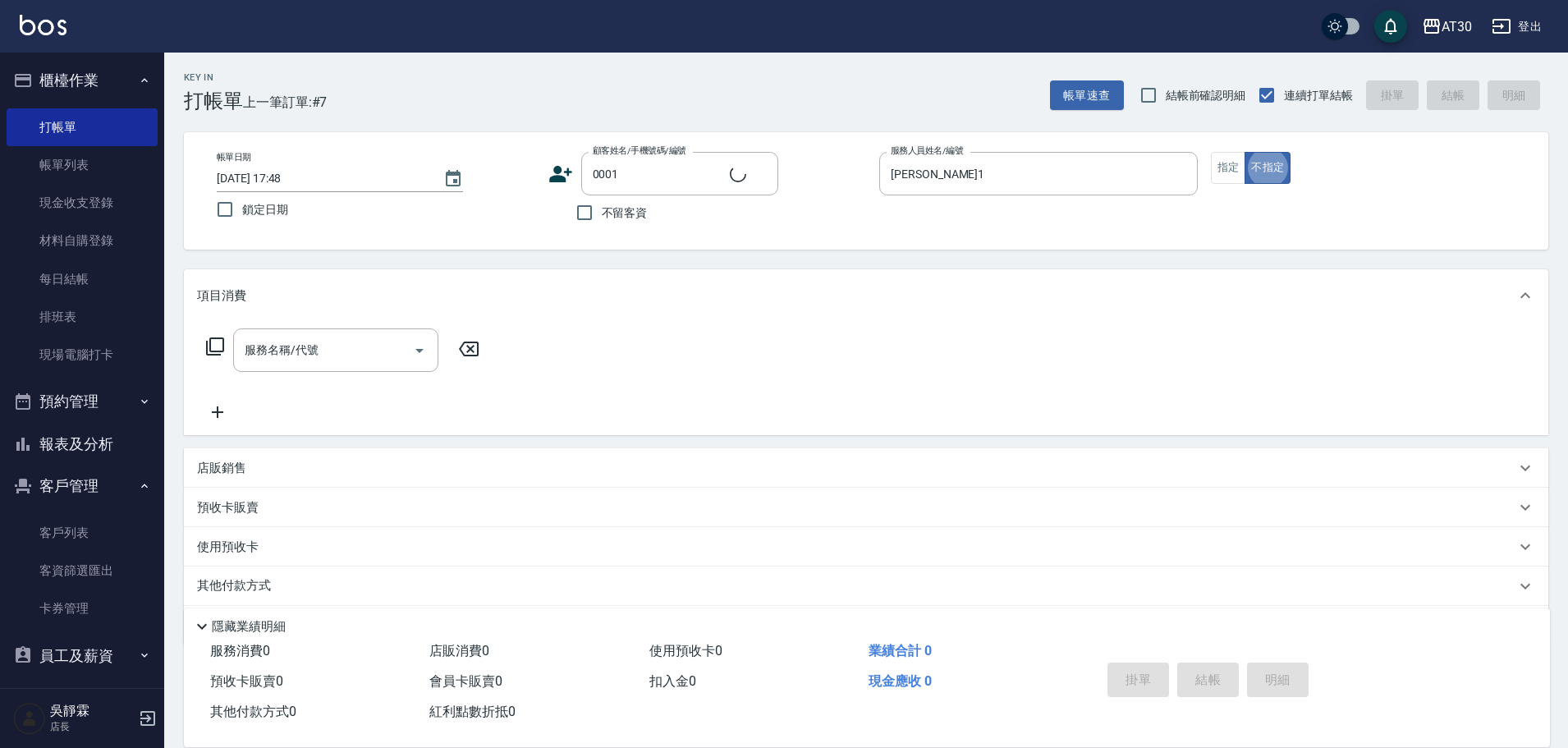
type input "新客人 姓名未設定/0001/null"
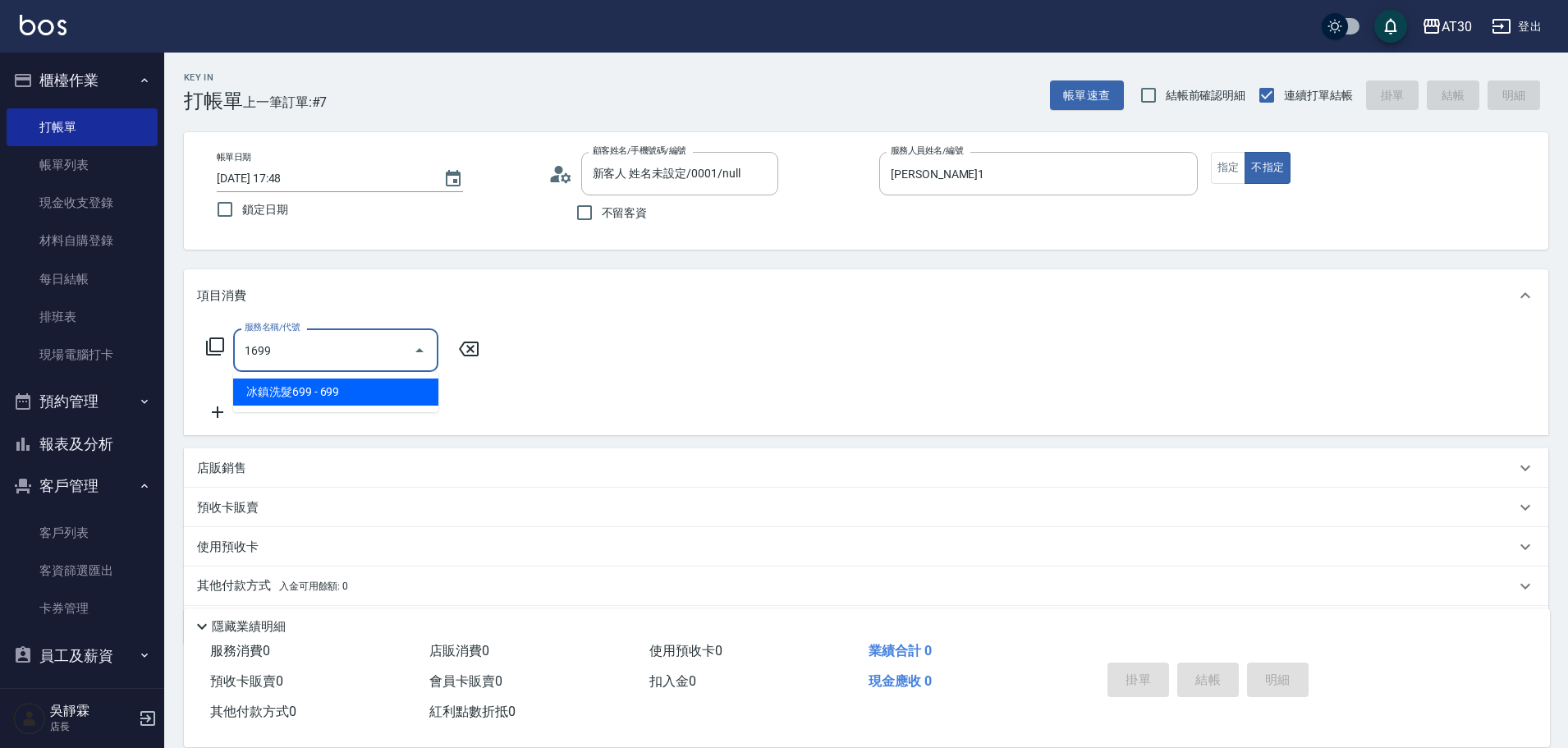
type input "冰鎮洗髮699(1699)"
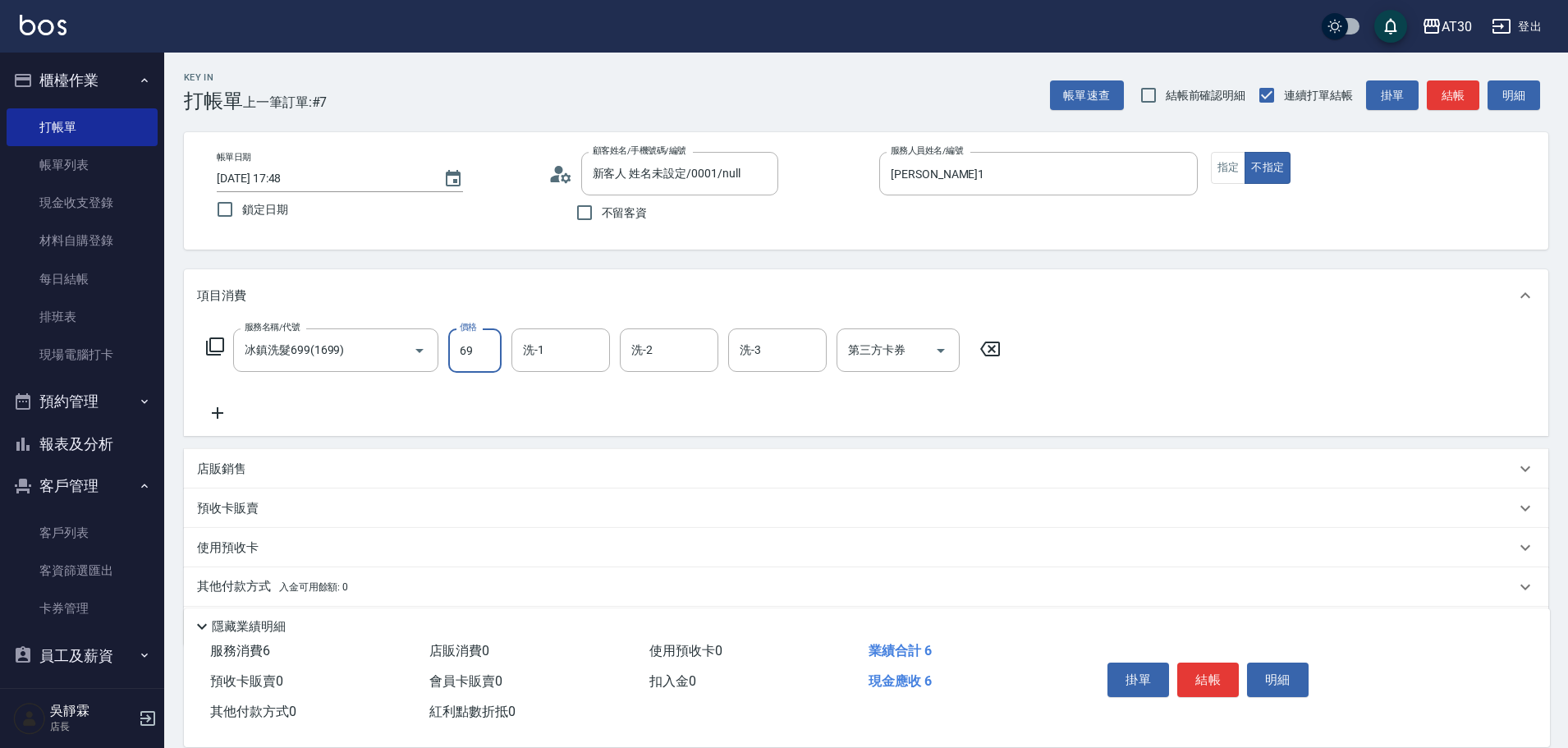
type input "699"
type input "劉千慈-1"
click at [683, 186] on input "新客人 姓名未設定/0001/null" at bounding box center [668, 174] width 158 height 29
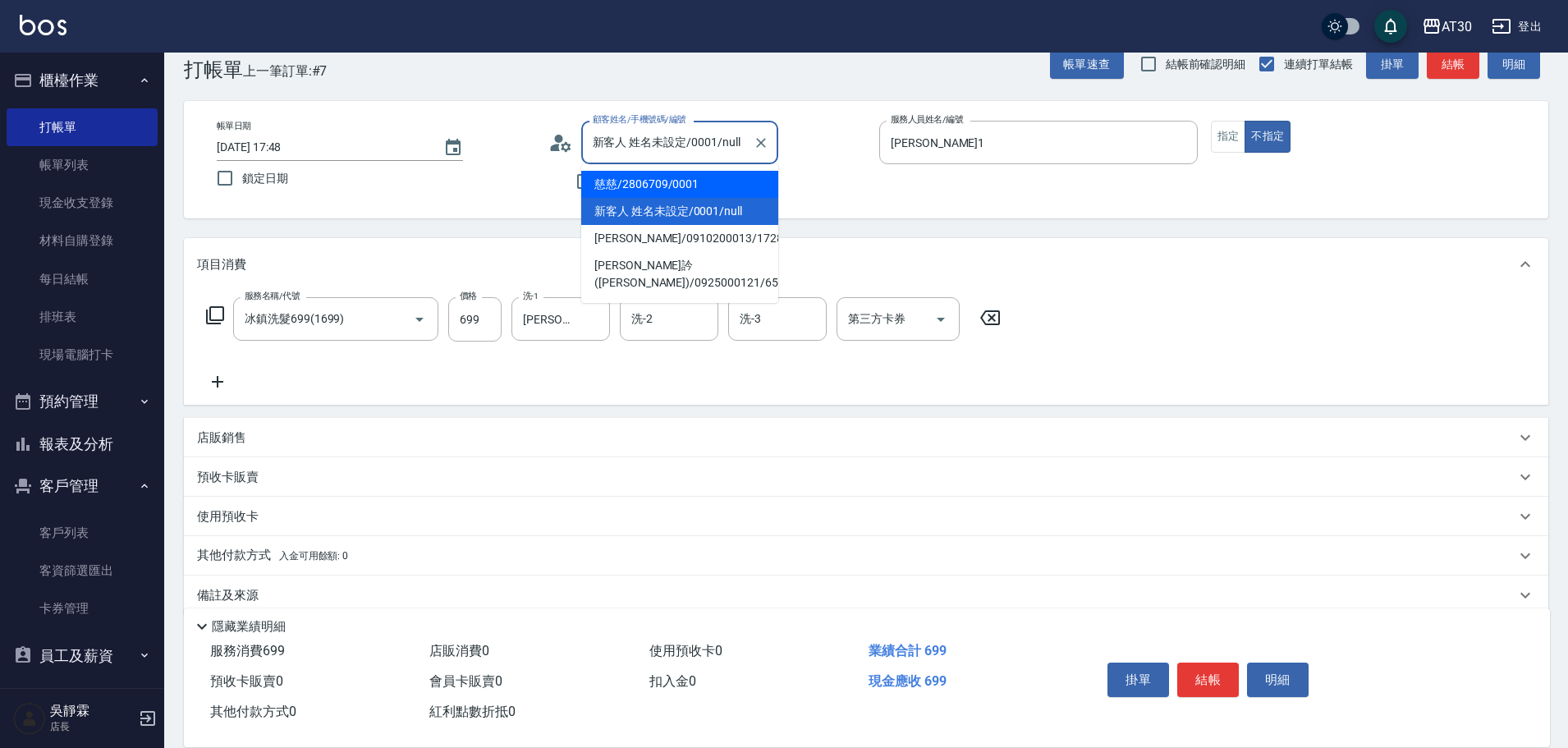
click at [683, 212] on ul "慈慈/2806709/0001 新客人 姓名未設定/0001/null 吳雅琳/0910200013/1728 溫蕙訡(溫麗雯)/0925000121/6567" at bounding box center [680, 234] width 197 height 139
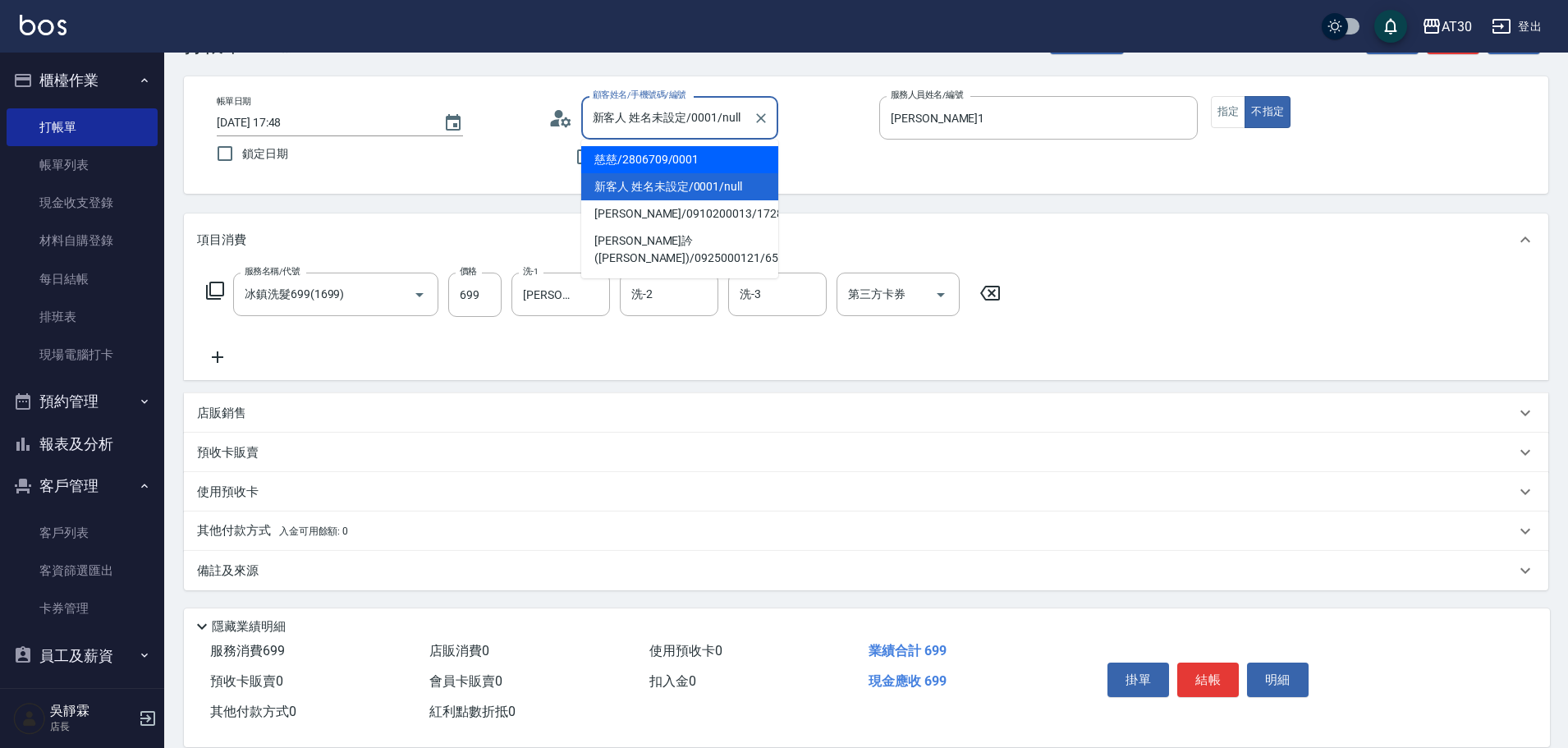
click at [682, 153] on li "慈慈/2806709/0001" at bounding box center [680, 160] width 197 height 27
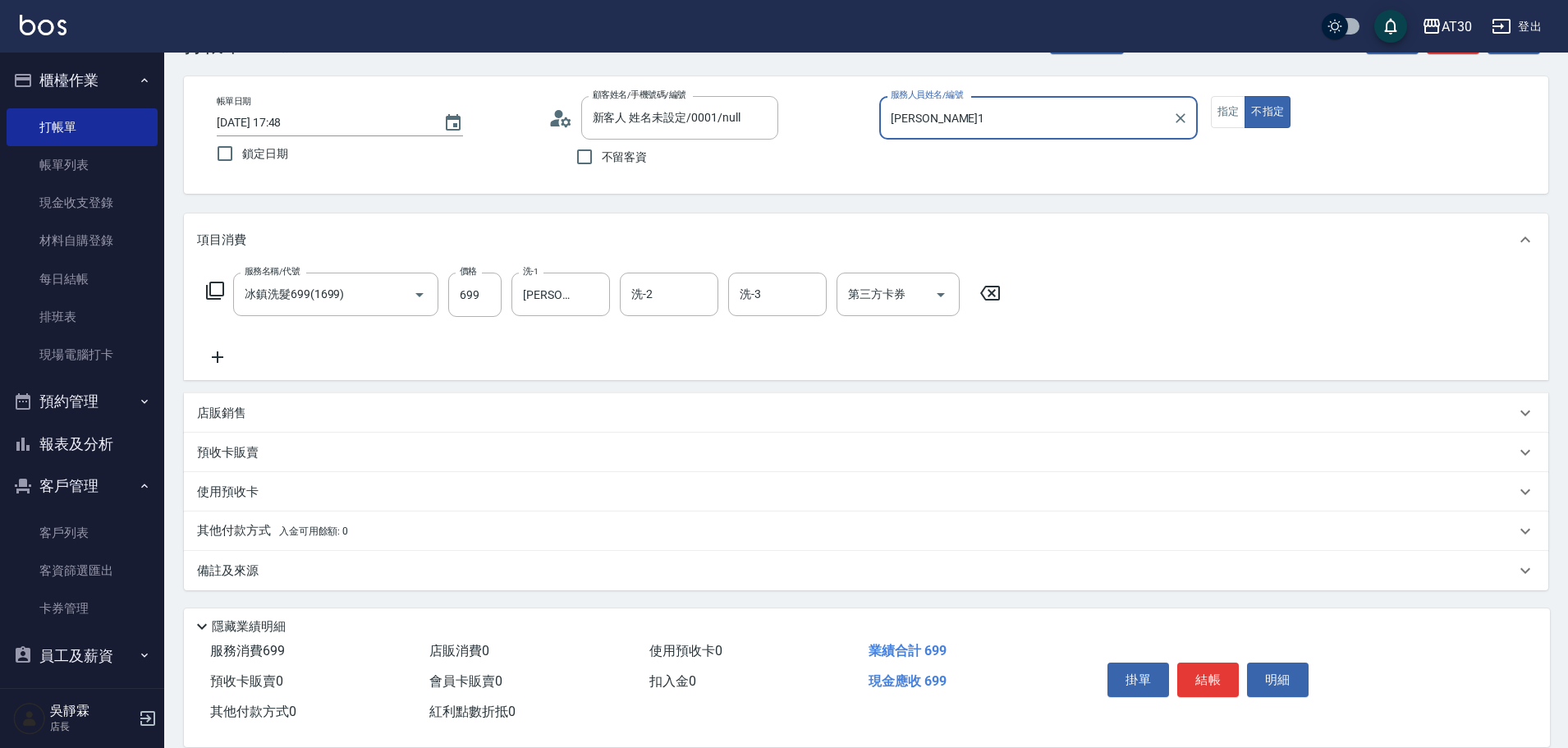
type input "慈慈/2806709/0001"
click at [1201, 679] on button "結帳" at bounding box center [1208, 680] width 62 height 35
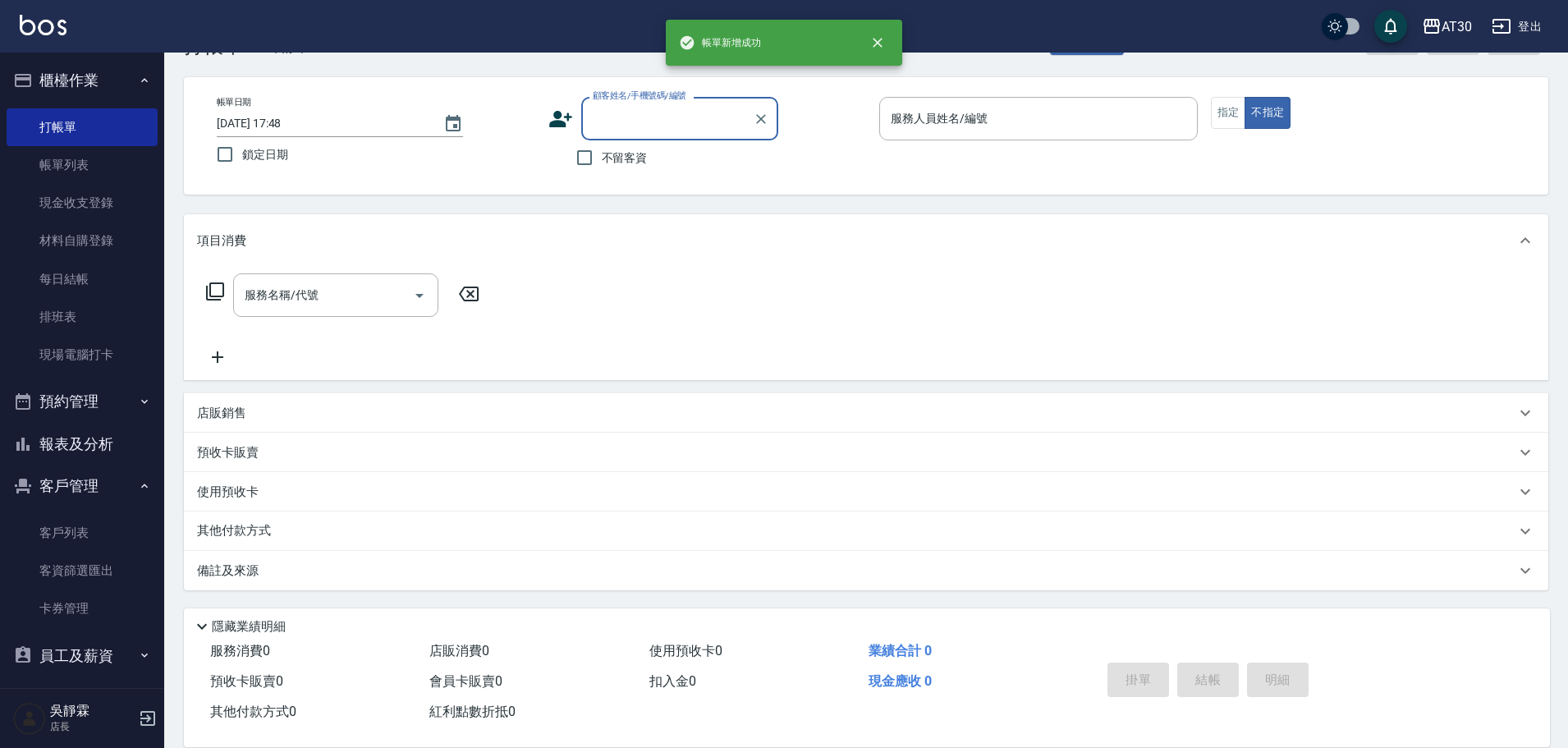
scroll to position [55, 0]
click at [79, 155] on link "帳單列表" at bounding box center [82, 165] width 151 height 38
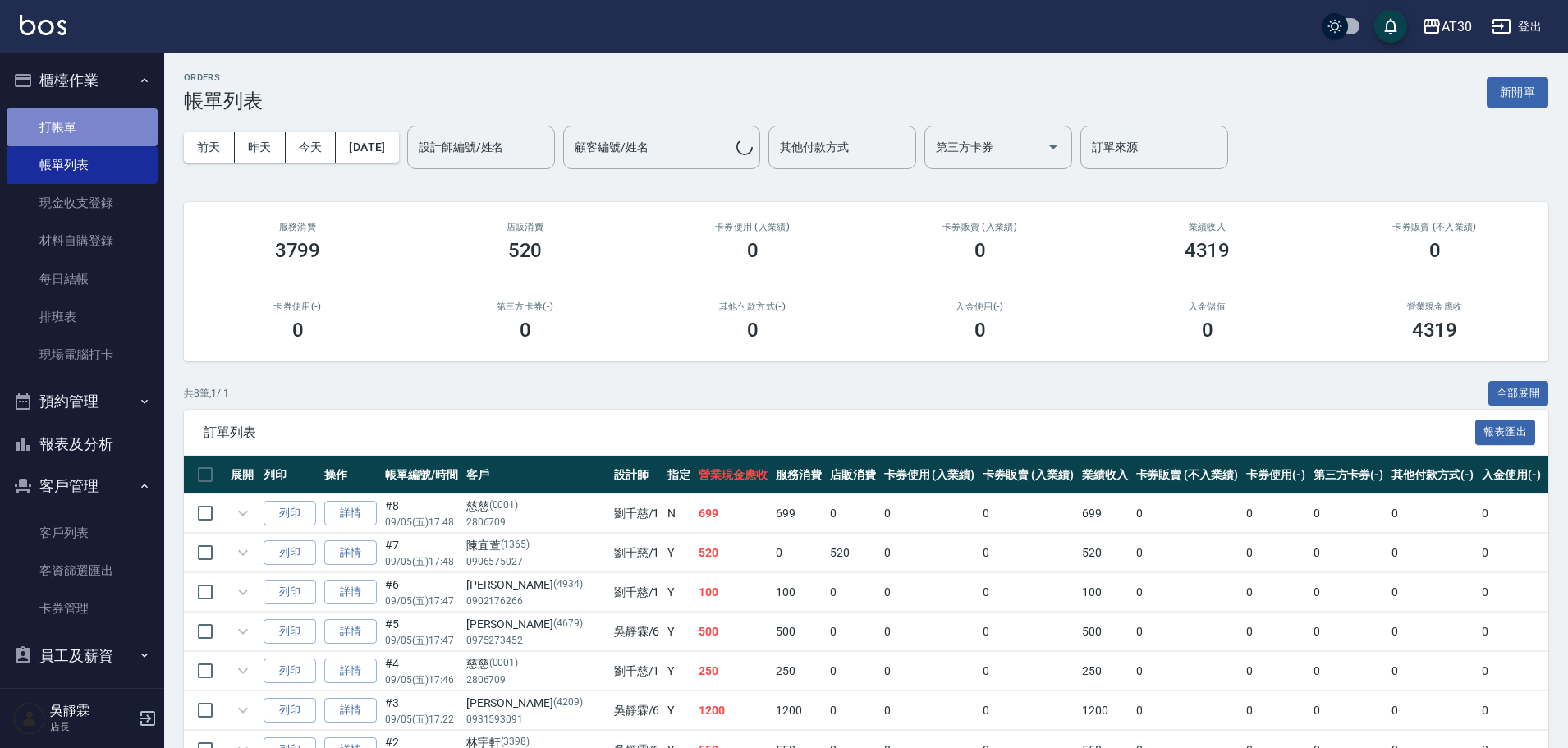
click at [88, 116] on link "打帳單" at bounding box center [82, 127] width 151 height 38
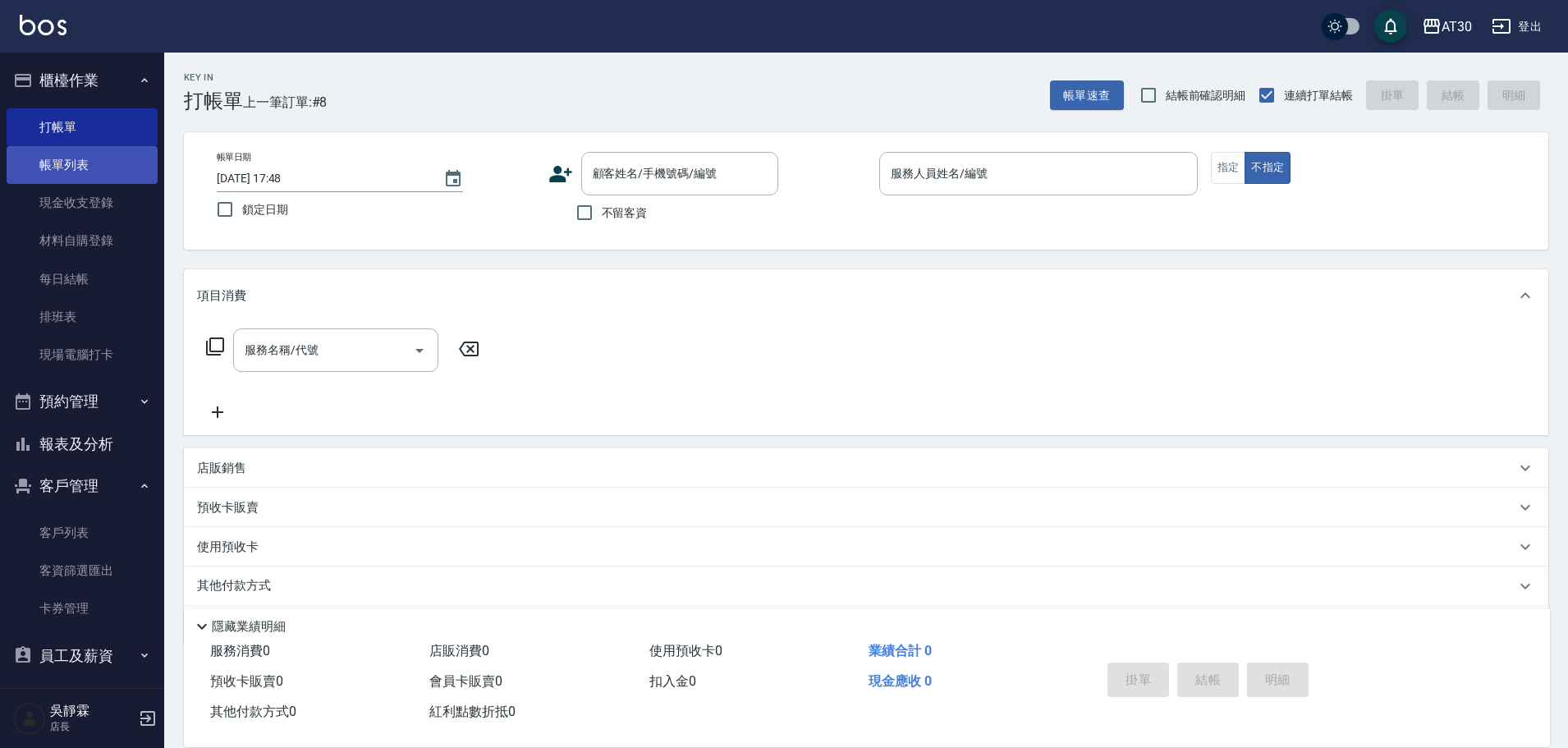
scroll to position [93, 0]
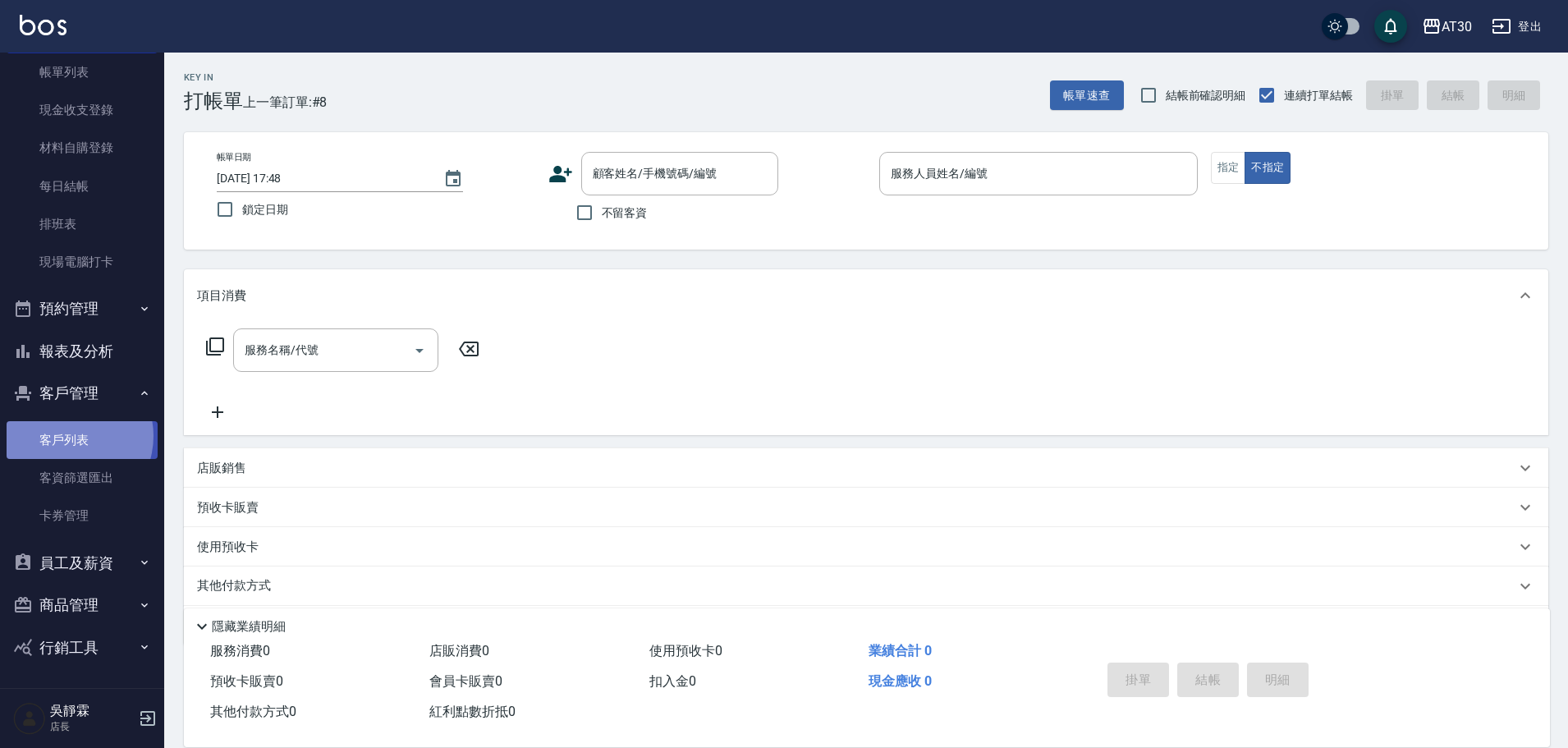
click at [67, 436] on link "客戶列表" at bounding box center [82, 441] width 151 height 38
